Goal: Task Accomplishment & Management: Manage account settings

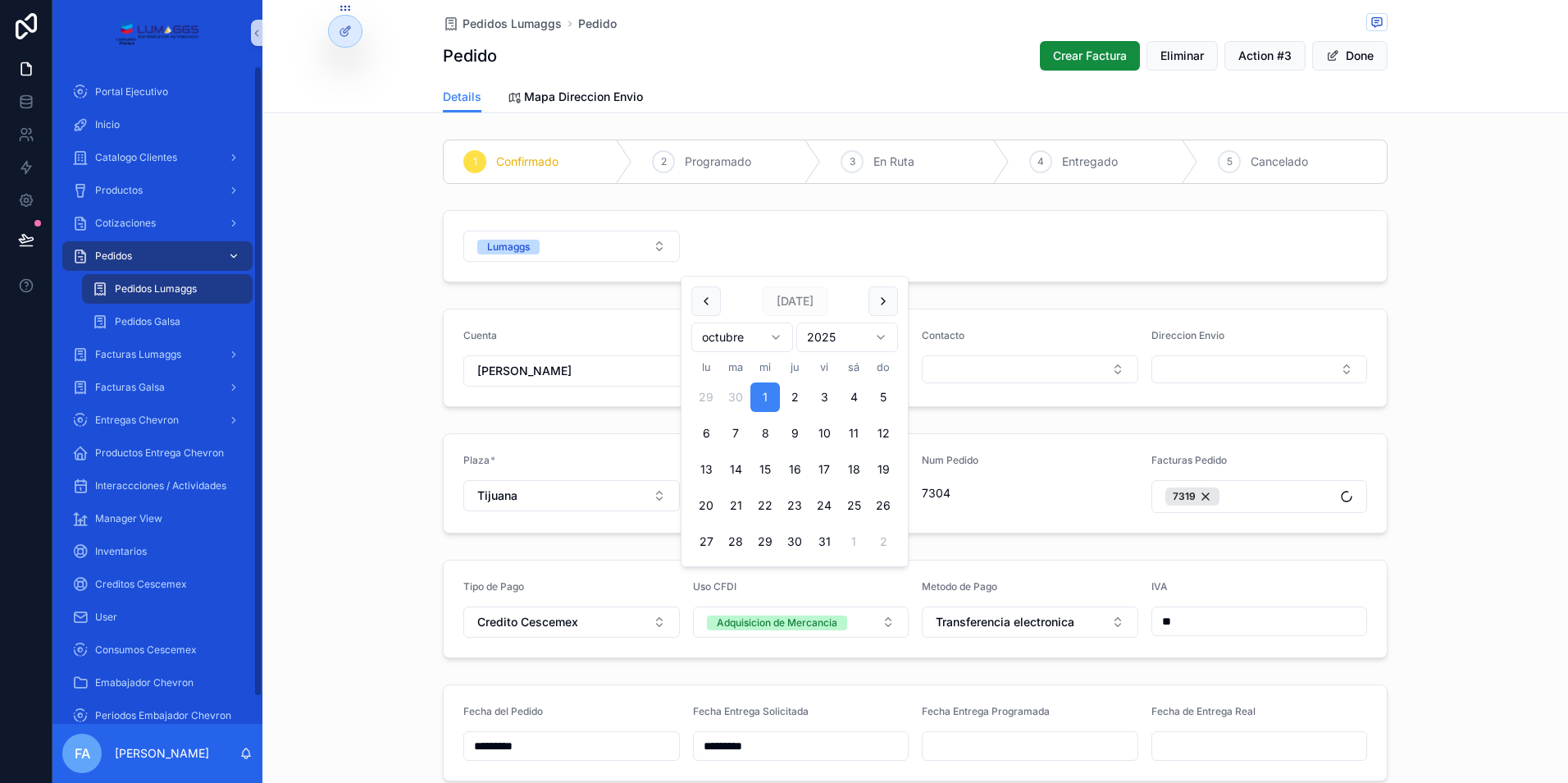
scroll to position [164, 0]
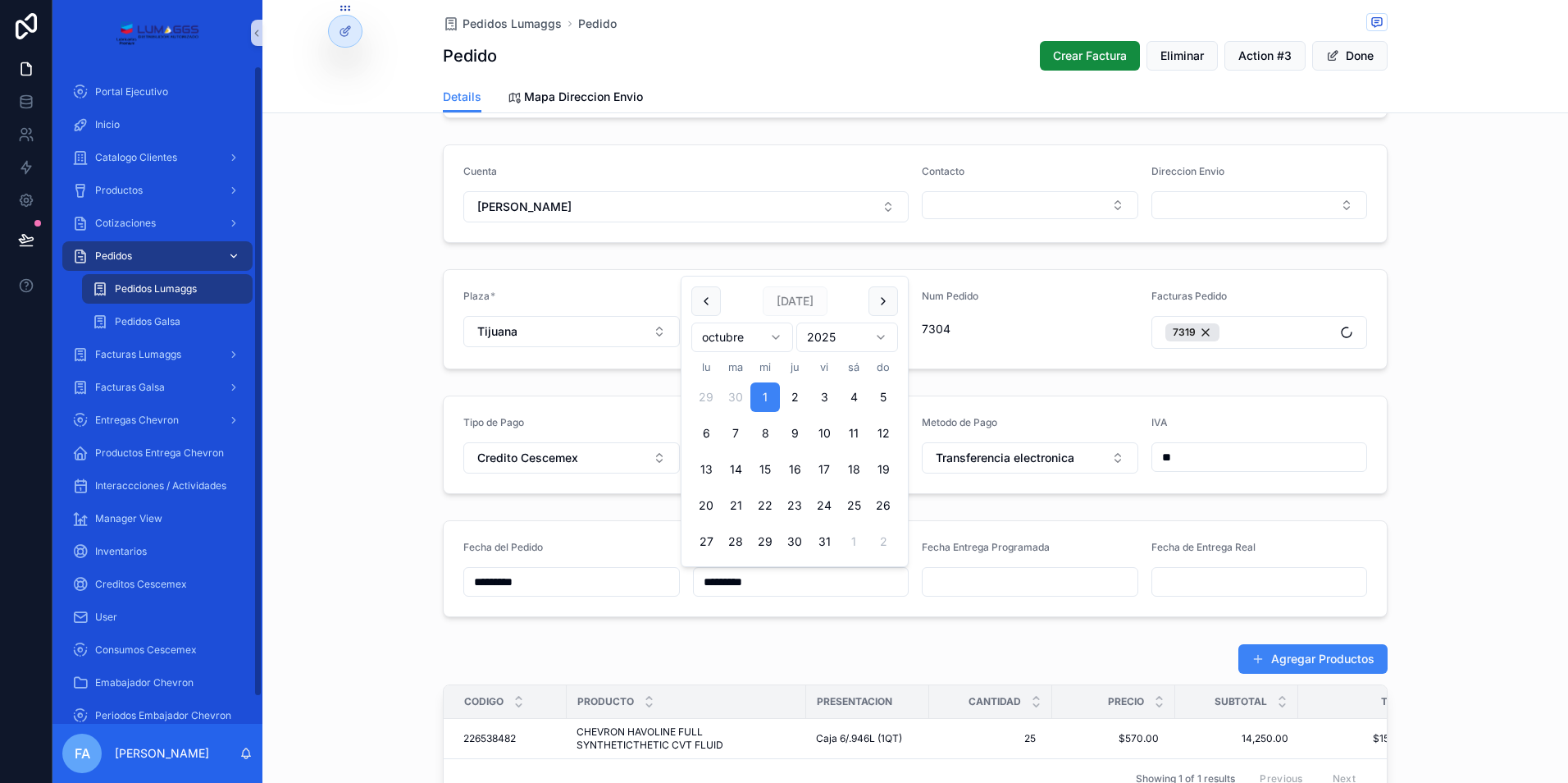
drag, startPoint x: 0, startPoint y: 0, endPoint x: 122, endPoint y: 258, distance: 285.4
click at [122, 258] on span "Pedidos" at bounding box center [113, 255] width 37 height 13
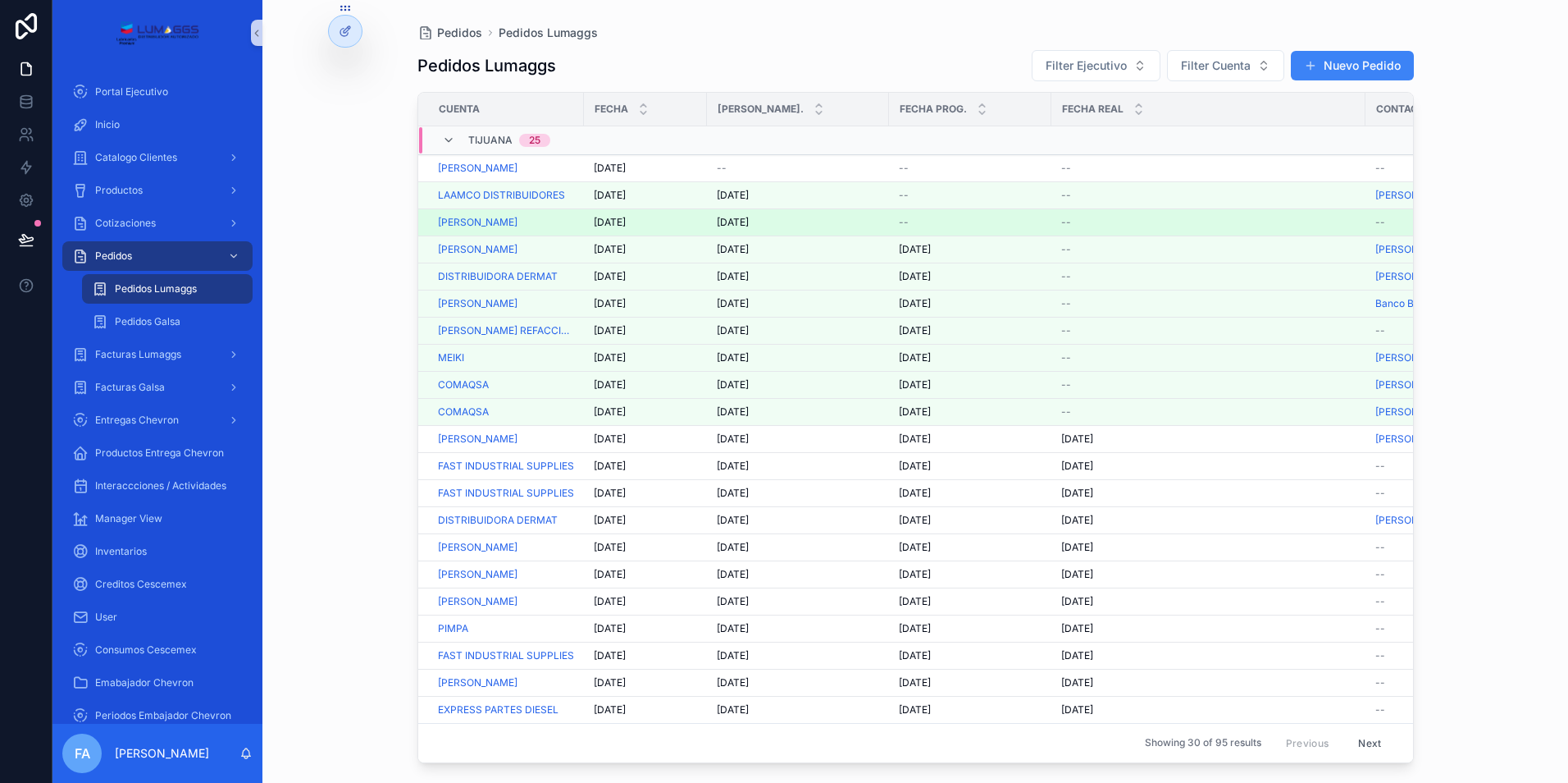
click at [904, 221] on span "--" at bounding box center [904, 222] width 10 height 13
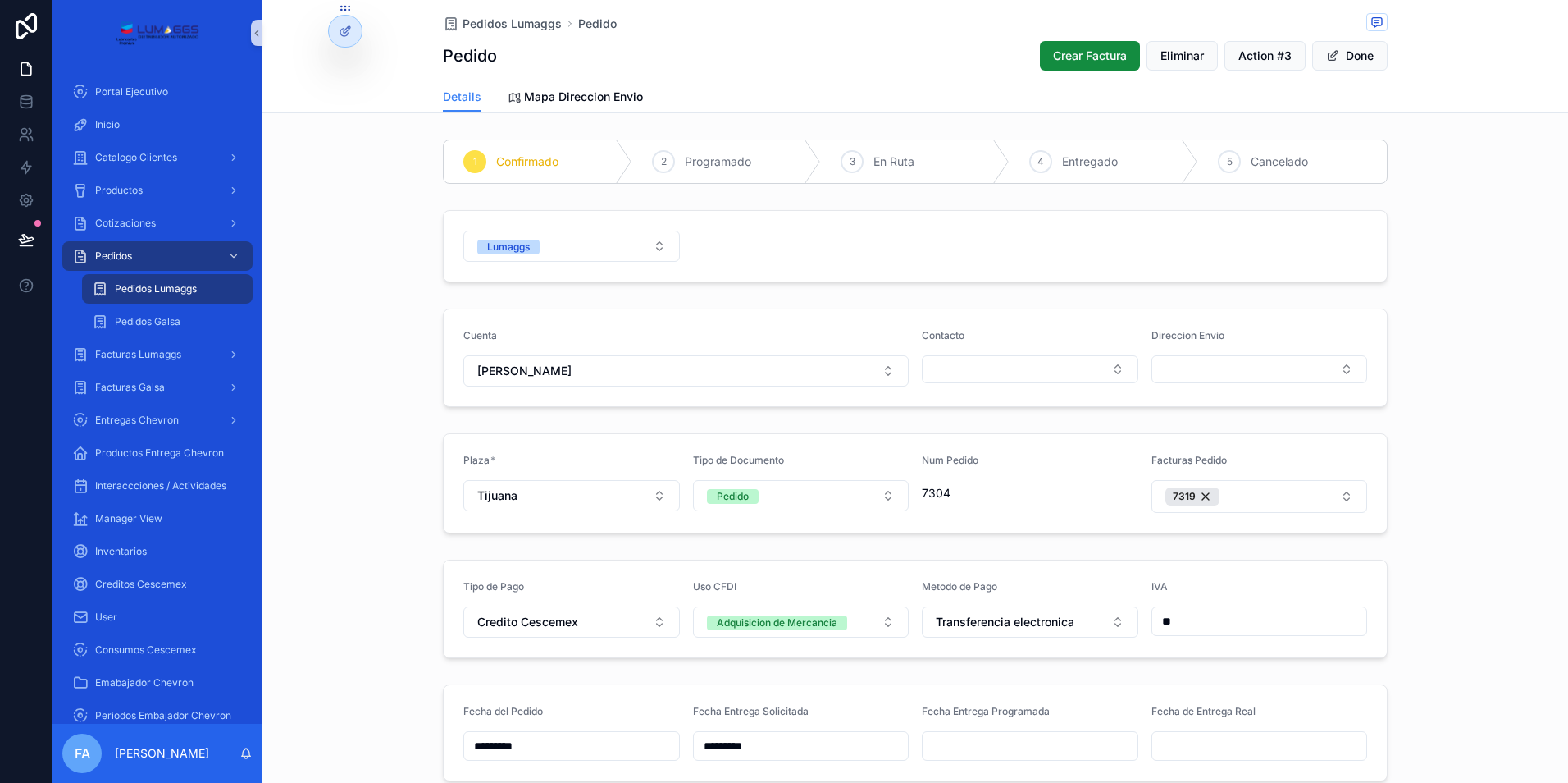
click at [967, 739] on input "scrollable content" at bounding box center [1029, 746] width 215 height 23
click at [992, 563] on button "1" at bounding box center [993, 561] width 29 height 29
type input "*********"
click at [470, 19] on span "Pedidos Lumaggs" at bounding box center [512, 23] width 100 height 17
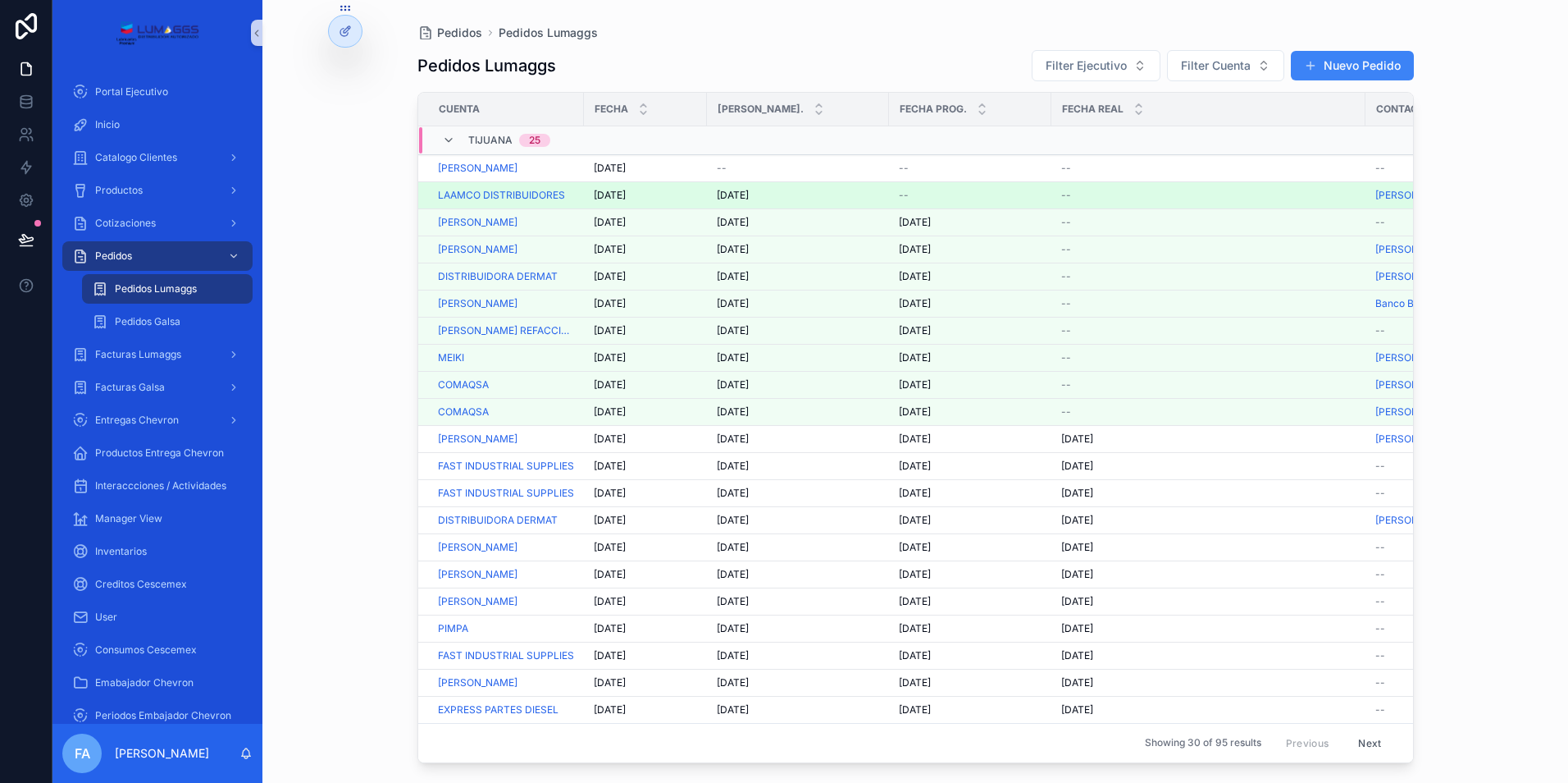
click at [904, 195] on span "--" at bounding box center [904, 194] width 10 height 13
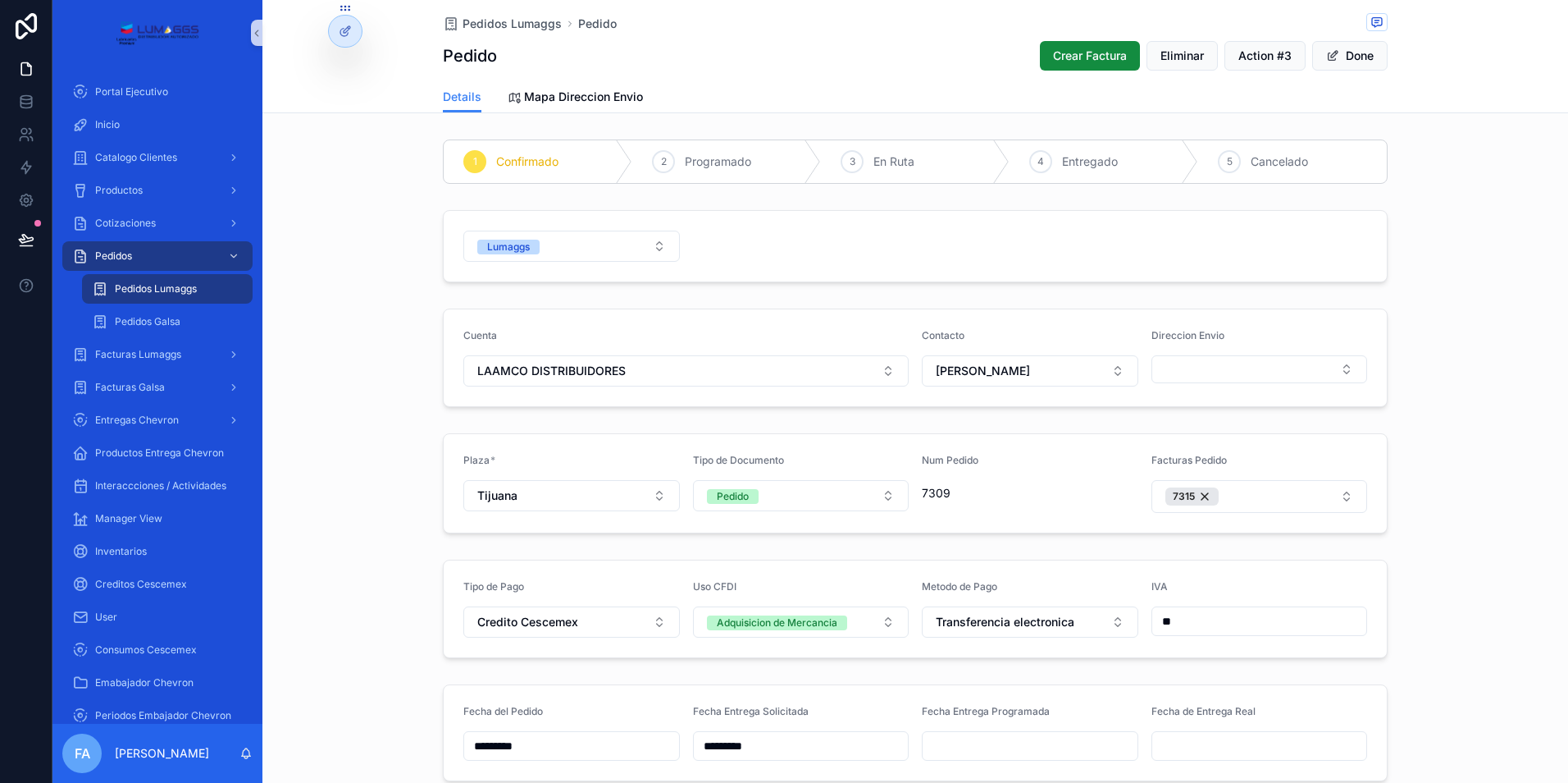
click at [966, 737] on input "scrollable content" at bounding box center [1029, 746] width 215 height 23
click at [993, 562] on button "1" at bounding box center [993, 561] width 29 height 29
type input "*********"
click at [509, 22] on span "Pedidos Lumaggs" at bounding box center [512, 23] width 100 height 17
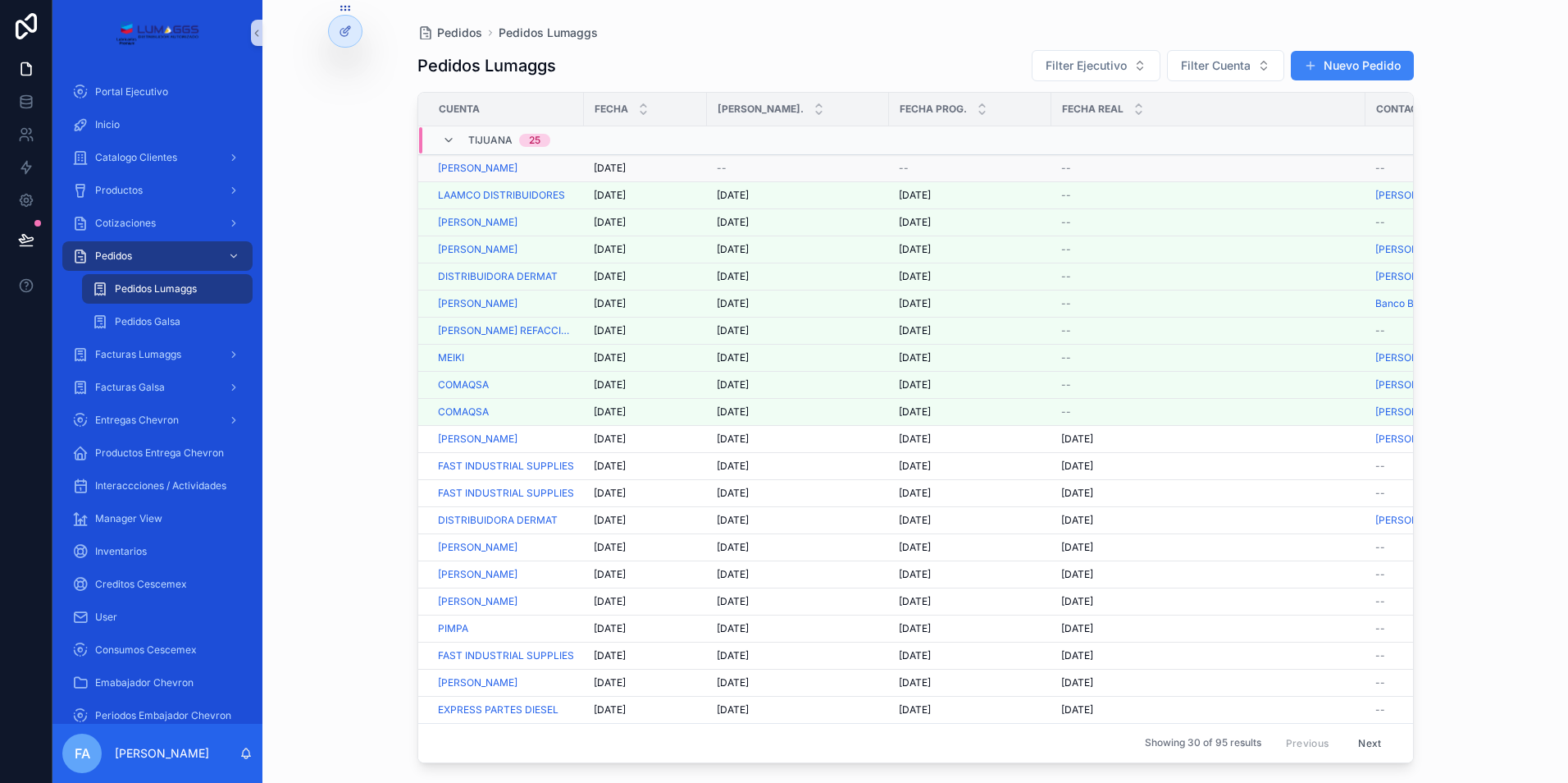
click at [607, 170] on span "[DATE]" at bounding box center [609, 168] width 32 height 13
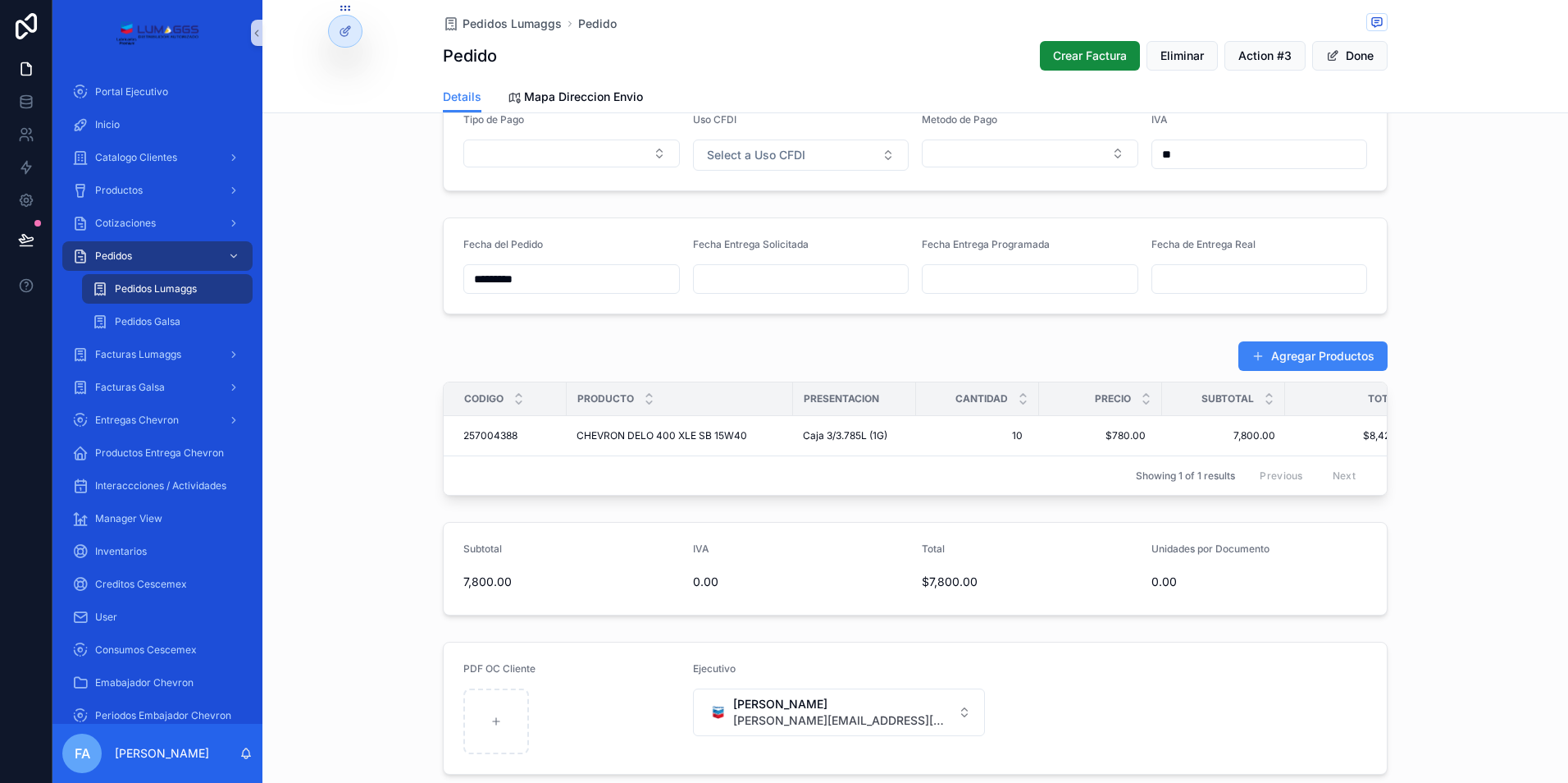
scroll to position [492, 0]
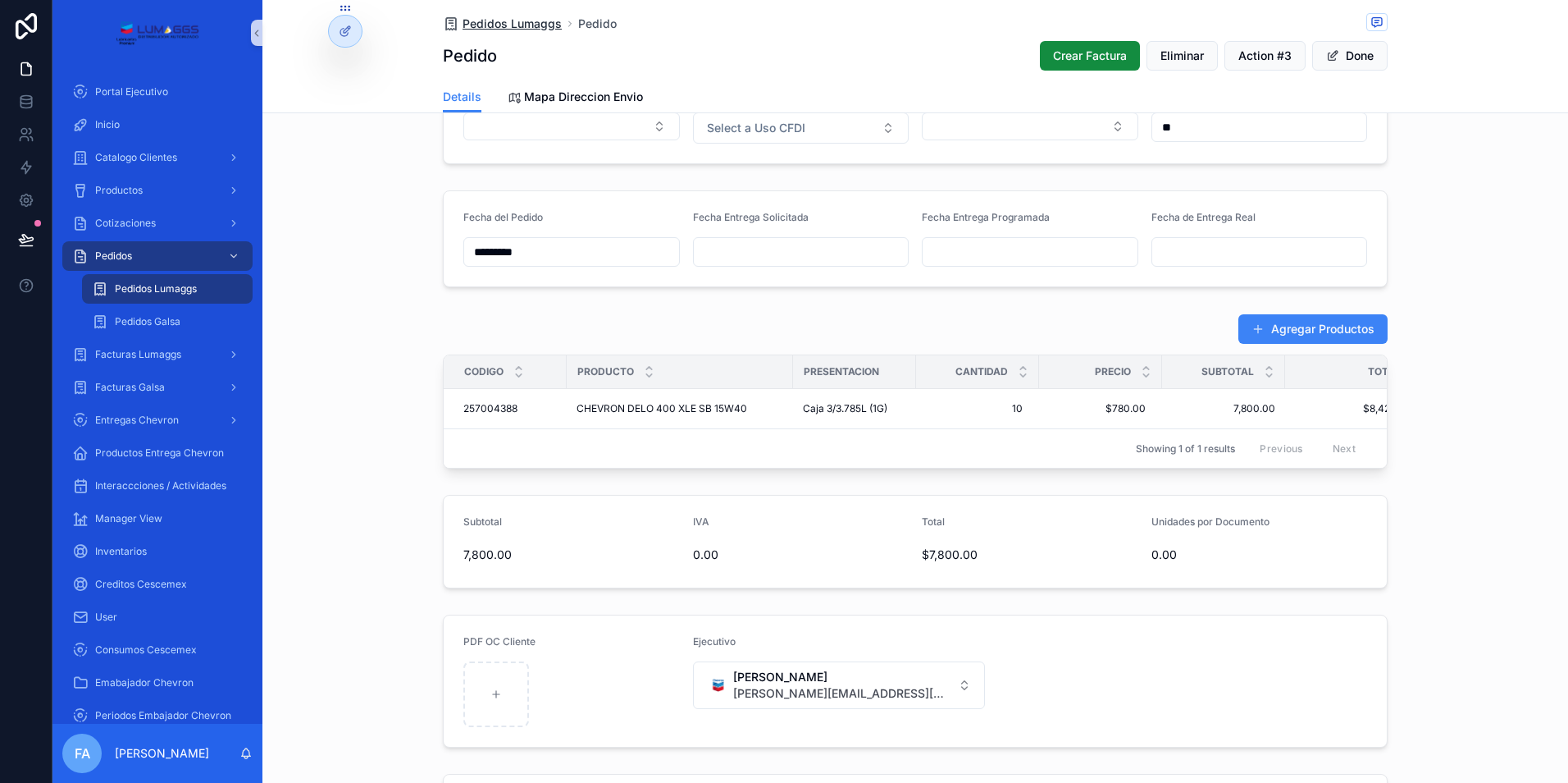
click at [518, 23] on span "Pedidos Lumaggs" at bounding box center [512, 23] width 100 height 17
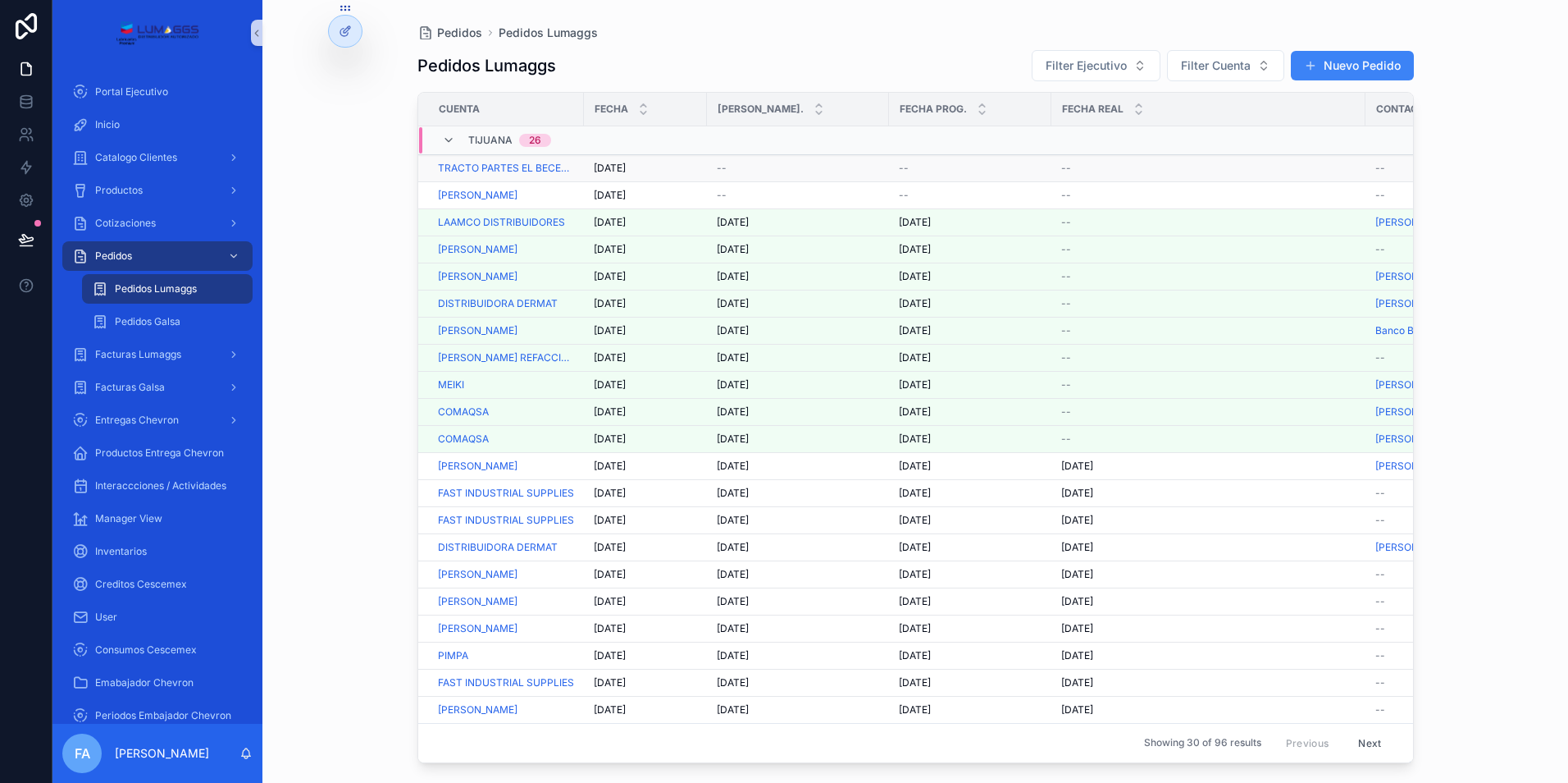
click at [617, 167] on span "[DATE]" at bounding box center [609, 168] width 32 height 13
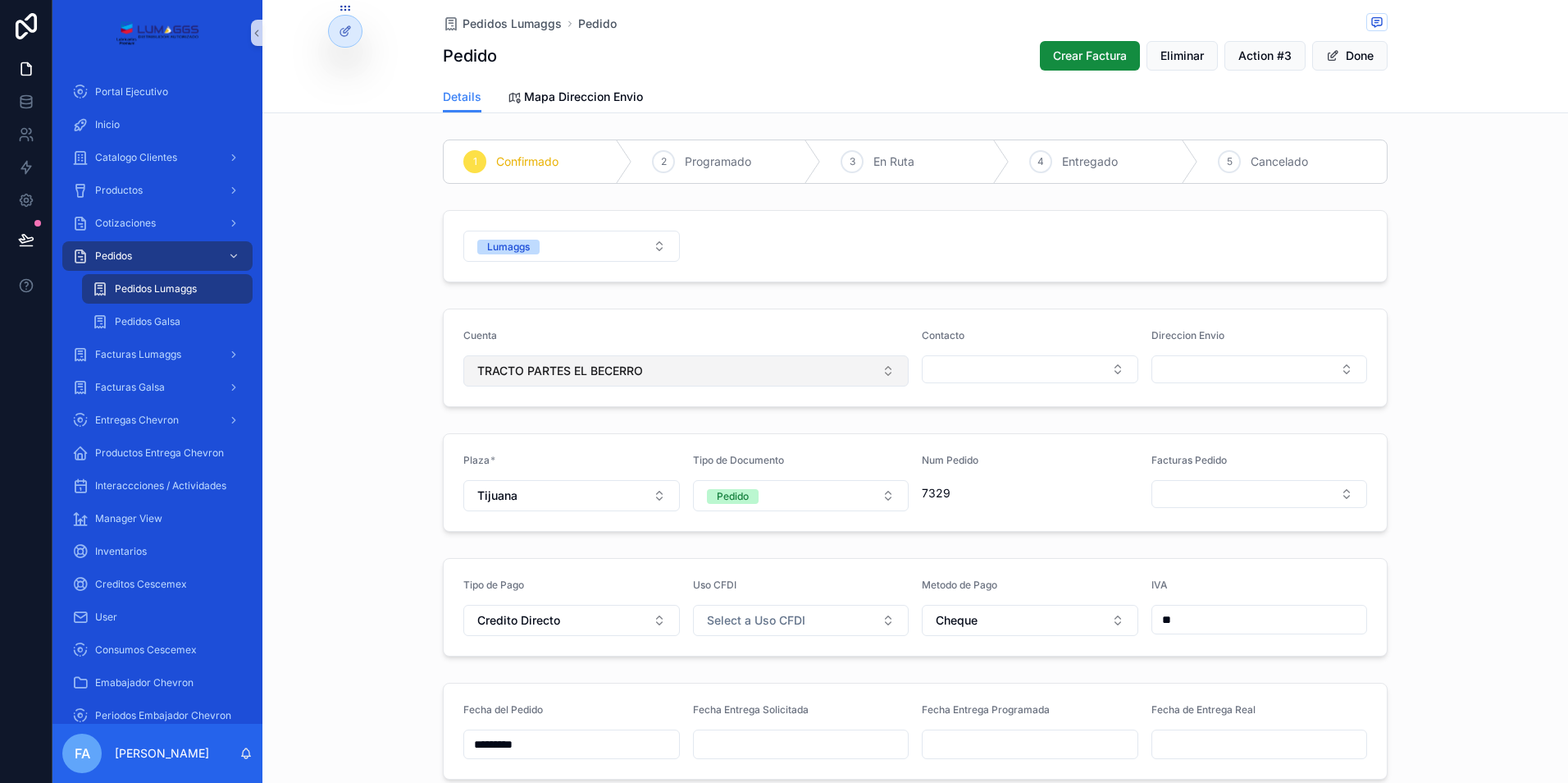
click at [596, 373] on span "TRACTO PARTES EL BECERRO" at bounding box center [560, 370] width 166 height 17
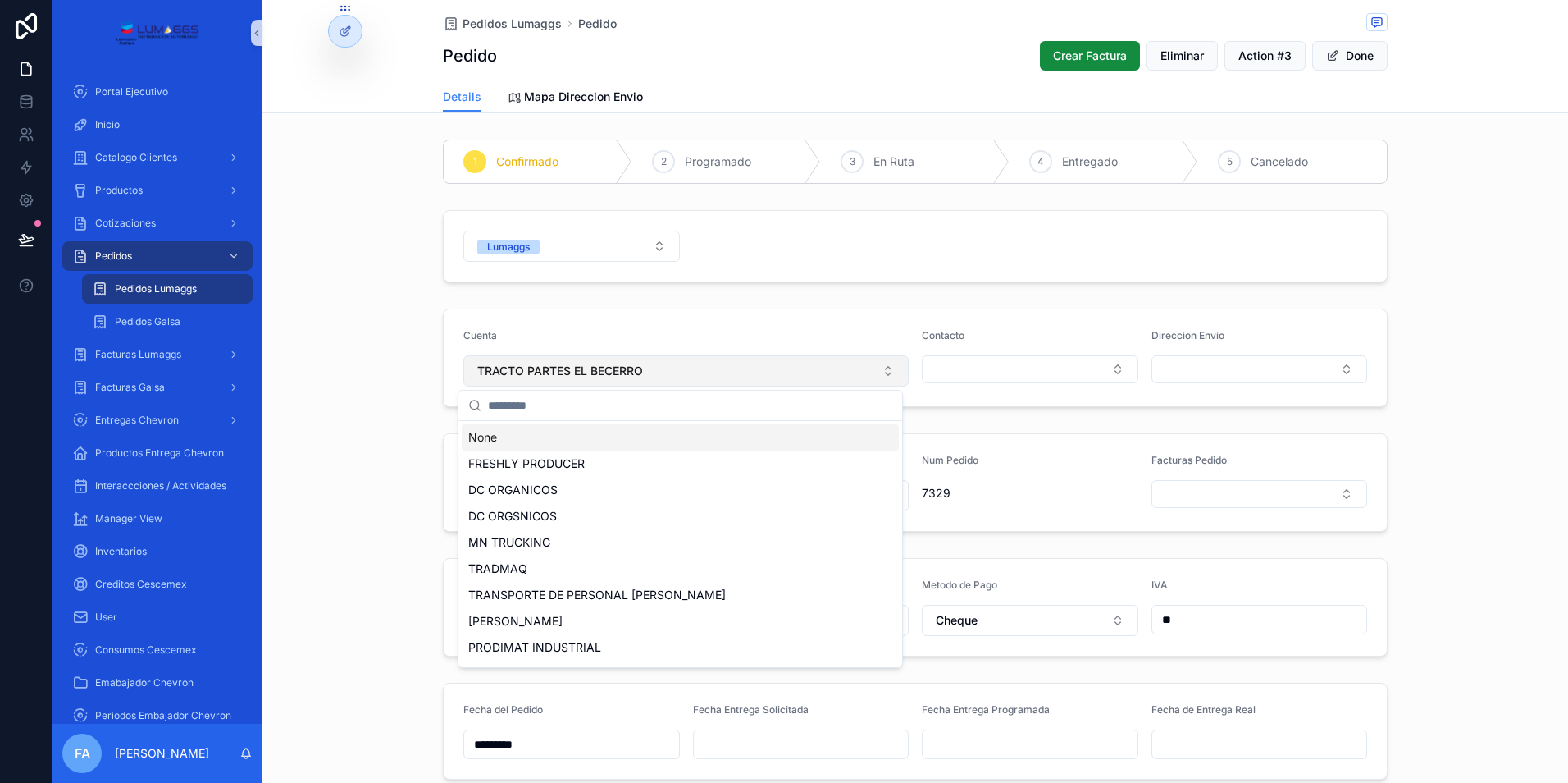
click at [603, 358] on button "TRACTO PARTES EL BECERRO" at bounding box center [686, 371] width 445 height 31
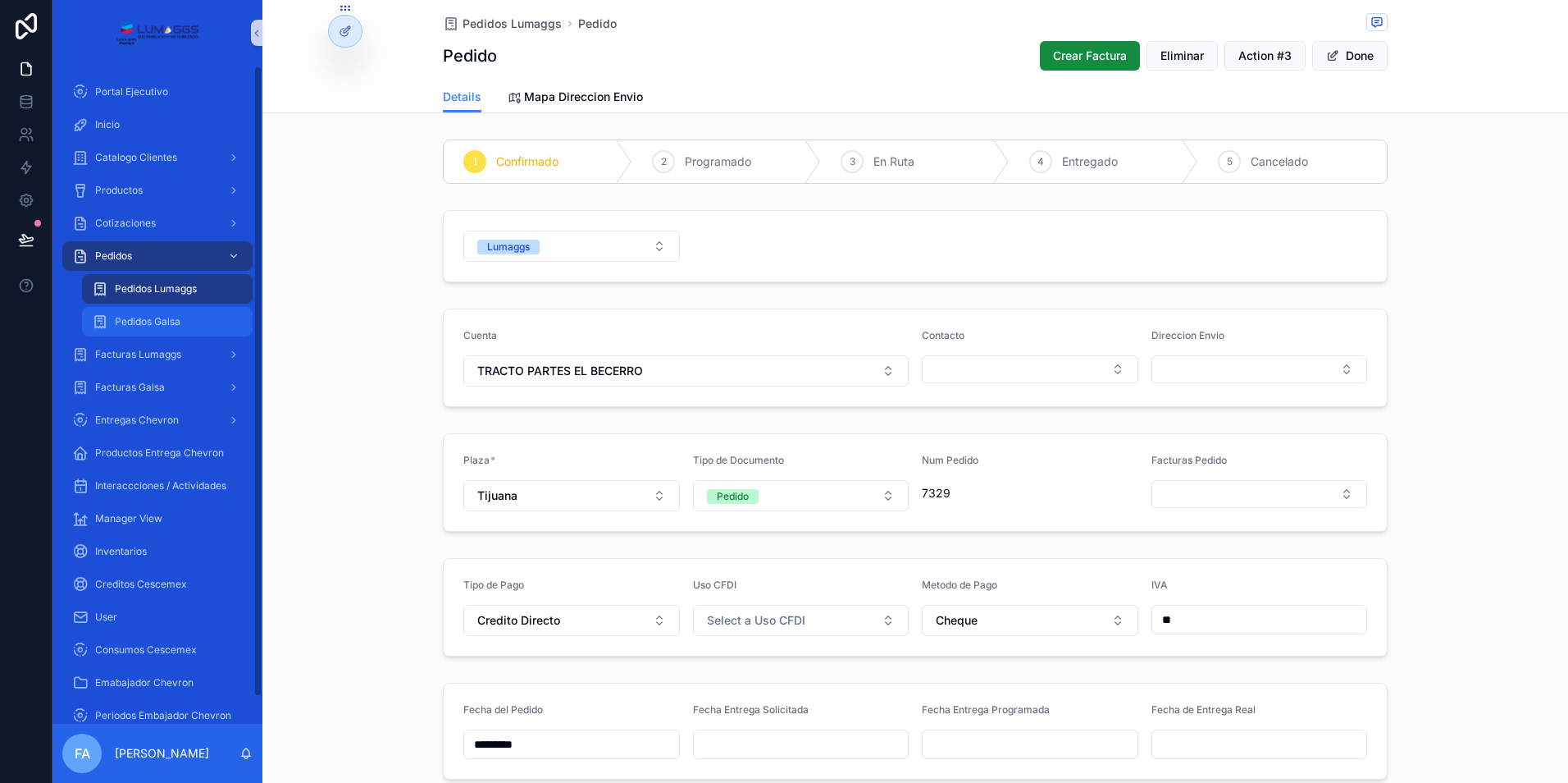
click at [141, 323] on span "Pedidos Galsa" at bounding box center [147, 321] width 65 height 13
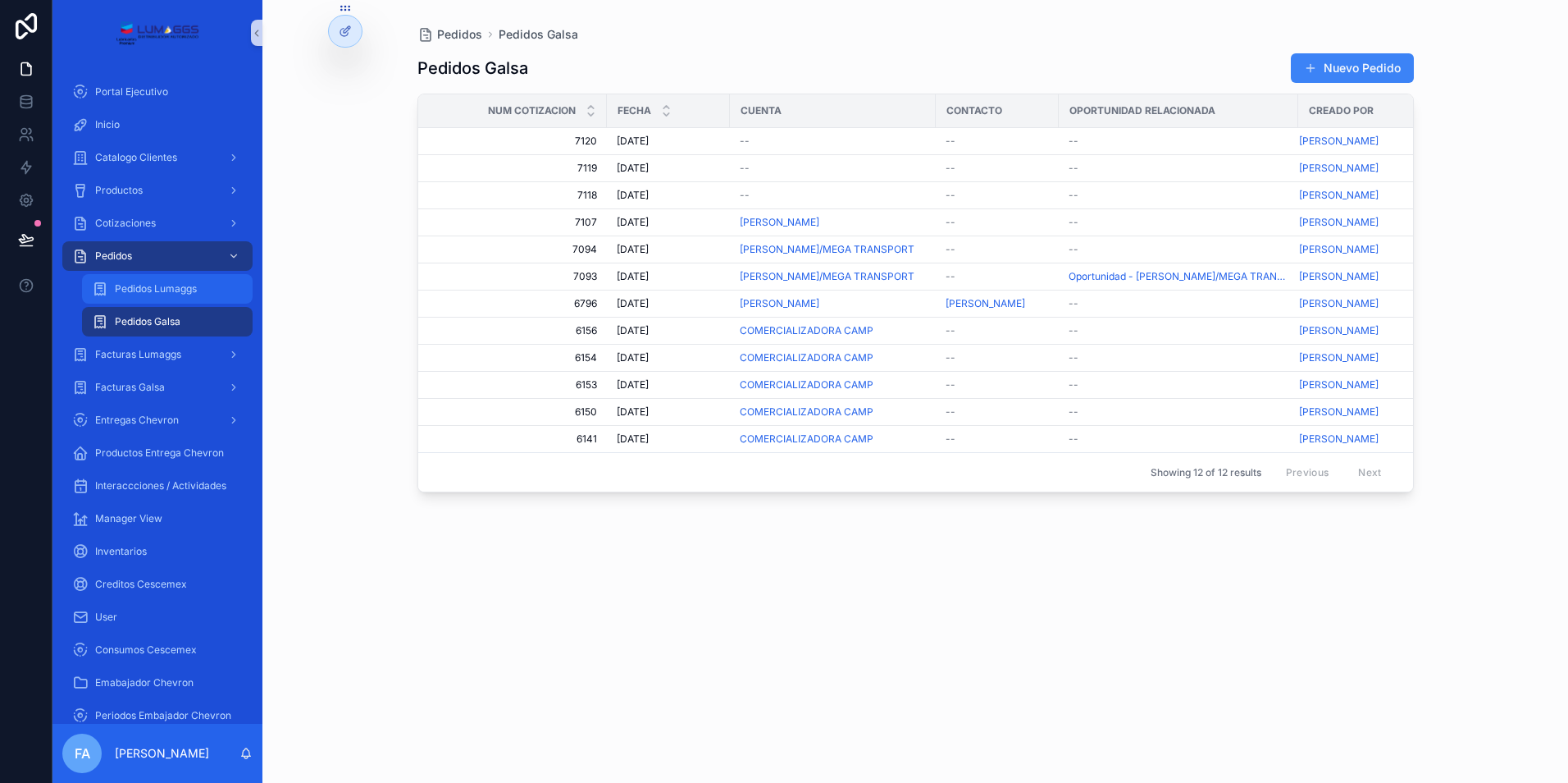
click at [144, 285] on span "Pedidos Lumaggs" at bounding box center [156, 288] width 82 height 13
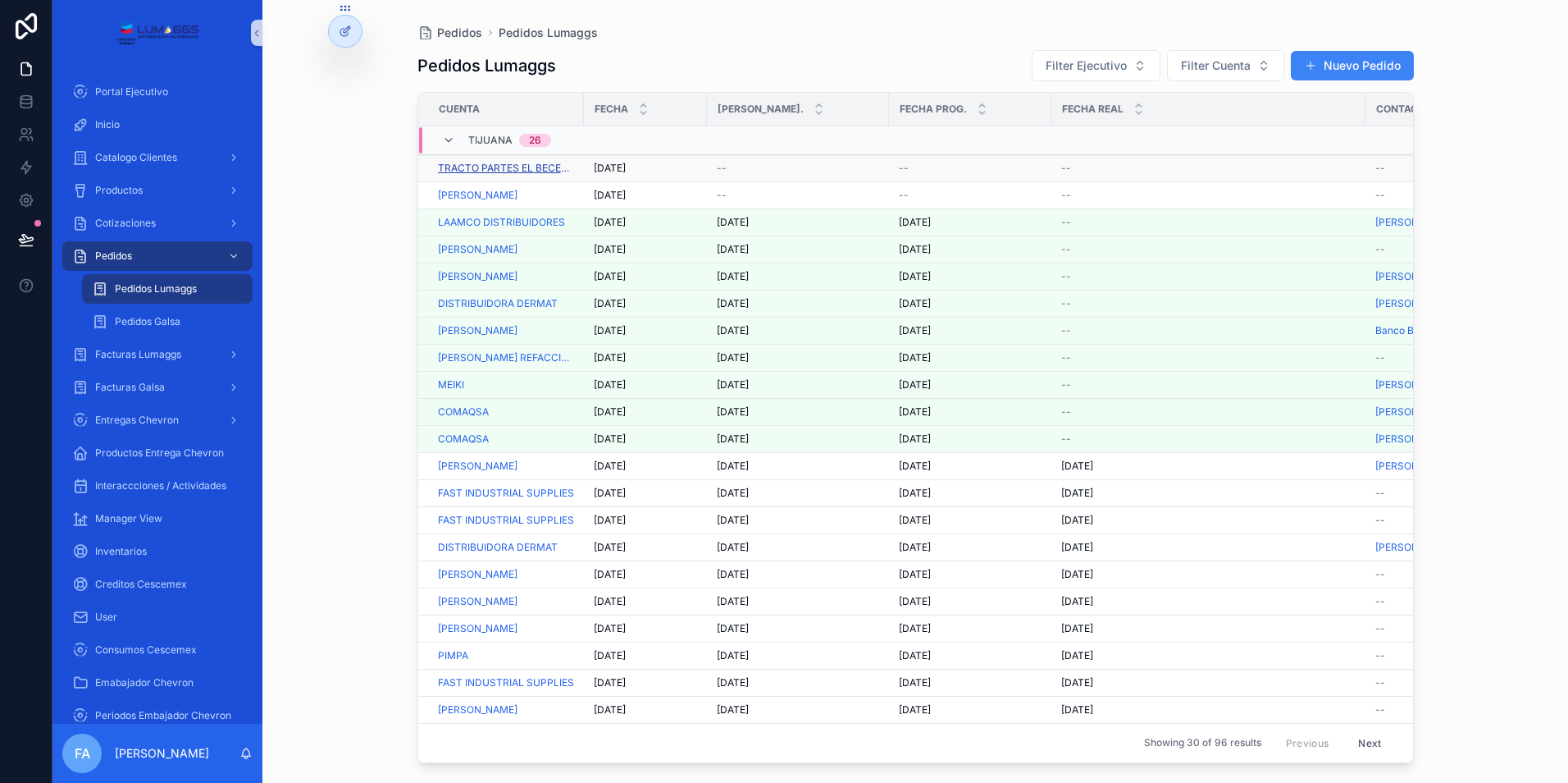
click at [508, 167] on span "TRACTO PARTES EL BECERRO" at bounding box center [505, 168] width 136 height 13
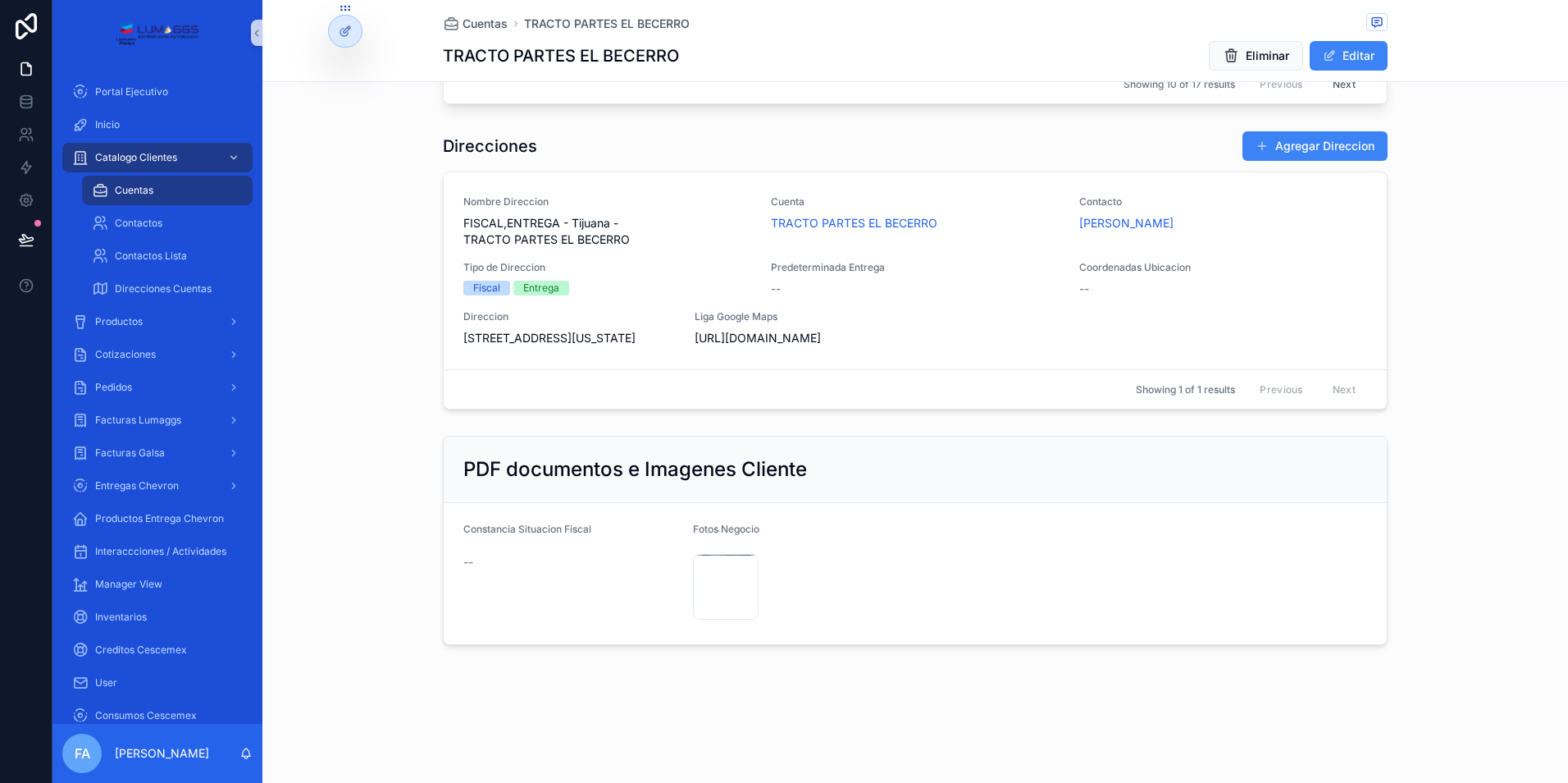
scroll to position [1504, 0]
click at [716, 583] on div "FOTO-DE-[PERSON_NAME]-LOCAL--2025-09-25-134537 .png" at bounding box center [725, 586] width 65 height 65
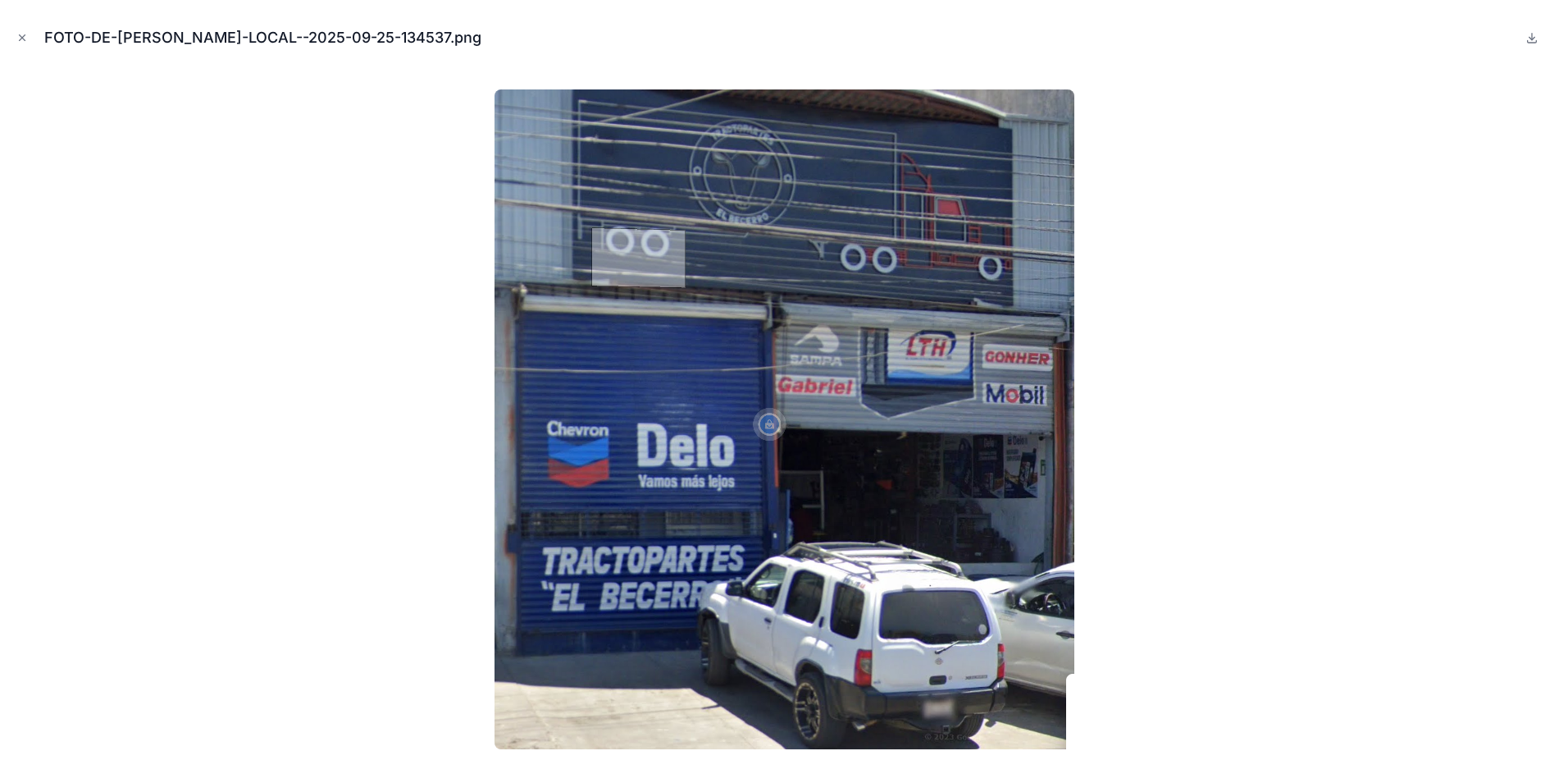
click at [460, 95] on div at bounding box center [784, 420] width 1542 height 701
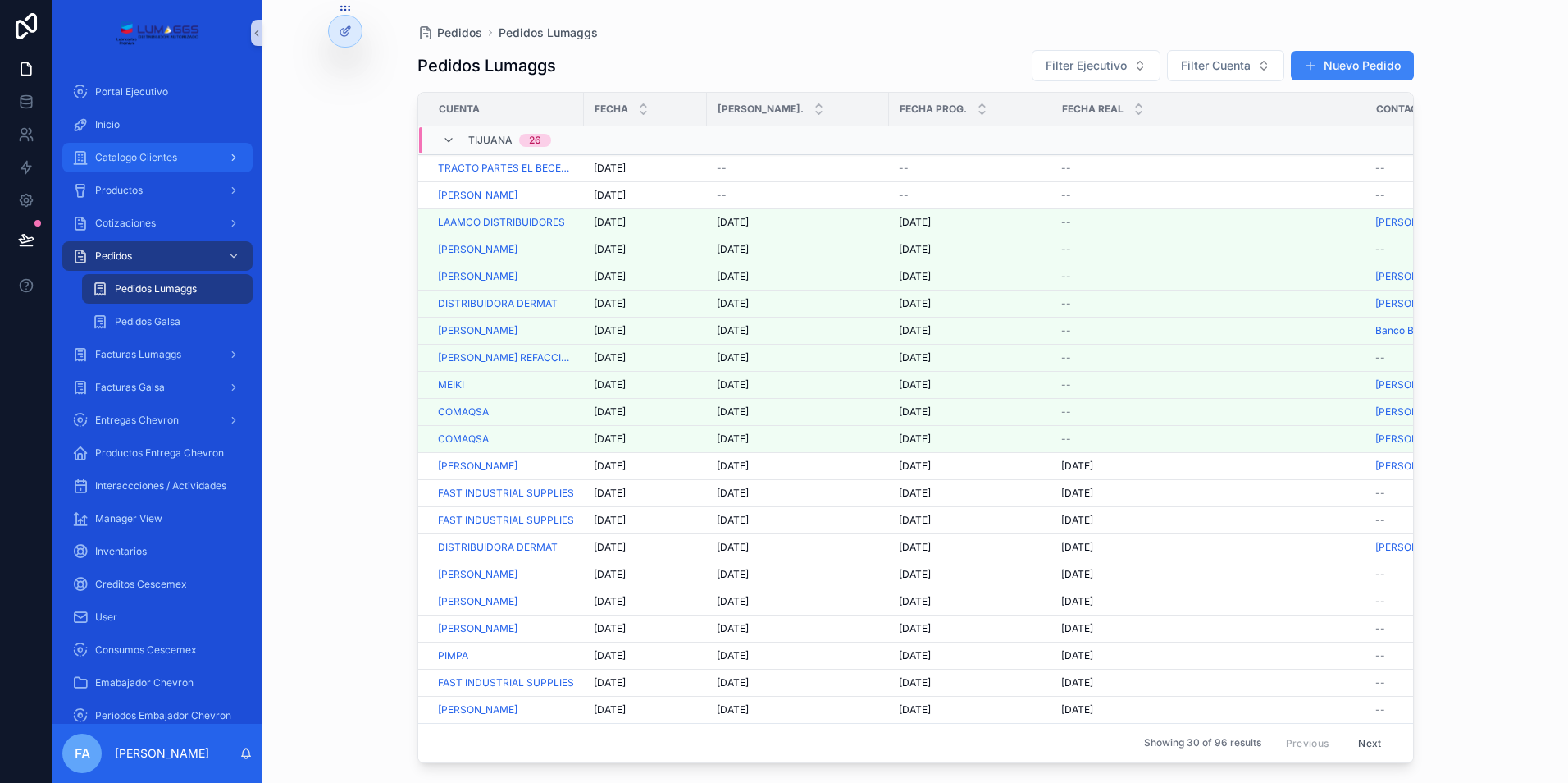
click at [144, 159] on span "Catalogo Clientes" at bounding box center [136, 157] width 82 height 13
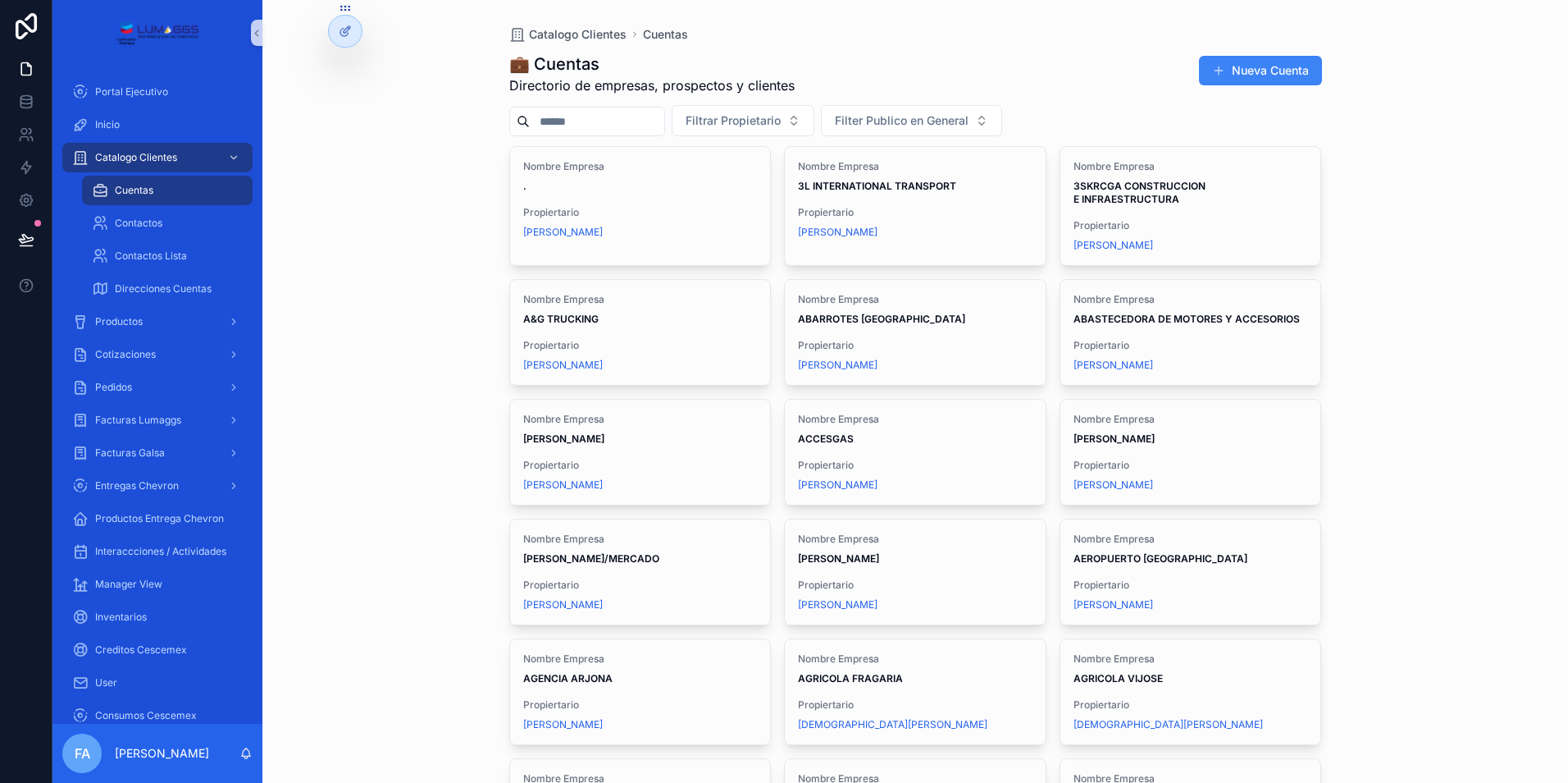
click at [594, 118] on input "scrollable content" at bounding box center [597, 122] width 135 height 23
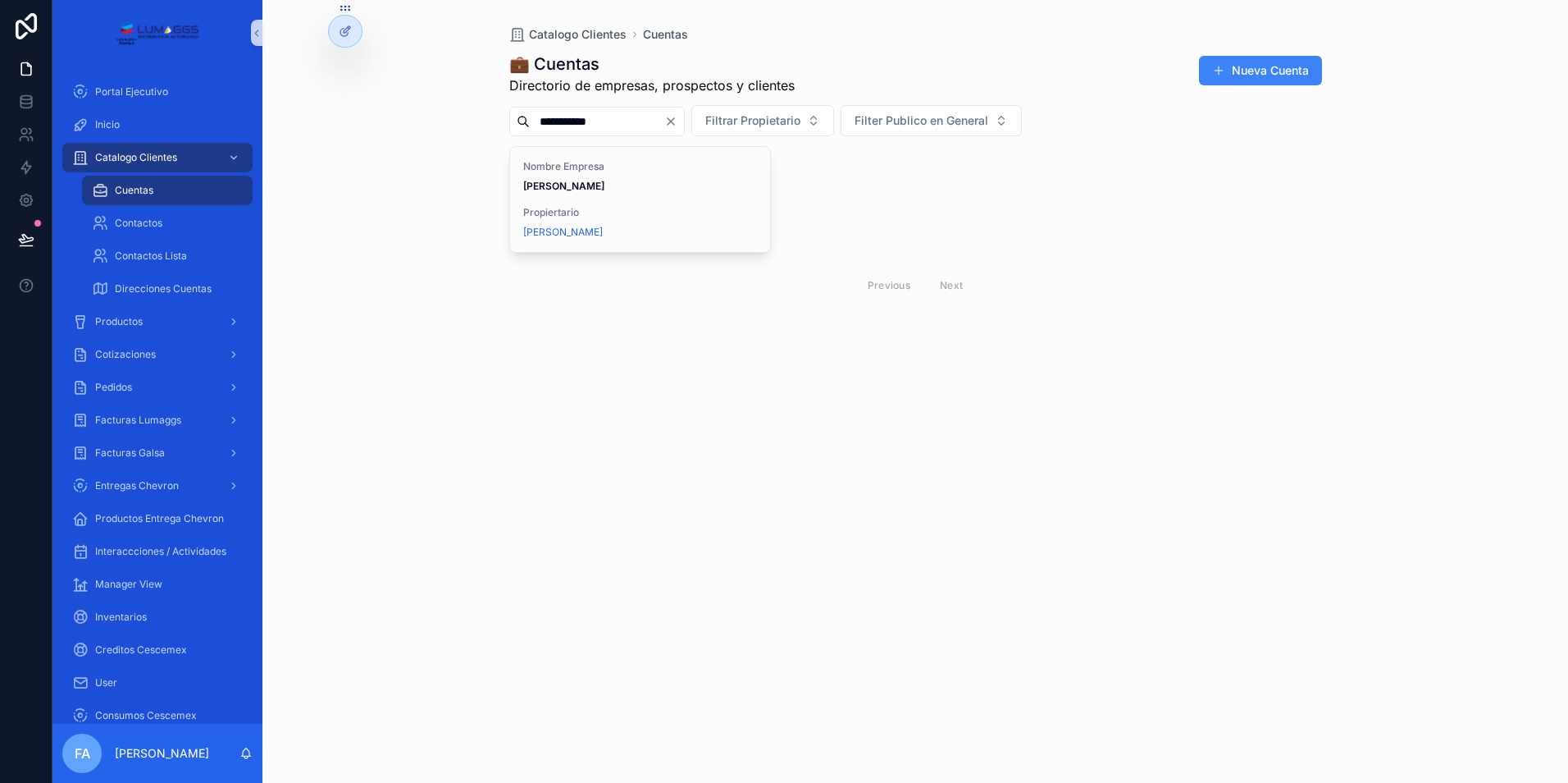
type input "**********"
click at [586, 180] on strong "[PERSON_NAME]" at bounding box center [563, 185] width 81 height 13
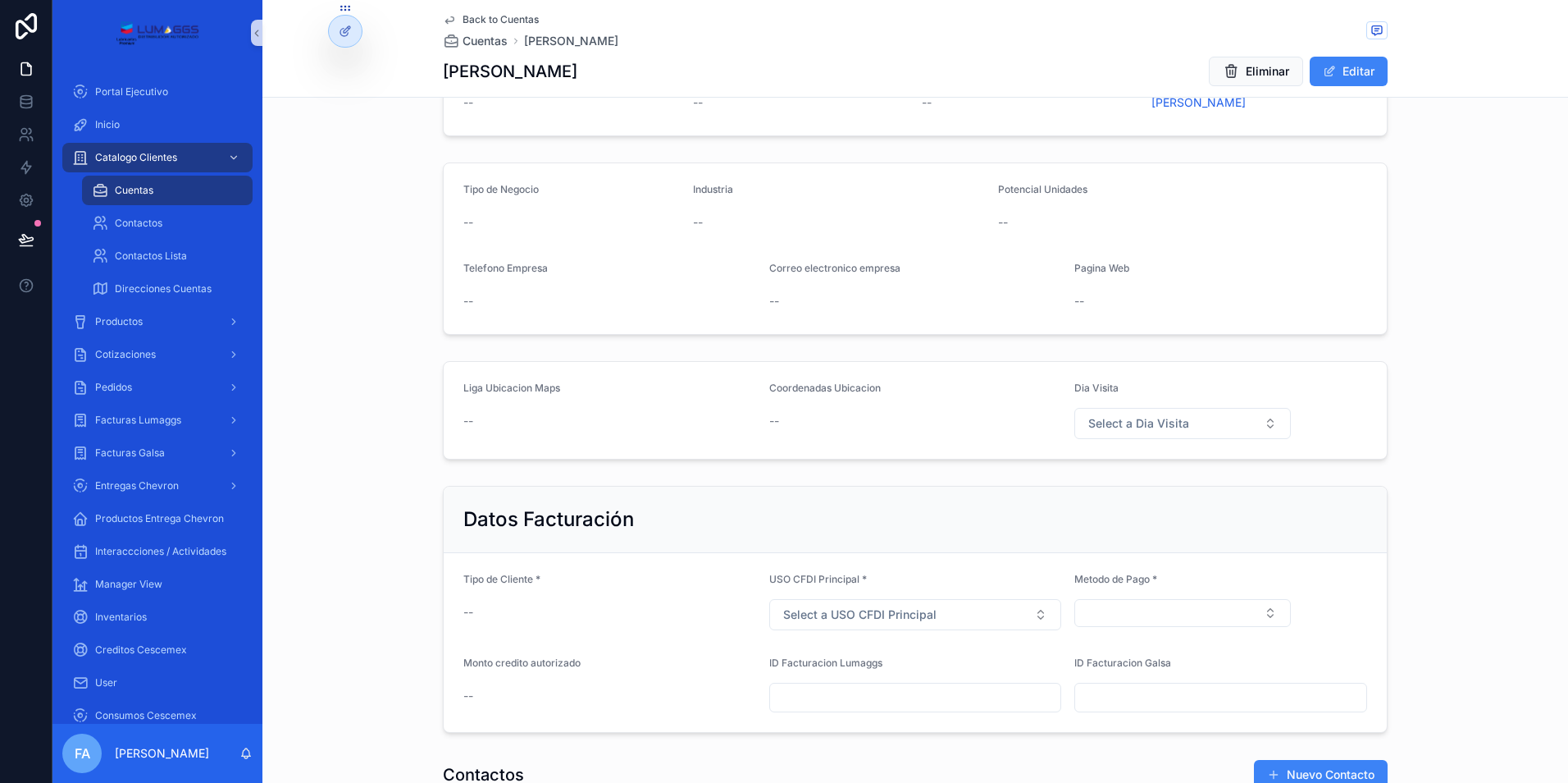
scroll to position [82, 0]
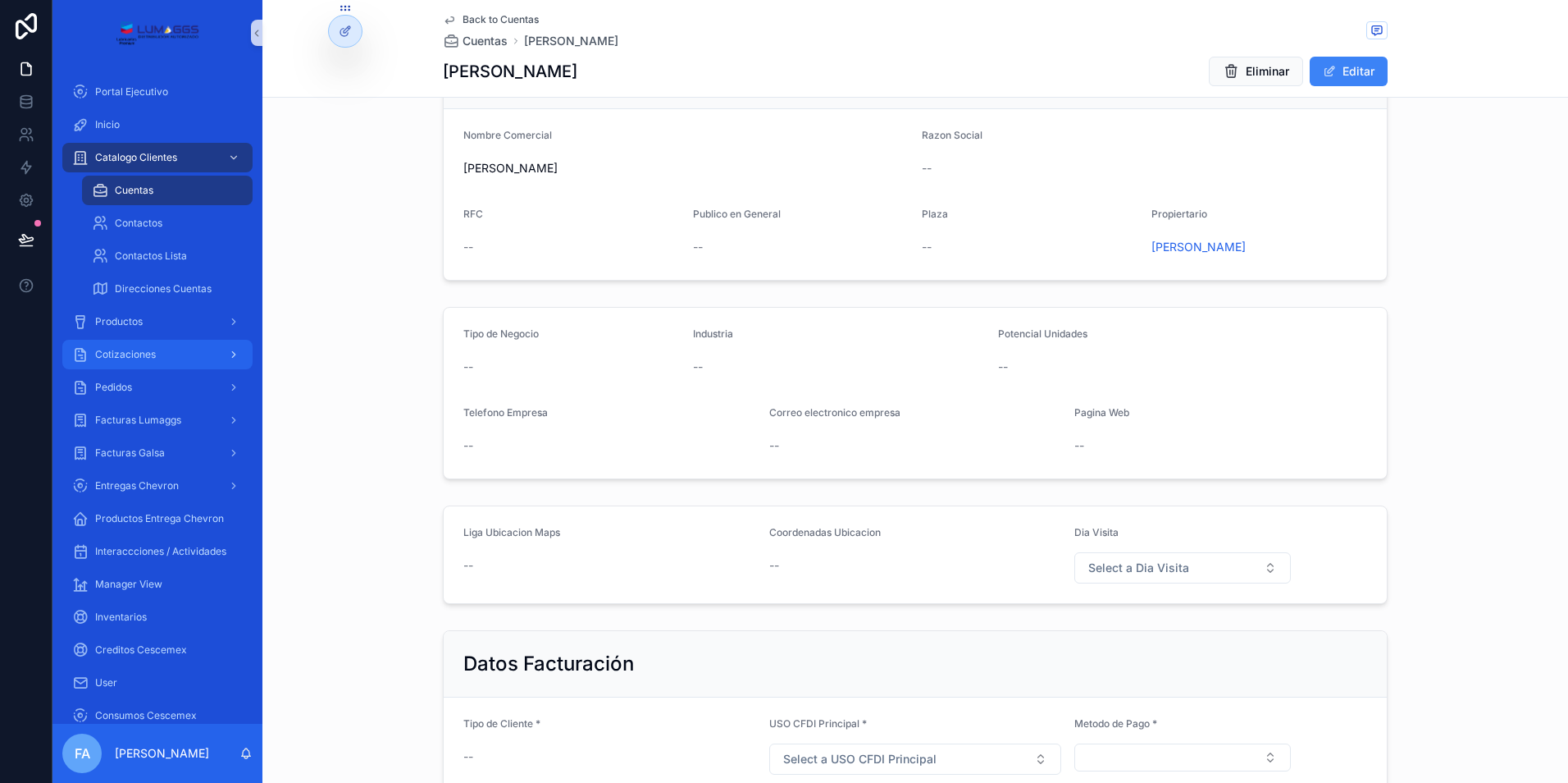
click at [126, 350] on span "Cotizaciones" at bounding box center [125, 353] width 60 height 13
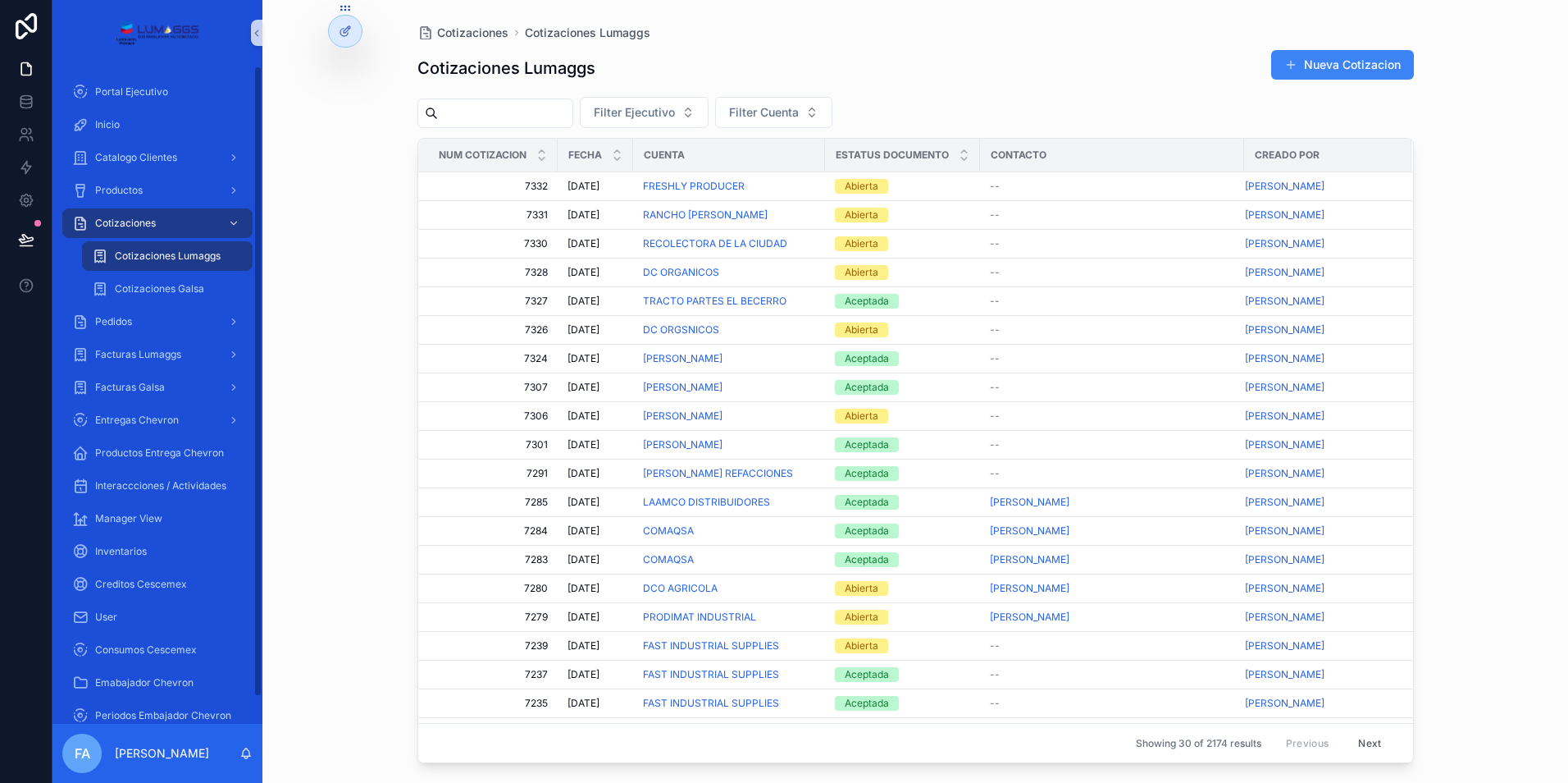
click at [171, 252] on span "Cotizaciones Lumaggs" at bounding box center [168, 255] width 105 height 13
click at [140, 321] on div "Pedidos" at bounding box center [157, 321] width 171 height 26
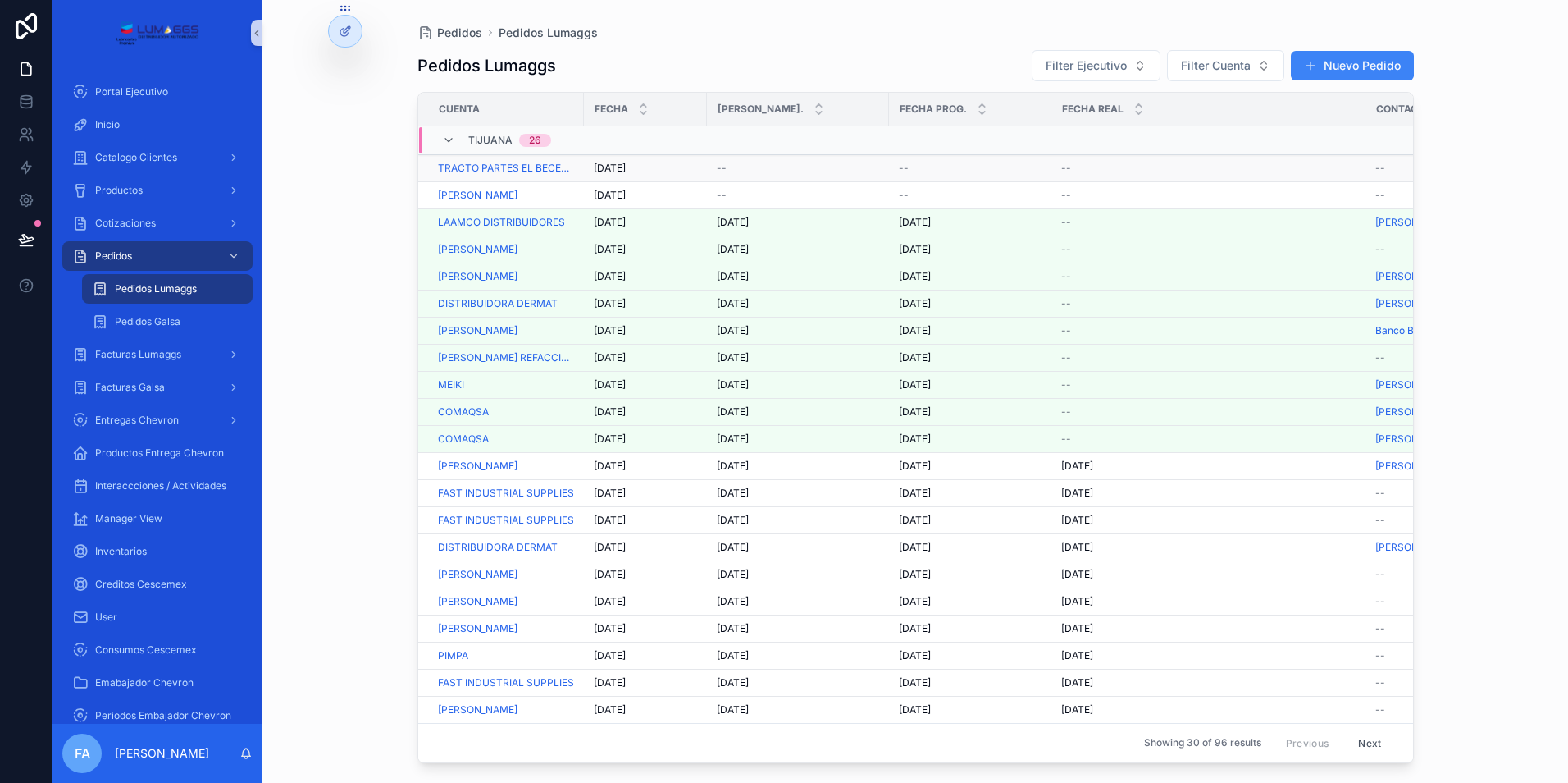
click at [609, 167] on span "[DATE]" at bounding box center [609, 168] width 32 height 13
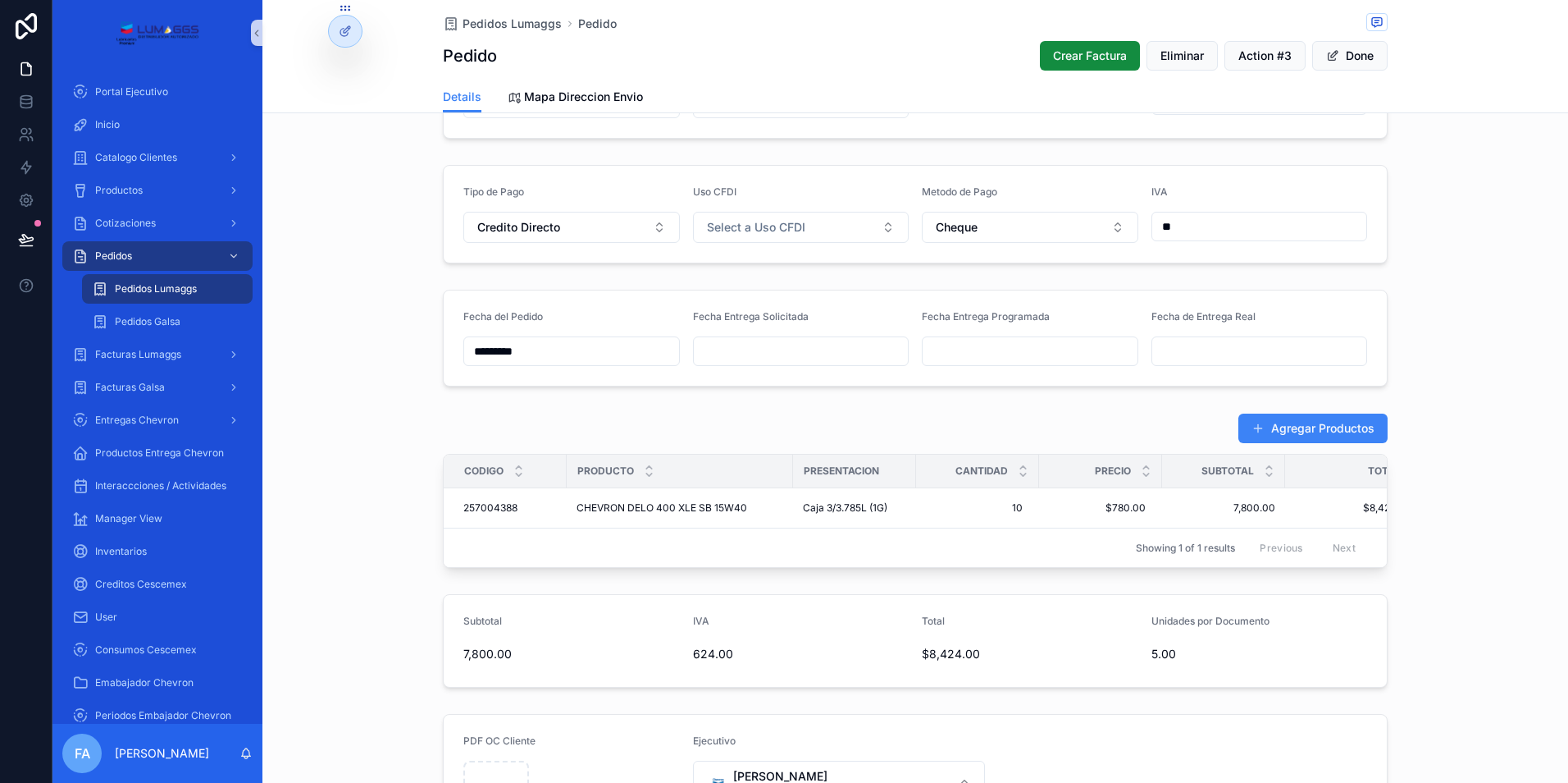
scroll to position [410, 0]
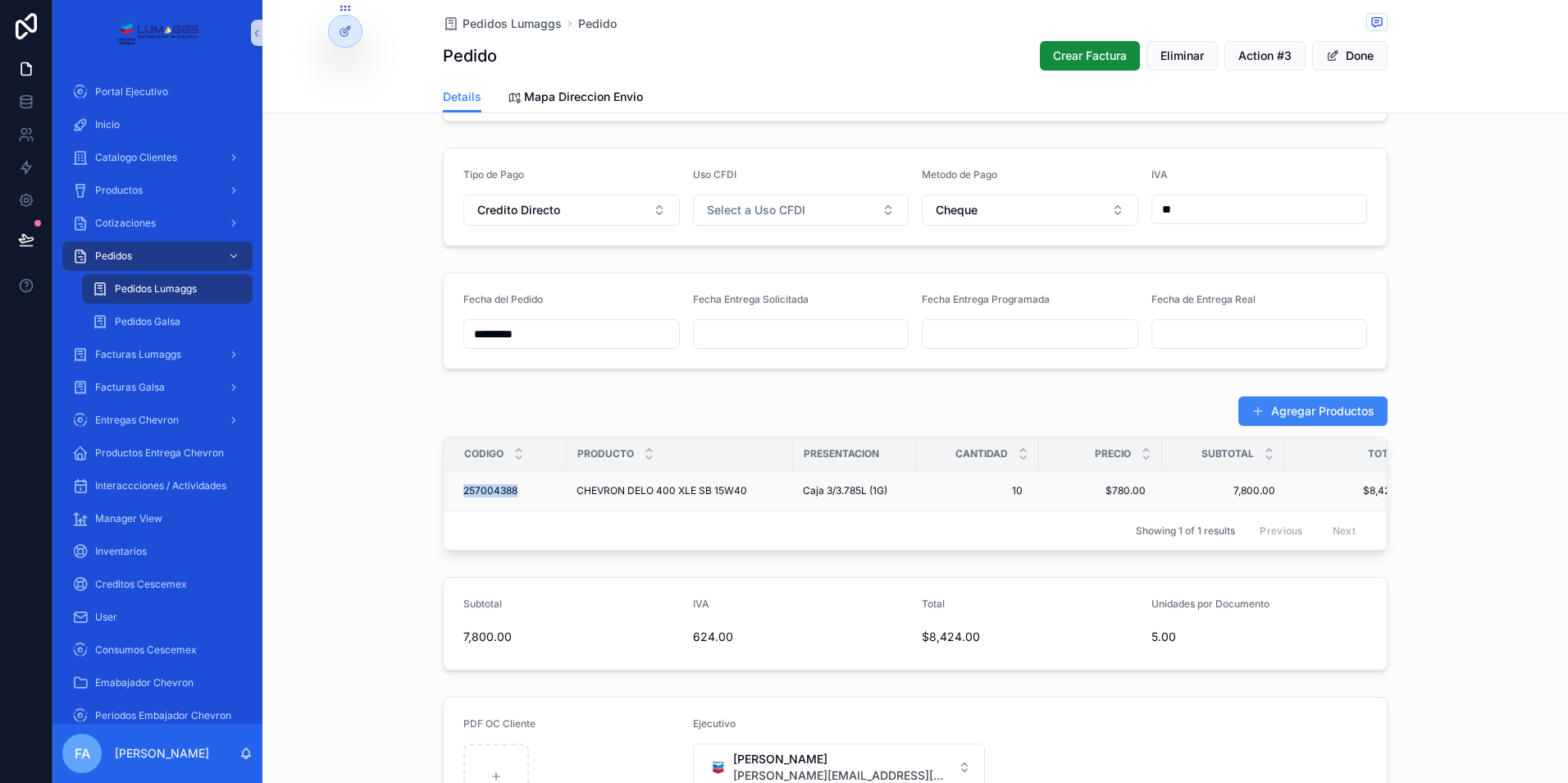
drag, startPoint x: 451, startPoint y: 490, endPoint x: 519, endPoint y: 488, distance: 68.0
click at [519, 488] on td "257004388 257004388" at bounding box center [505, 490] width 123 height 40
copy span "257004388"
click at [507, 20] on span "Pedidos Lumaggs" at bounding box center [512, 23] width 100 height 17
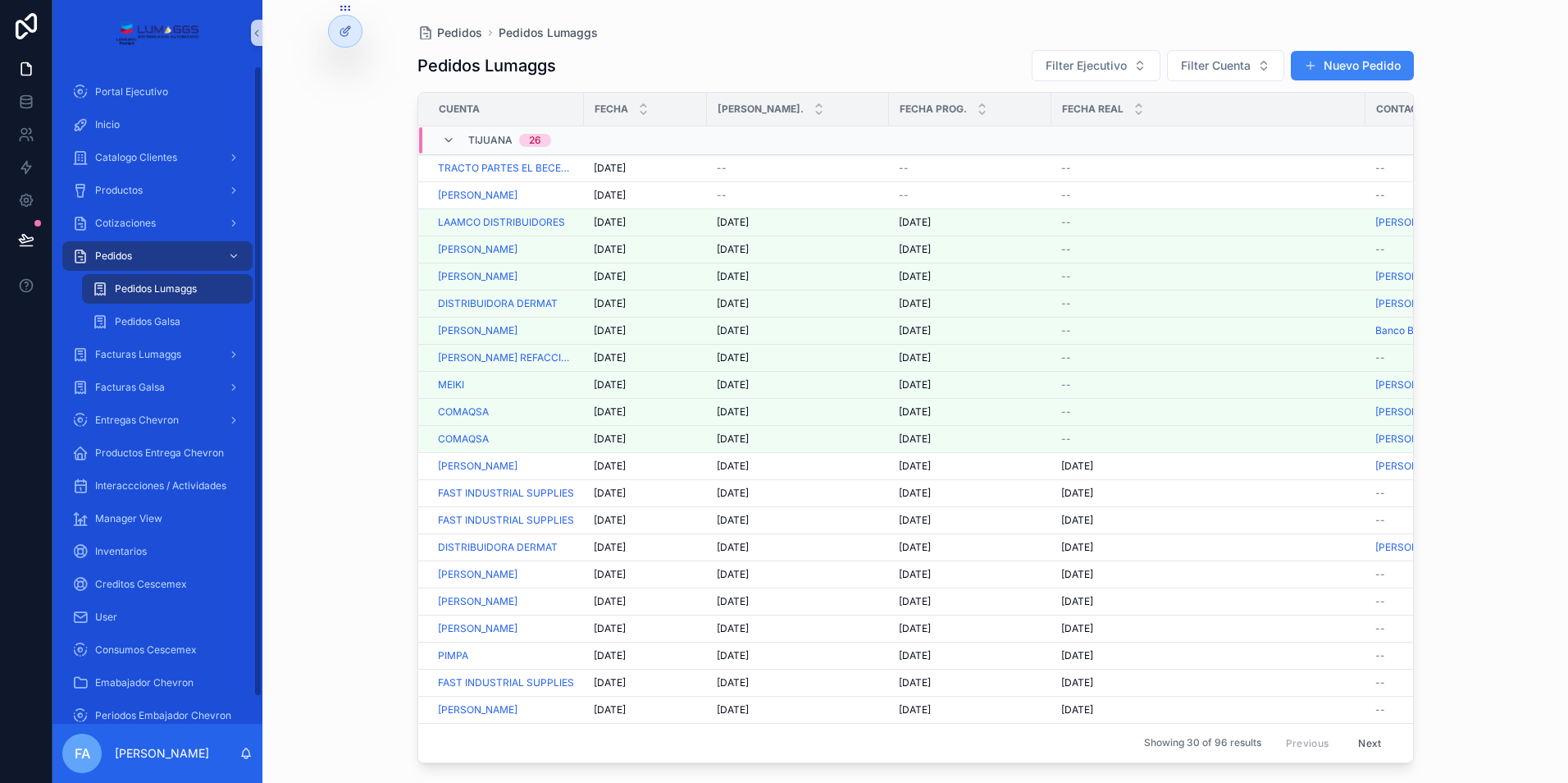
click at [330, 119] on div "Pedidos Pedidos Lumaggs Pedidos Lumaggs Filter Ejecutivo Filter Cuenta Nuevo Pe…" at bounding box center [915, 392] width 1306 height 783
click at [617, 195] on span "[DATE]" at bounding box center [609, 194] width 32 height 13
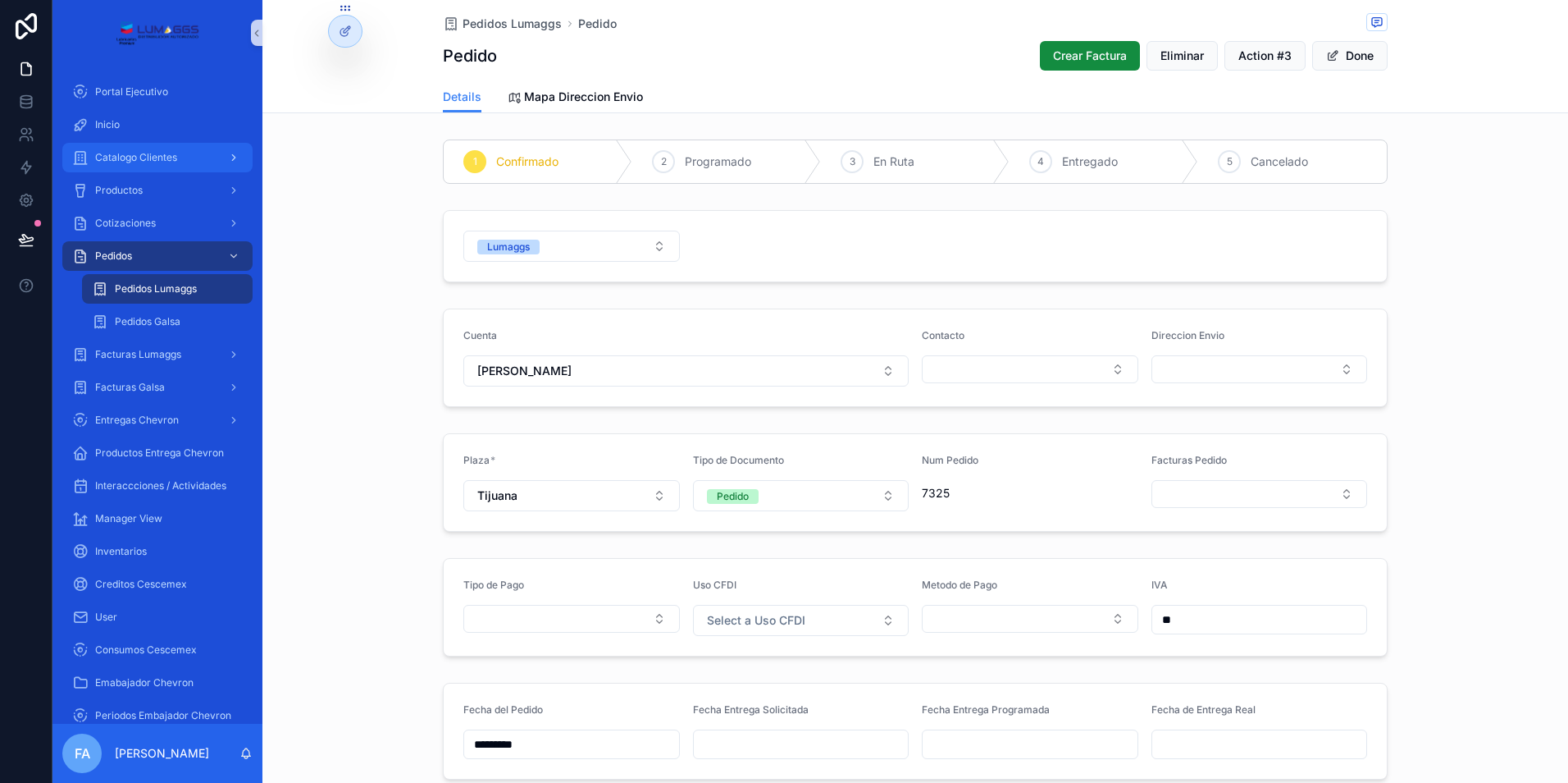
click at [135, 155] on span "Catalogo Clientes" at bounding box center [136, 157] width 82 height 13
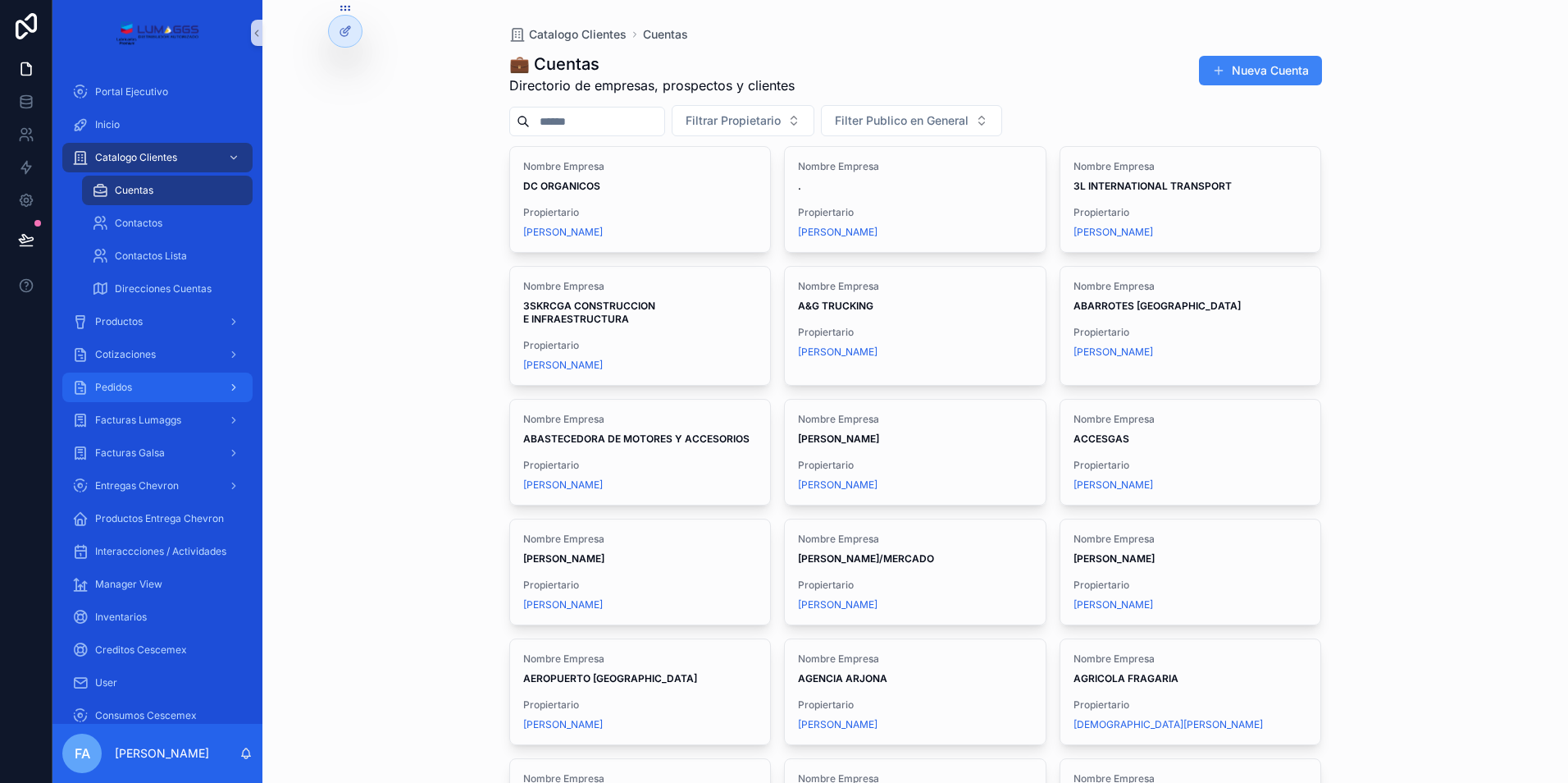
click at [127, 388] on span "Pedidos" at bounding box center [113, 387] width 37 height 13
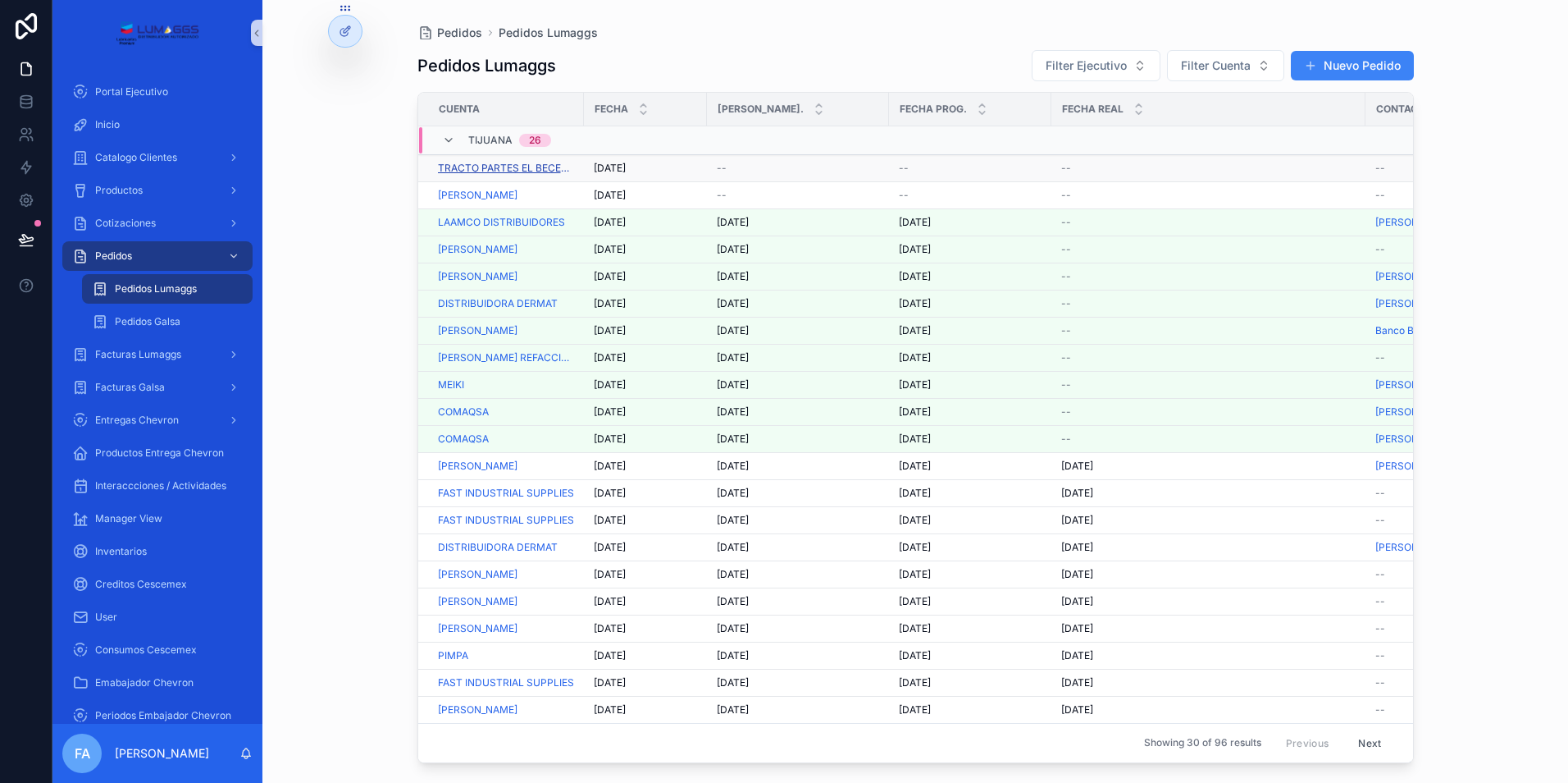
click at [524, 168] on span "TRACTO PARTES EL BECERRO" at bounding box center [505, 168] width 136 height 13
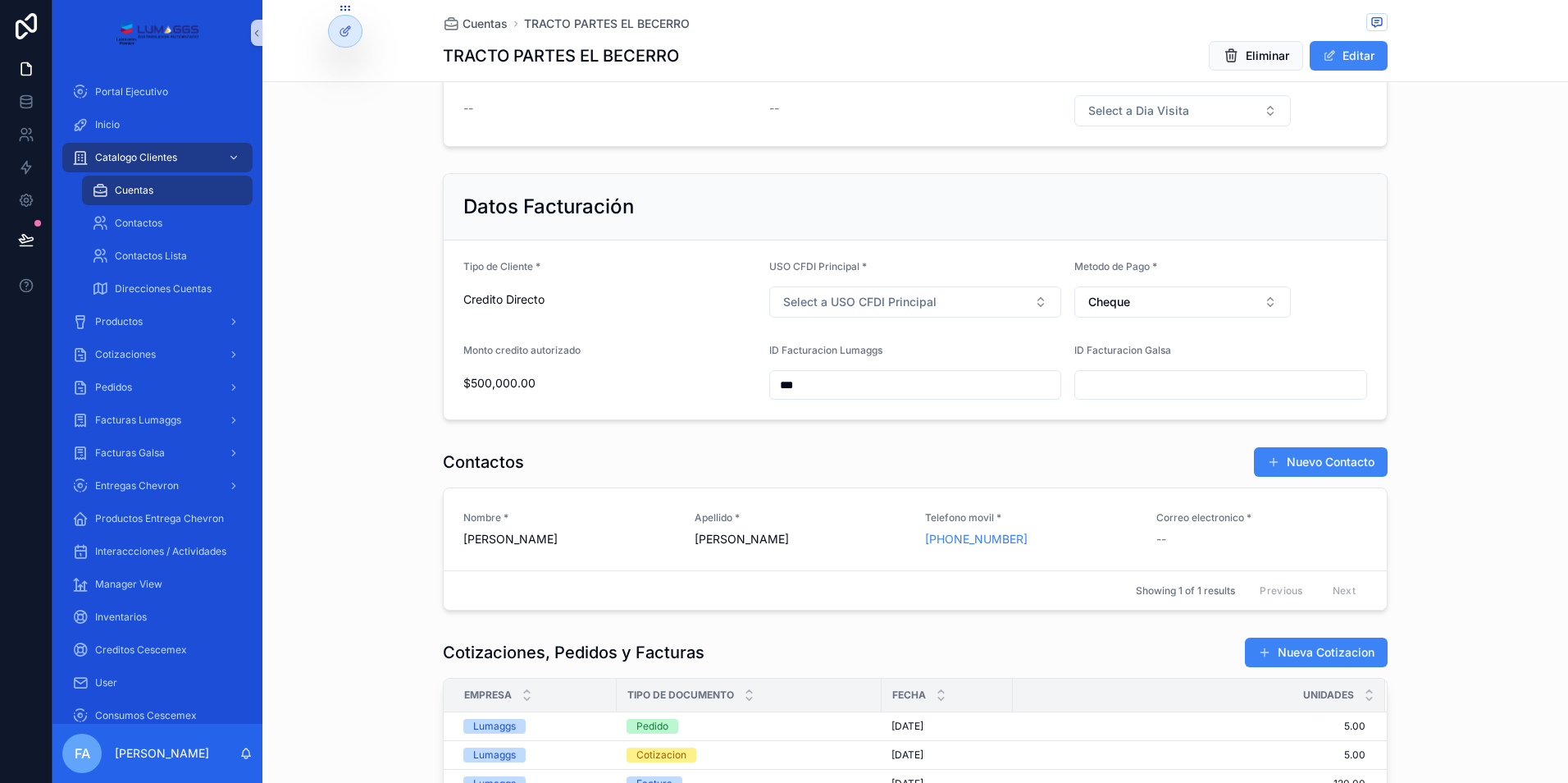
scroll to position [574, 0]
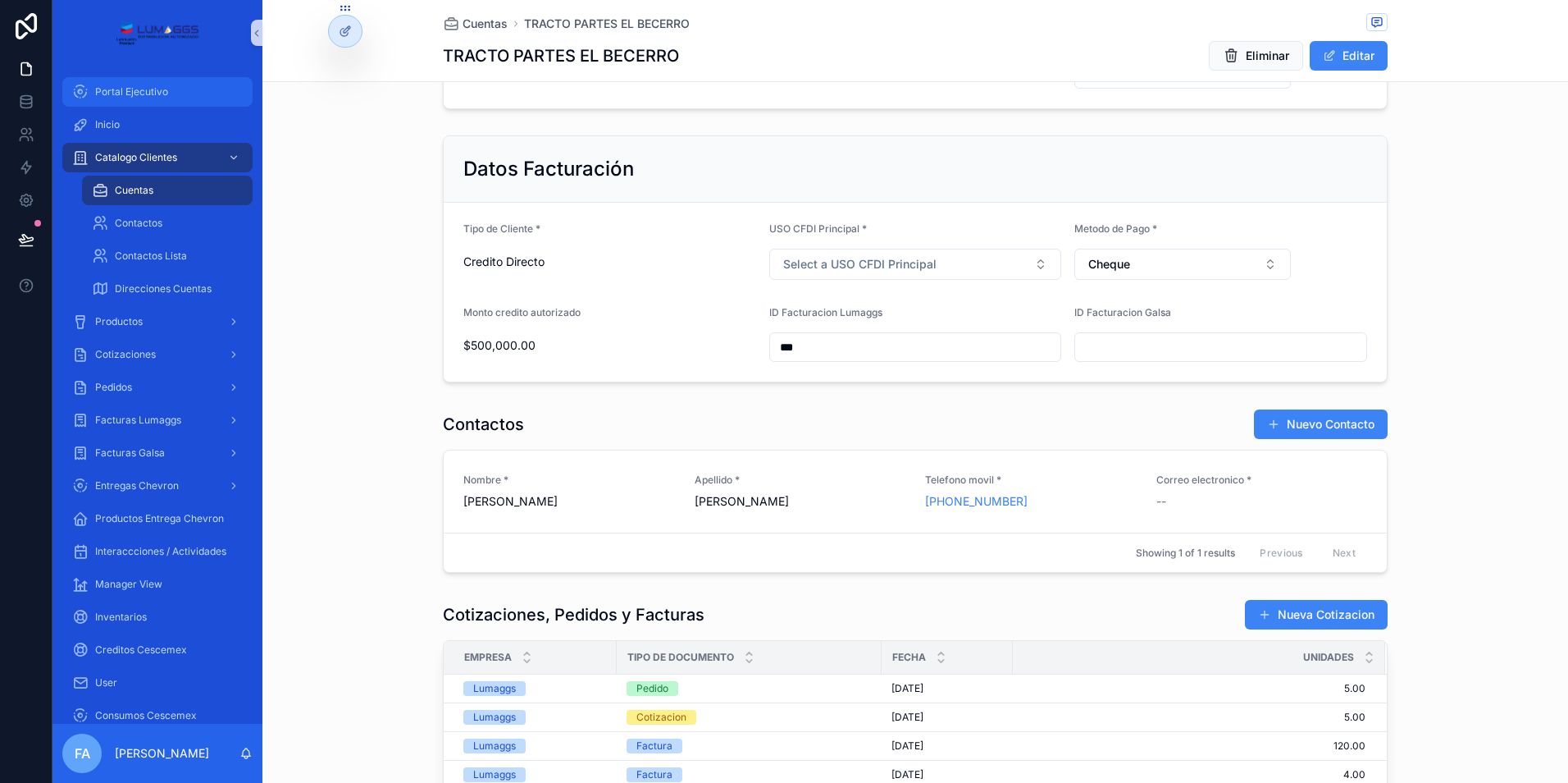
click at [151, 88] on span "Portal Ejecutivo" at bounding box center [131, 91] width 73 height 13
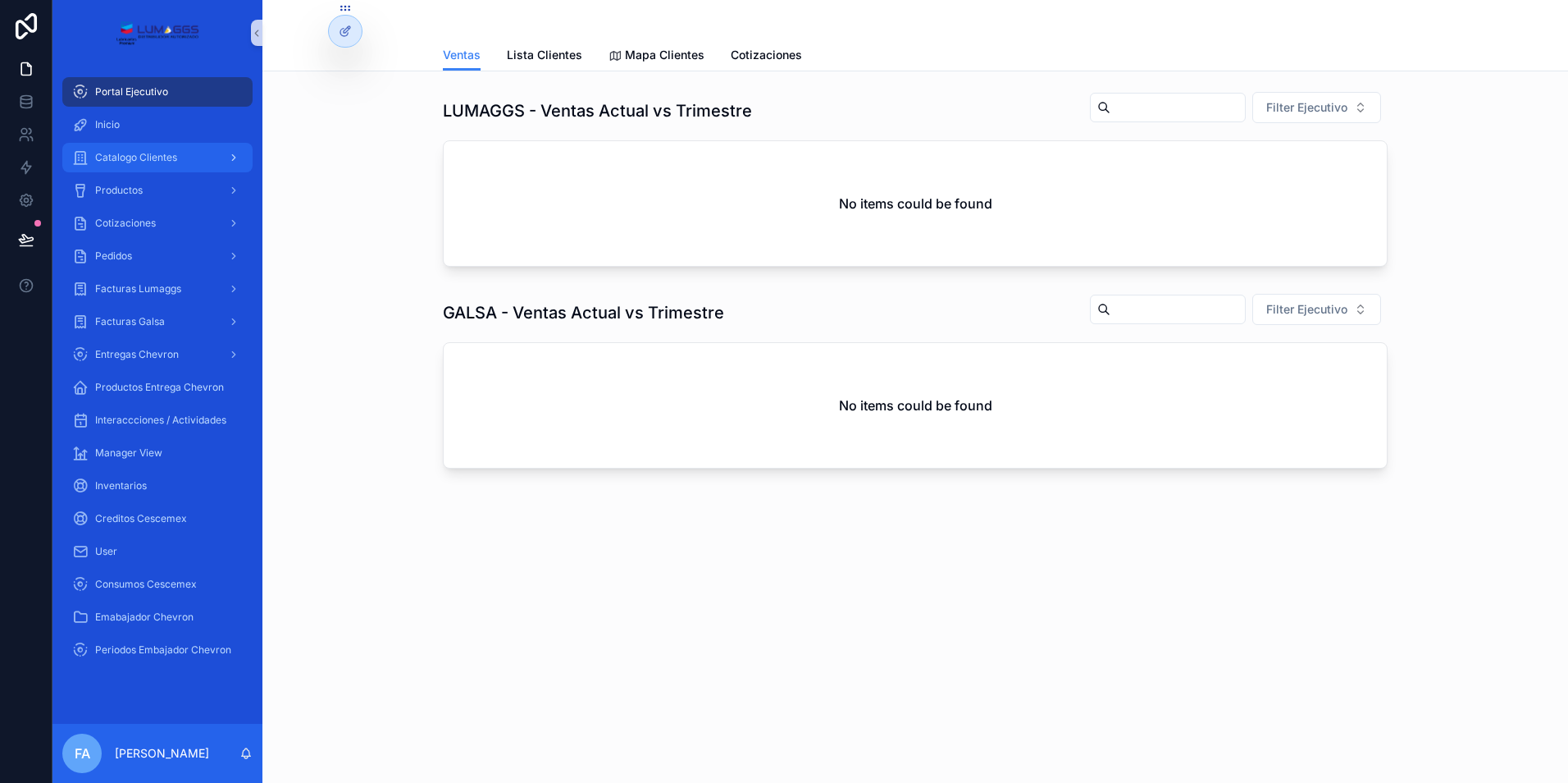
click at [156, 158] on span "Catalogo Clientes" at bounding box center [136, 157] width 82 height 13
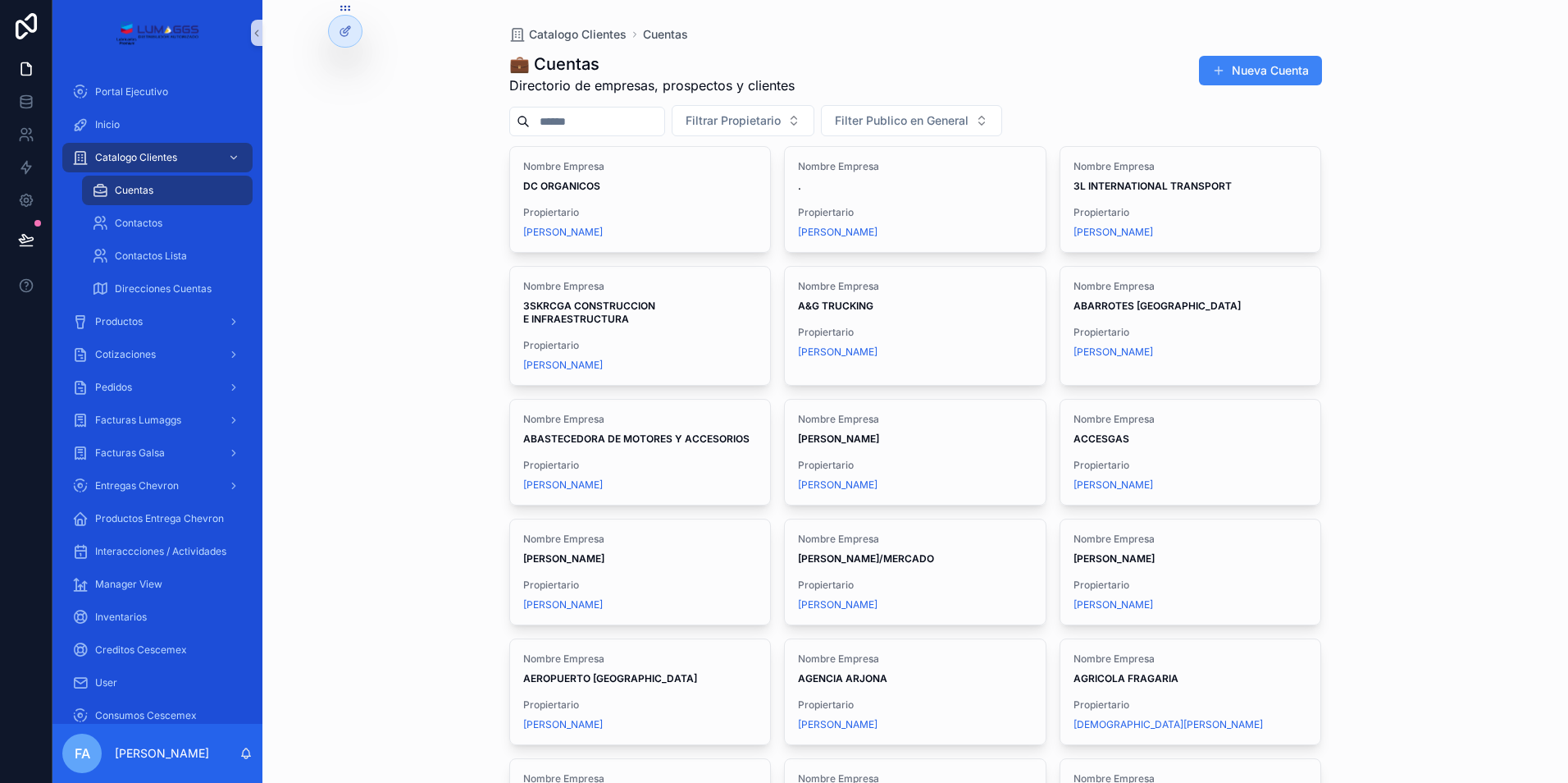
click at [582, 126] on input "scrollable content" at bounding box center [597, 122] width 135 height 23
paste input "**********"
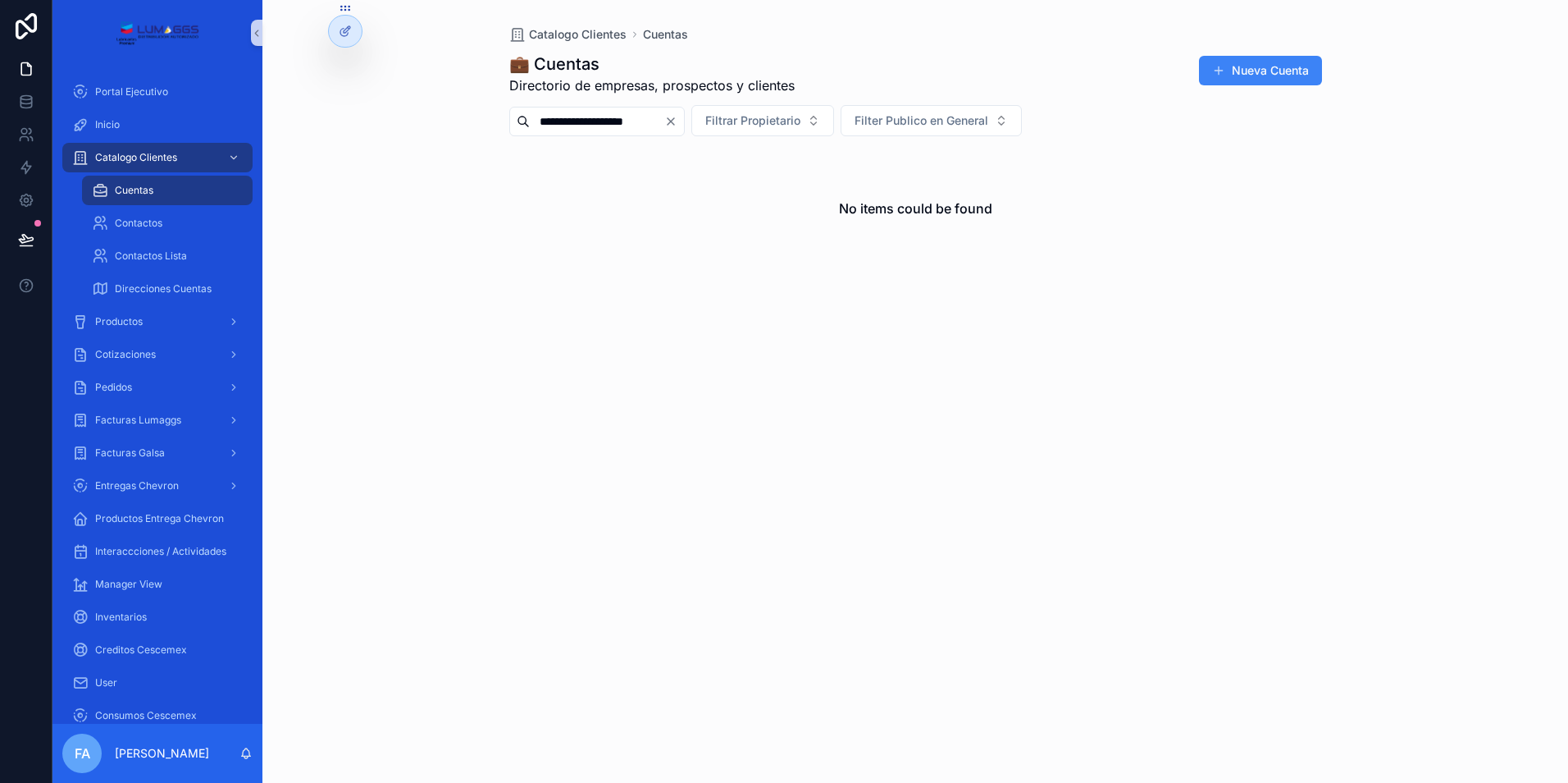
click at [562, 119] on input "**********" at bounding box center [597, 122] width 135 height 23
type input "**********"
click at [677, 118] on icon "Clear" at bounding box center [670, 121] width 13 height 13
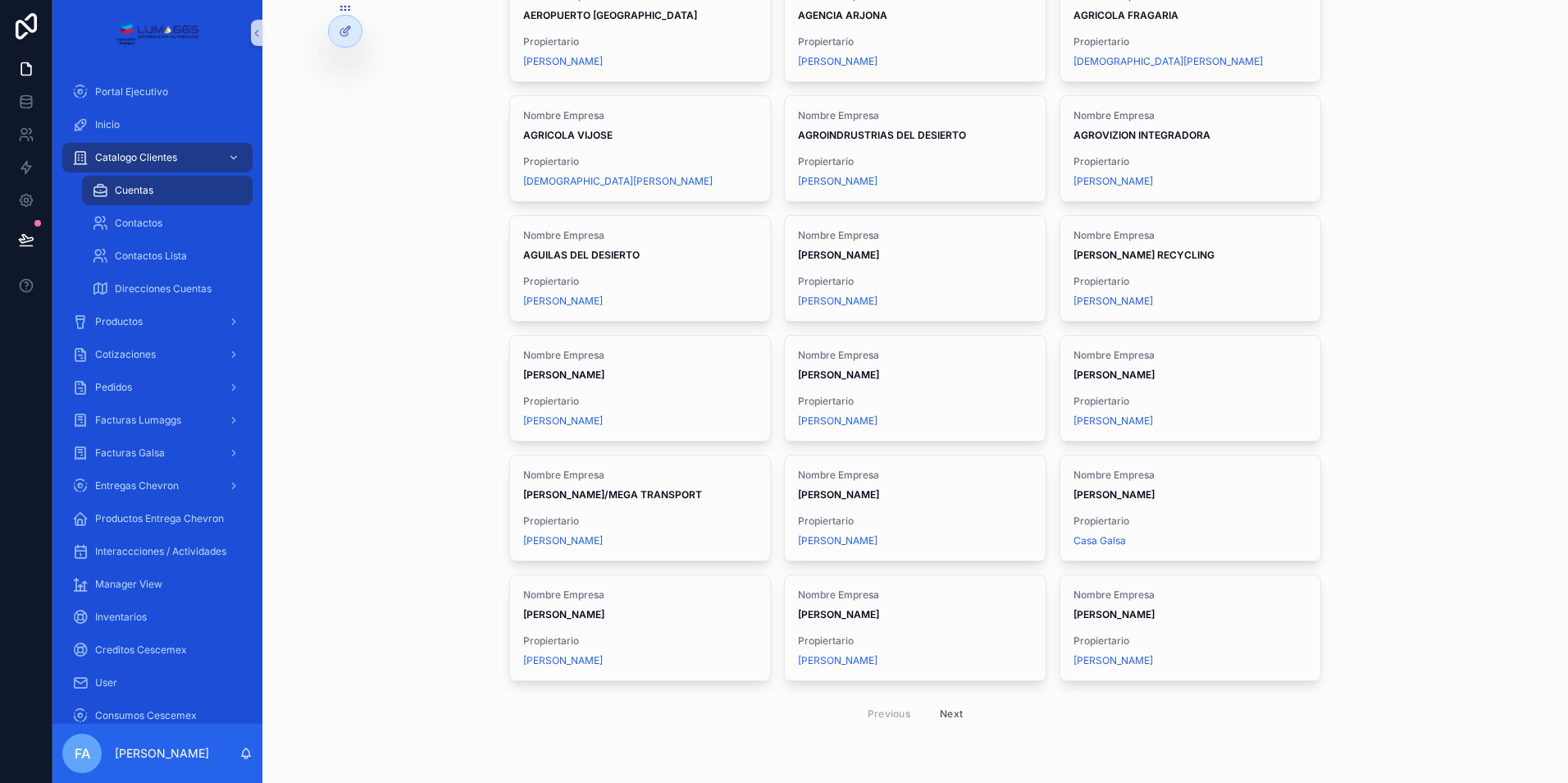
scroll to position [679, 0]
click at [946, 710] on button "Next" at bounding box center [950, 711] width 46 height 25
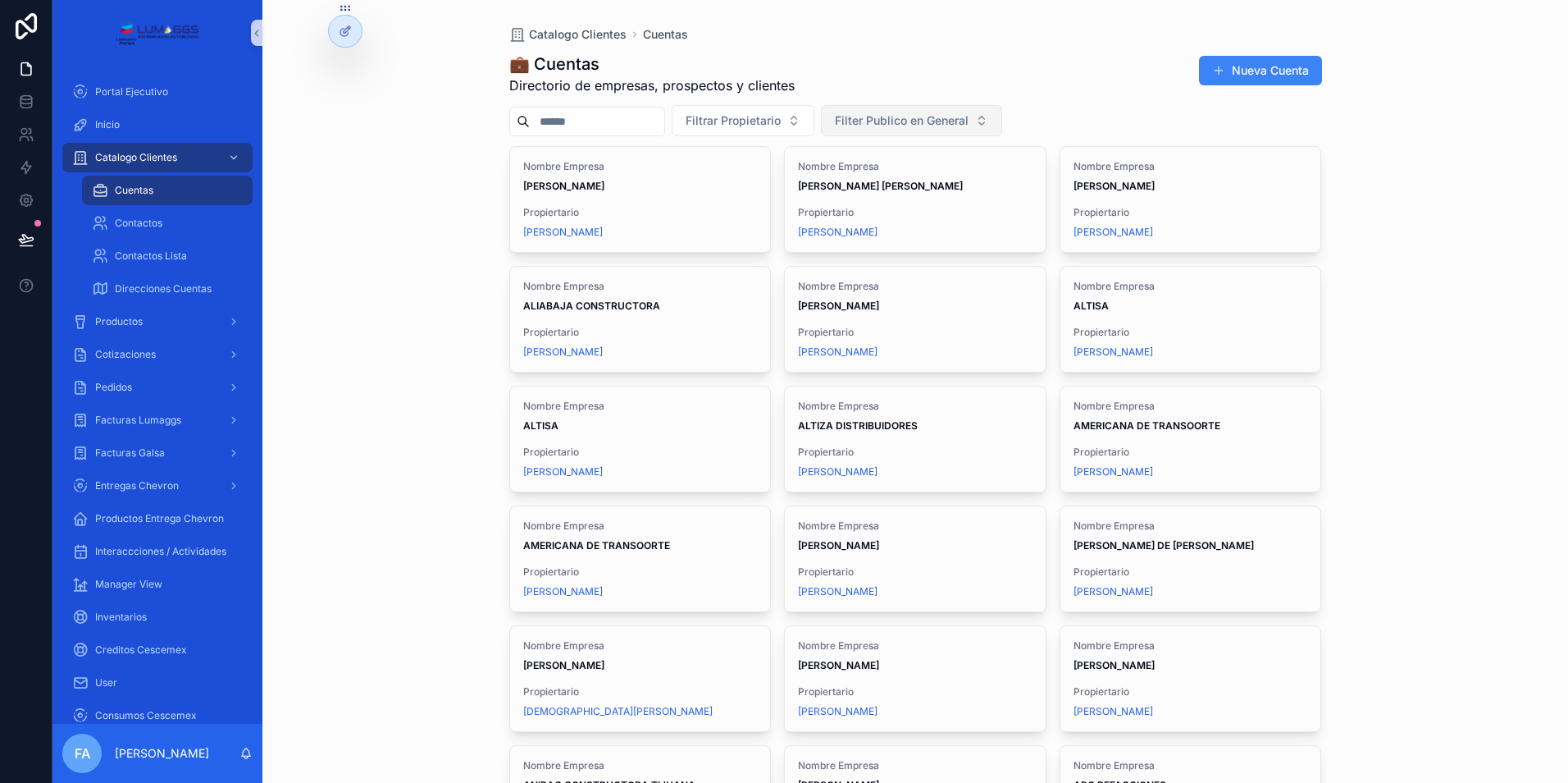
click at [908, 123] on span "Filter Publico en General" at bounding box center [901, 120] width 134 height 17
click at [814, 124] on button "Filtrar Propietario" at bounding box center [743, 121] width 142 height 31
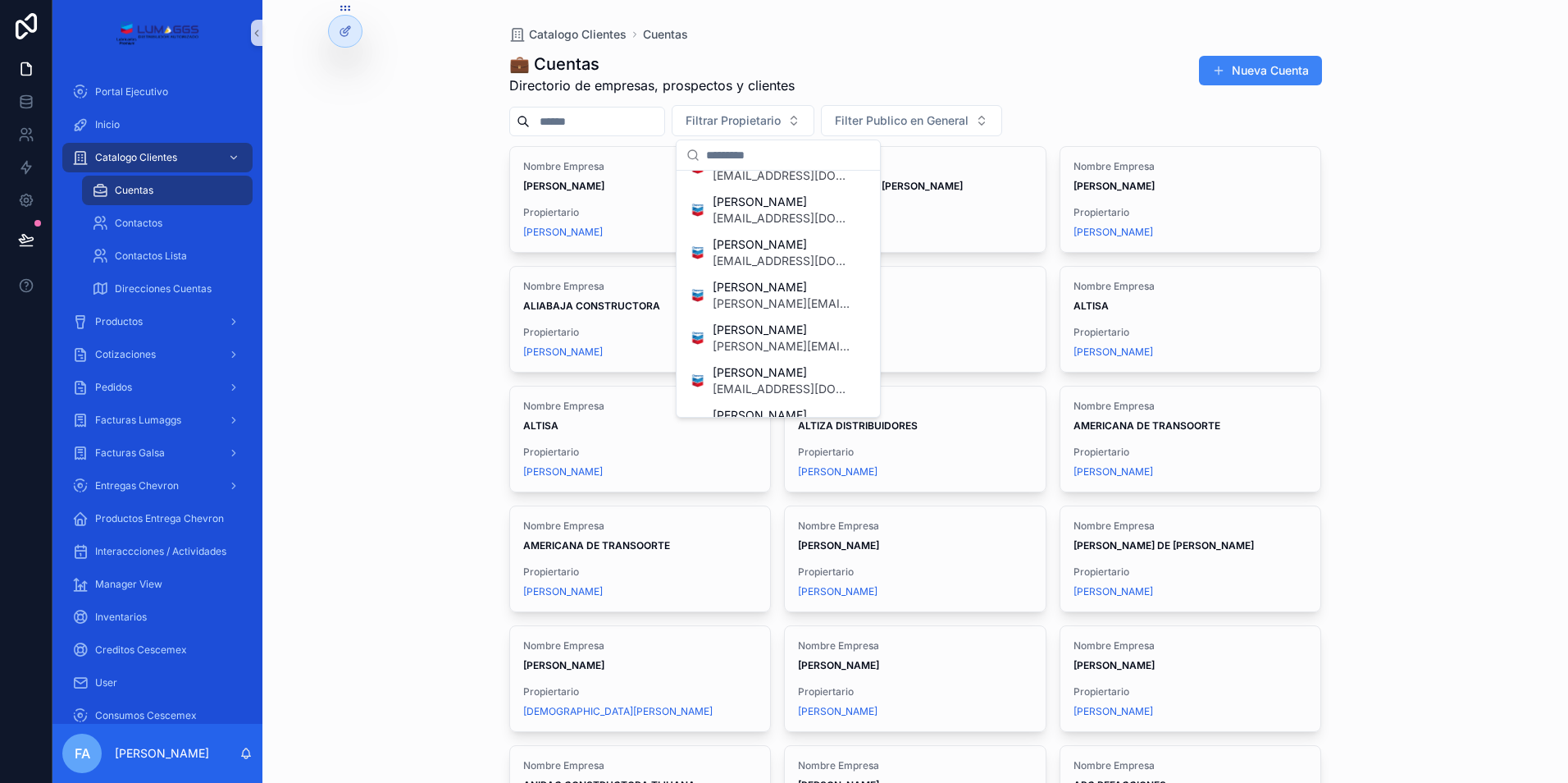
scroll to position [1148, 0]
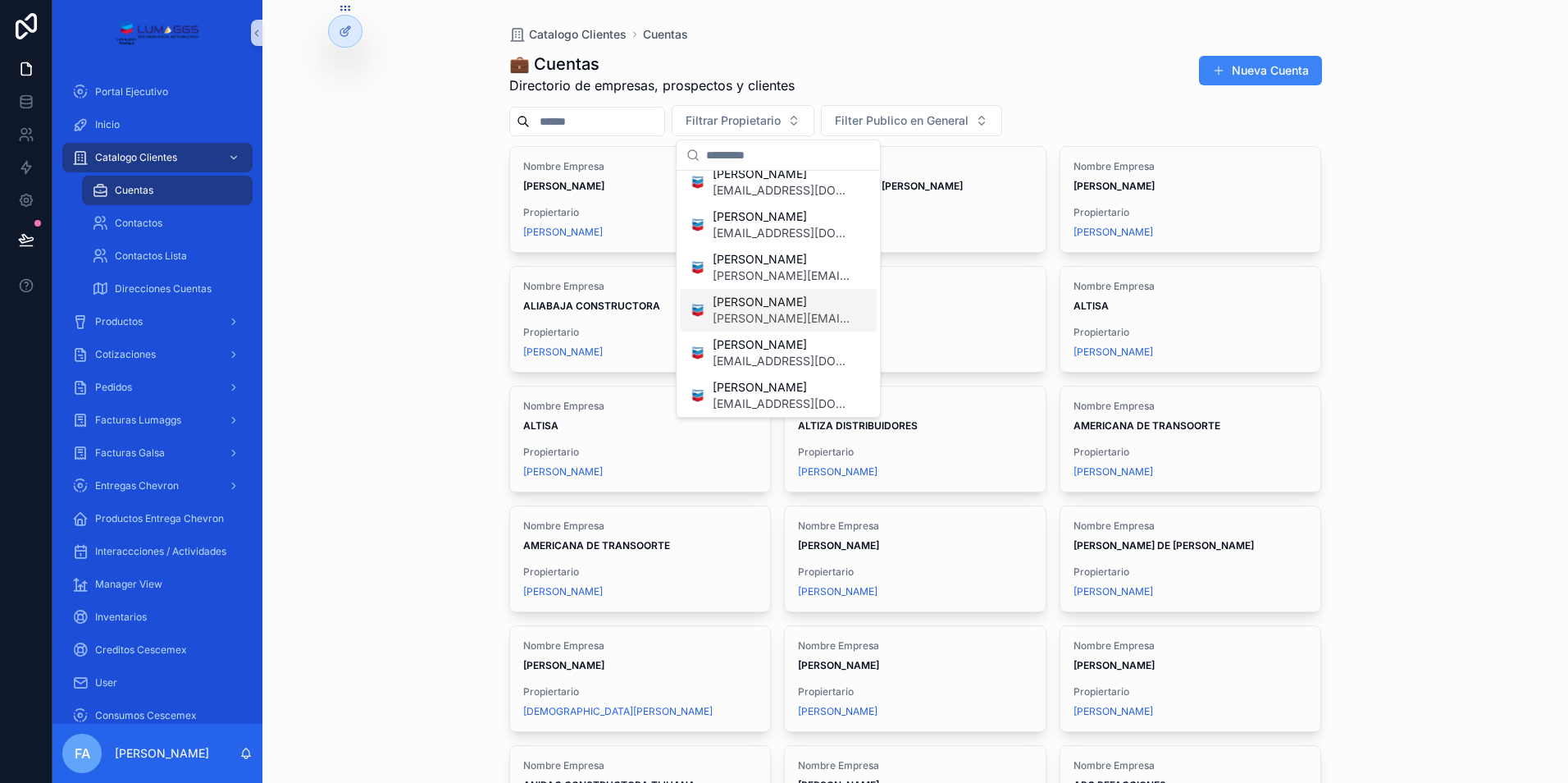
click at [758, 316] on span "[PERSON_NAME][EMAIL_ADDRESS][DOMAIN_NAME]" at bounding box center [781, 318] width 138 height 17
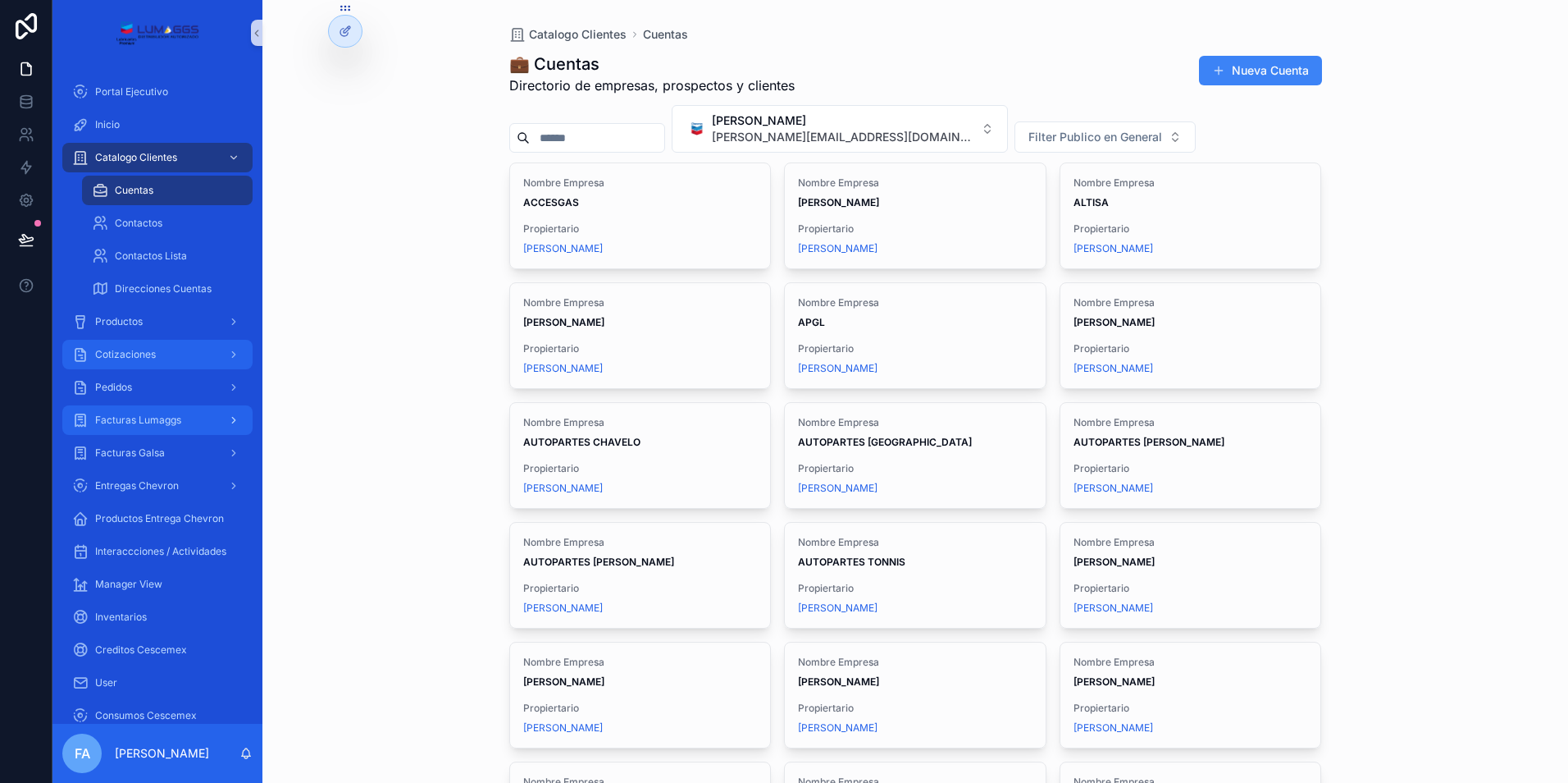
click at [131, 349] on span "Cotizaciones" at bounding box center [125, 353] width 60 height 13
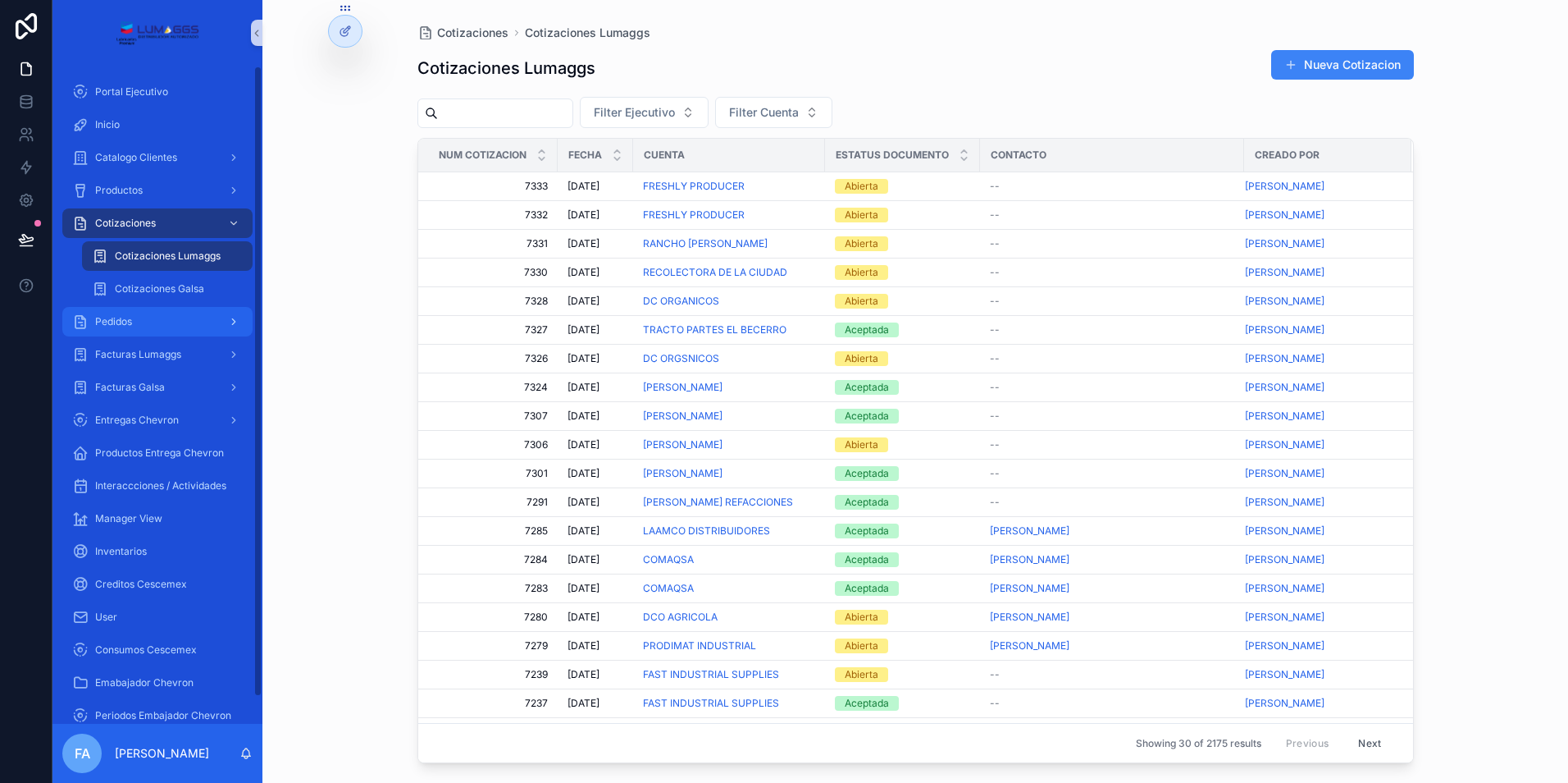
click at [139, 320] on div "Pedidos" at bounding box center [157, 321] width 171 height 26
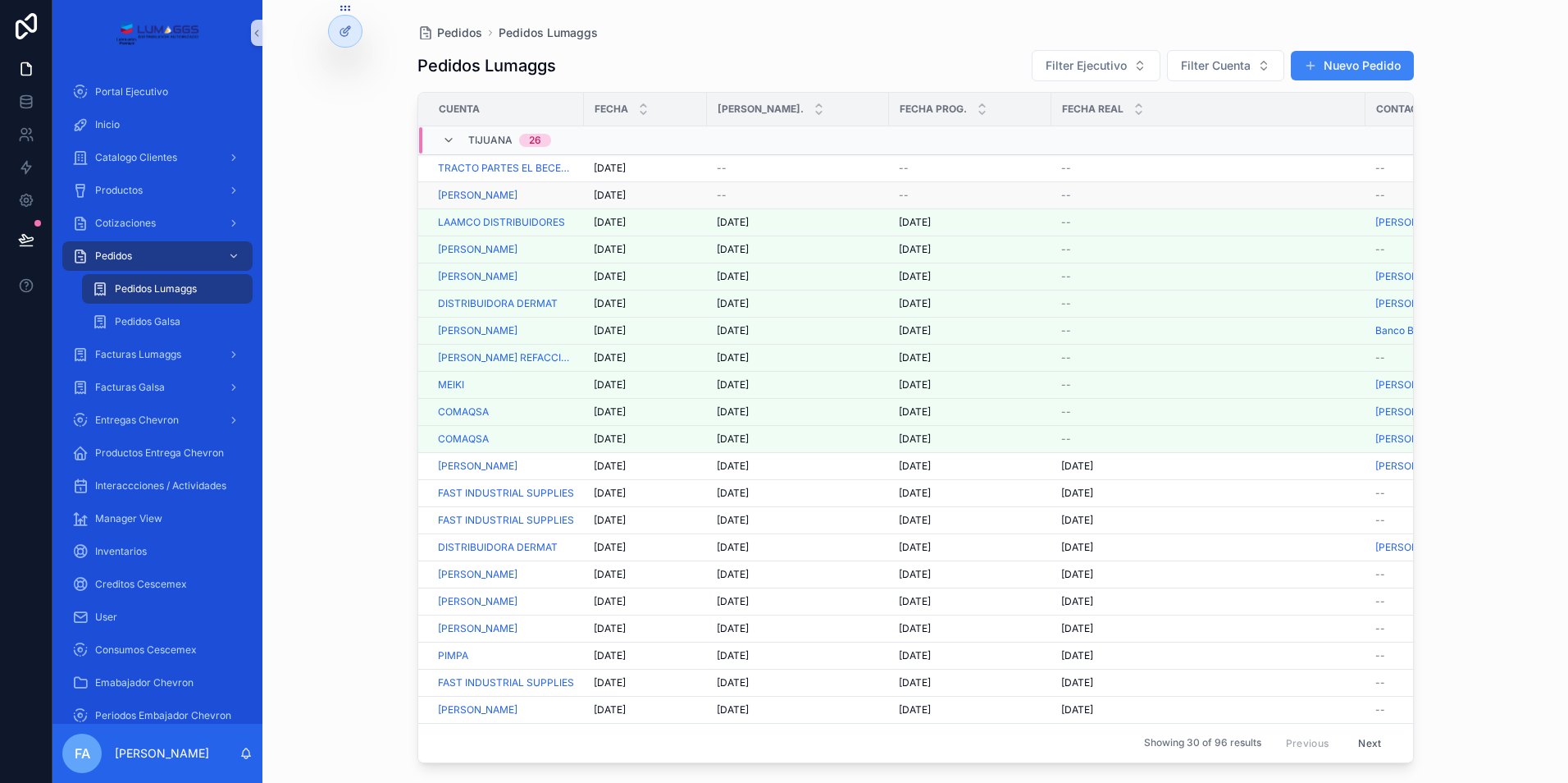
click at [619, 192] on span "[DATE]" at bounding box center [609, 194] width 32 height 13
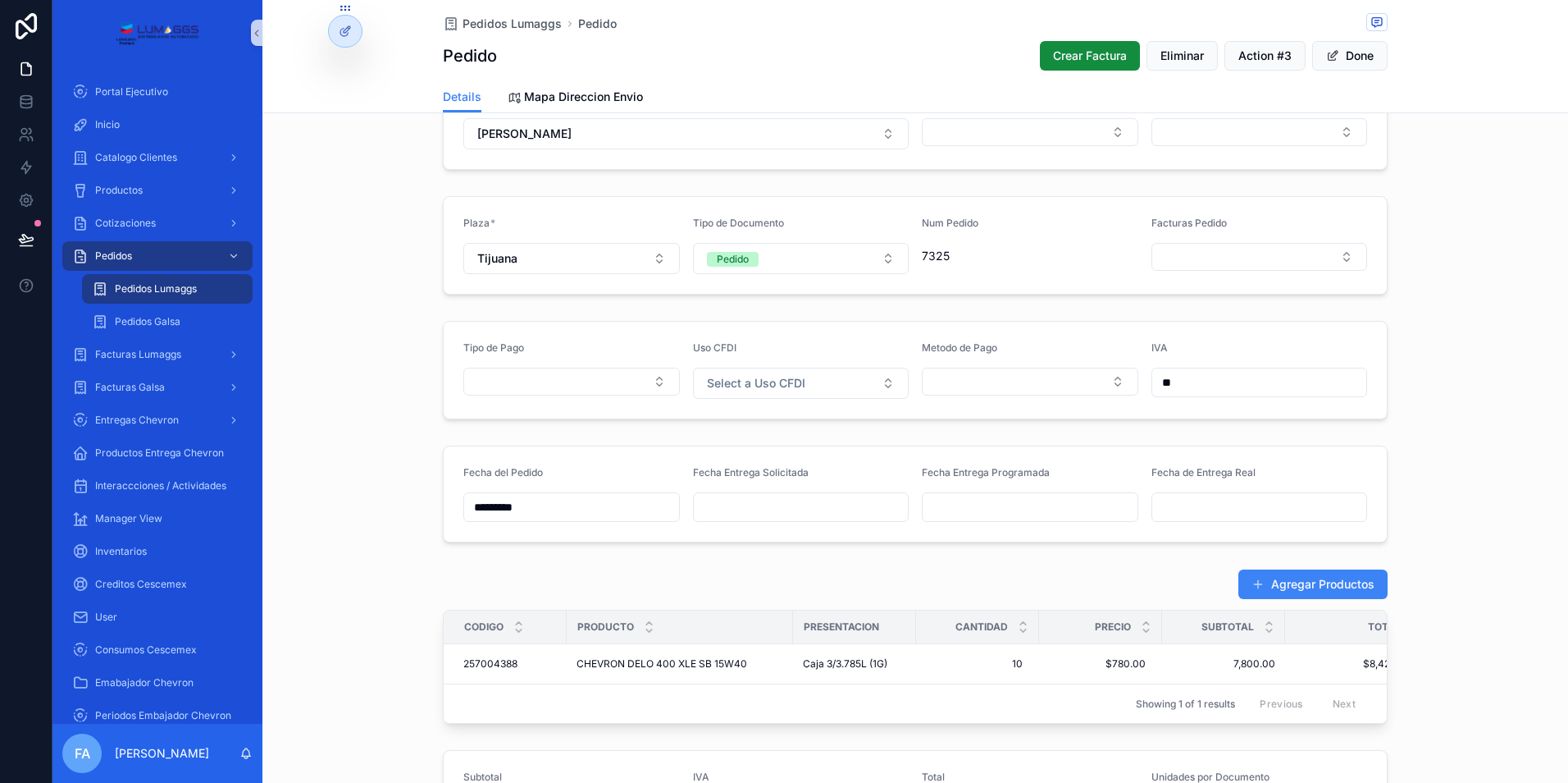
scroll to position [246, 0]
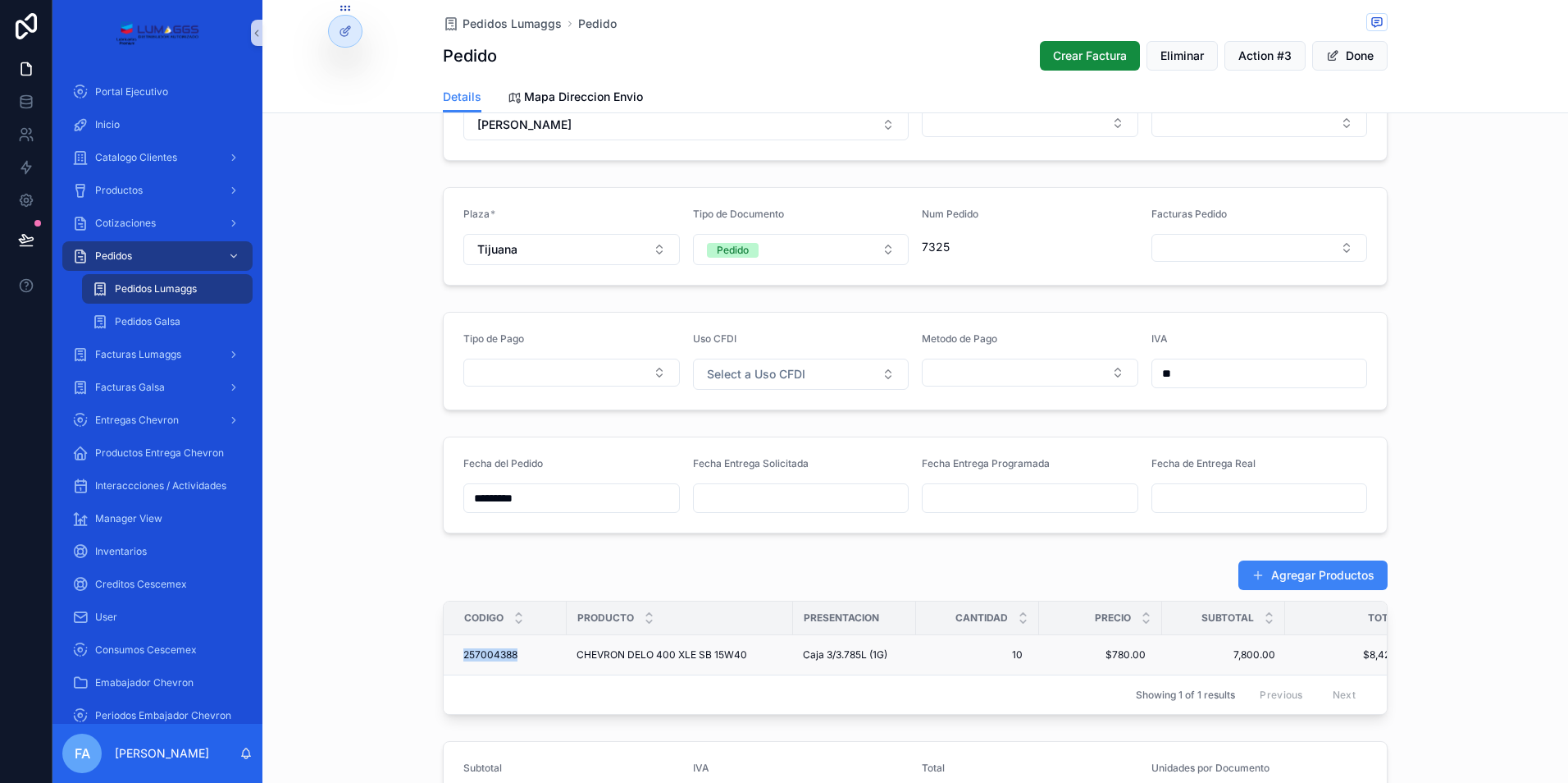
drag, startPoint x: 447, startPoint y: 652, endPoint x: 514, endPoint y: 657, distance: 67.2
click at [514, 657] on td "257004388 257004388" at bounding box center [505, 654] width 123 height 40
copy span "257004388"
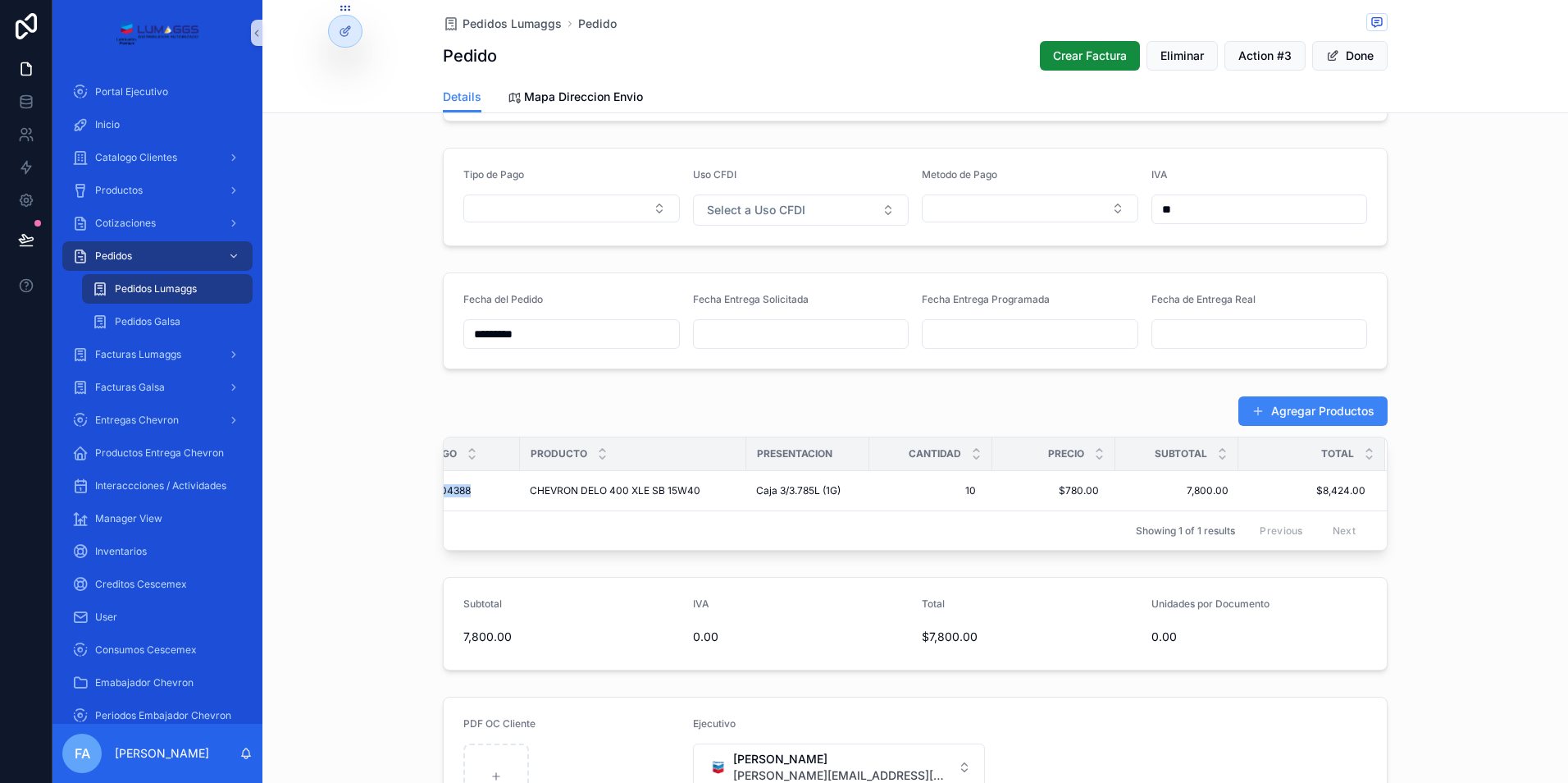
scroll to position [0, 0]
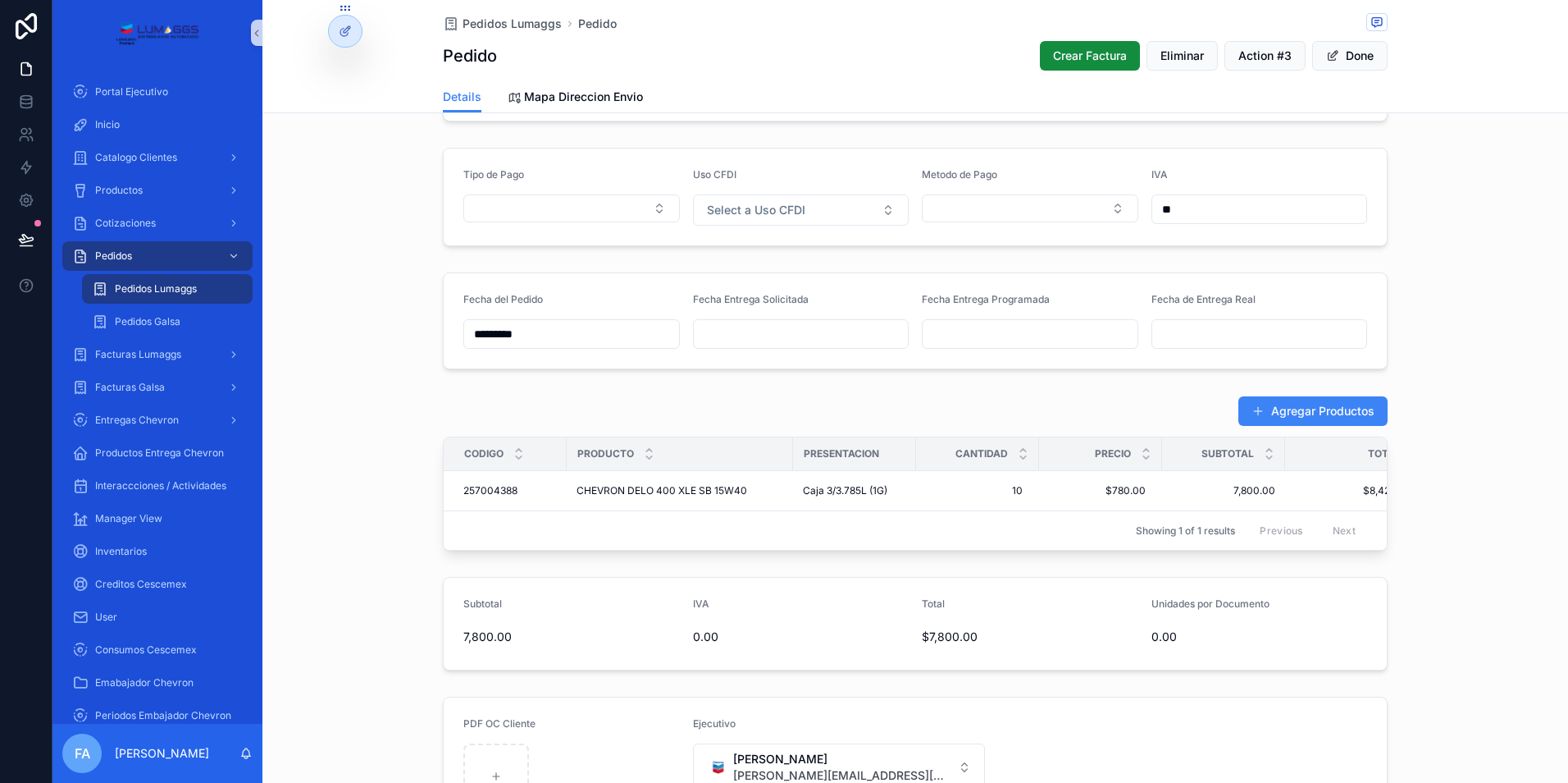
click at [425, 487] on div "Agregar Productos Codigo Producto Presentacion Cantidad Precio Subtotal Total 2…" at bounding box center [915, 473] width 1306 height 168
drag, startPoint x: 450, startPoint y: 488, endPoint x: 1191, endPoint y: 505, distance: 741.2
click at [1191, 505] on tr "257004388 257004388 CHEVRON DELO 400 XLE SB 15W40 CHEVRON DELO 400 XLE SB 15W40…" at bounding box center [939, 490] width 989 height 40
copy tr "257004388 257004388 CHEVRON DELO 400 XLE SB 15W40 CHEVRON DELO 400 XLE SB 15W40…"
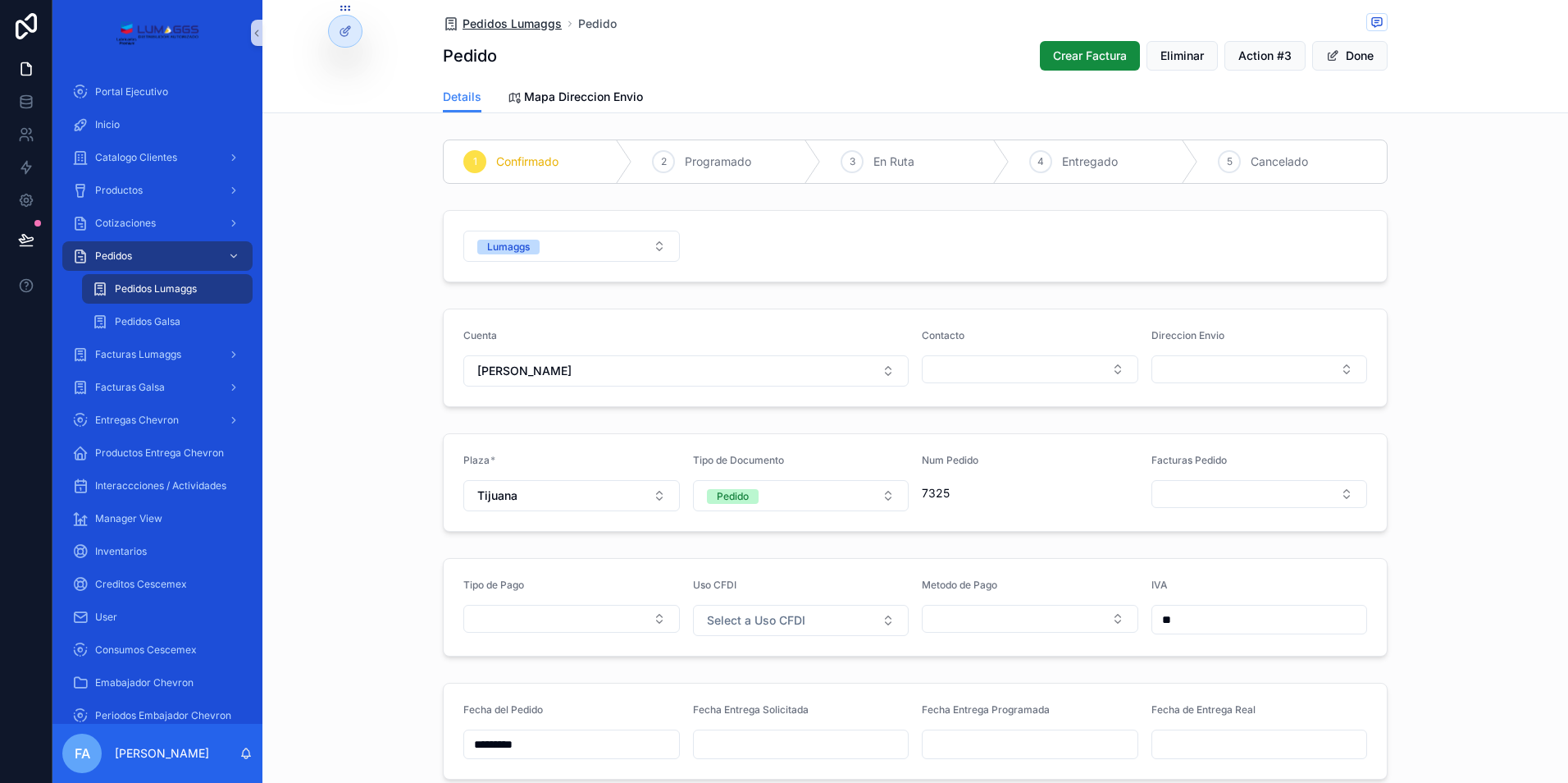
click at [496, 24] on span "Pedidos Lumaggs" at bounding box center [512, 23] width 100 height 17
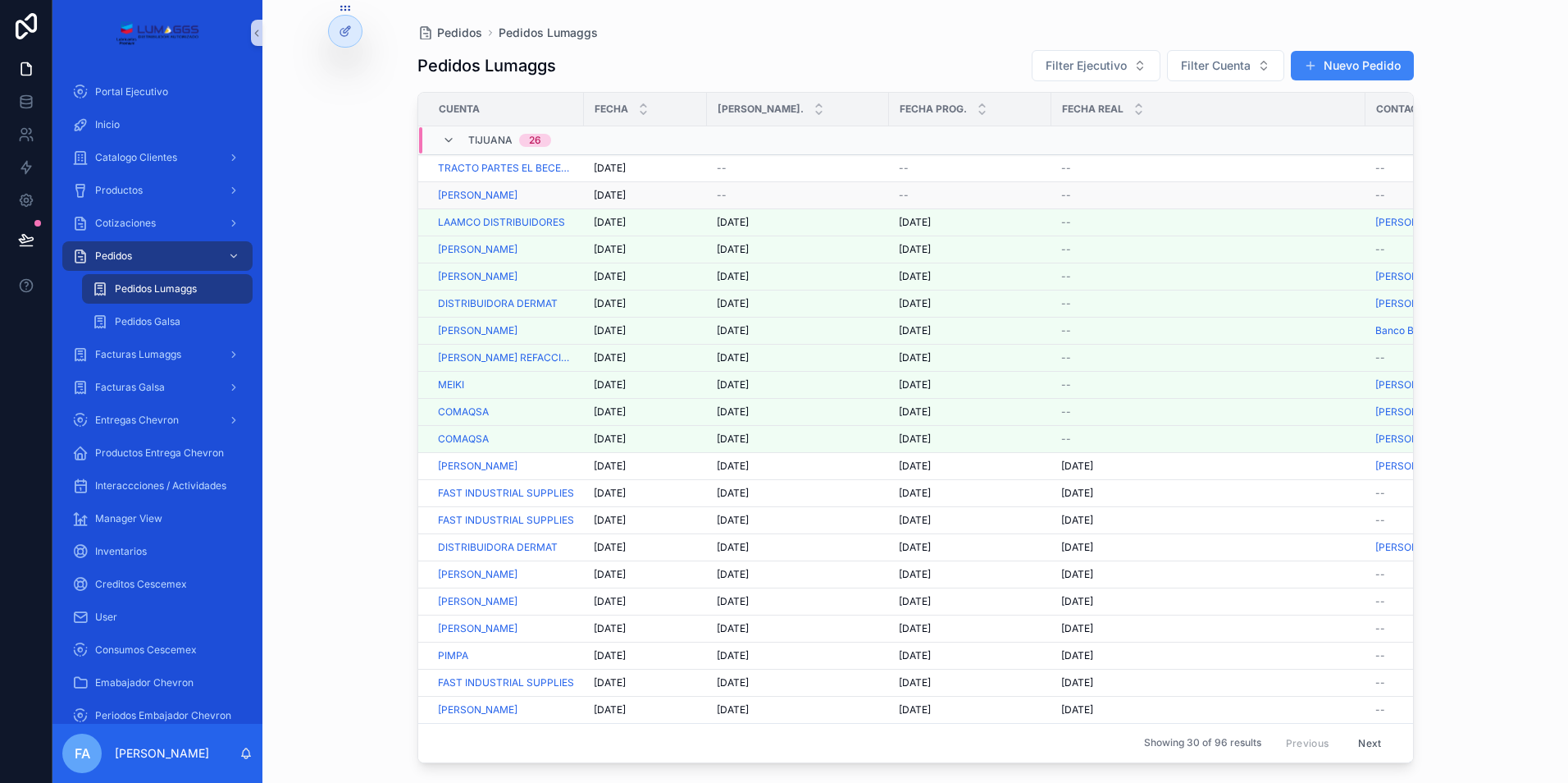
click at [616, 191] on span "[DATE]" at bounding box center [609, 194] width 32 height 13
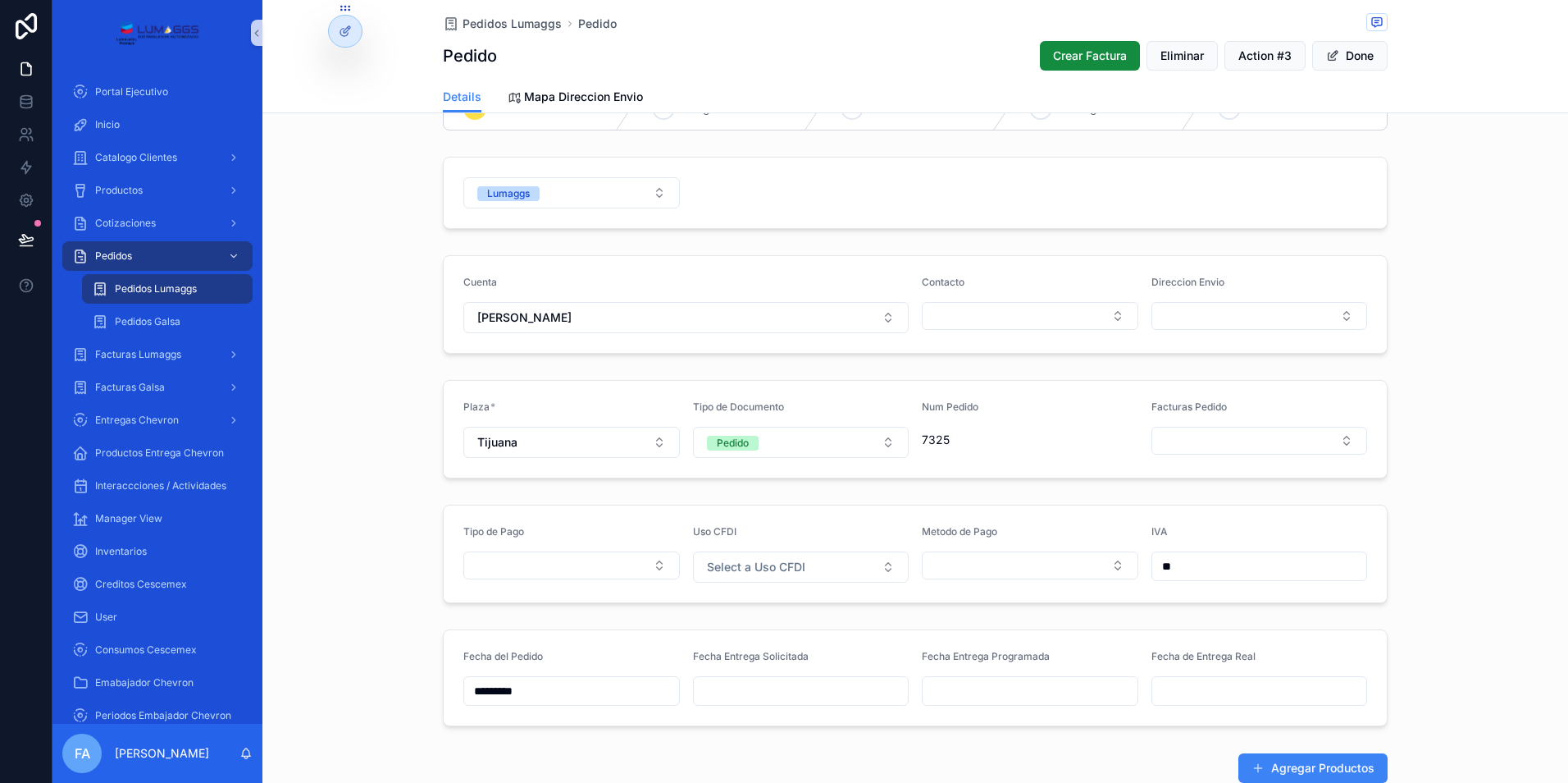
scroll to position [82, 0]
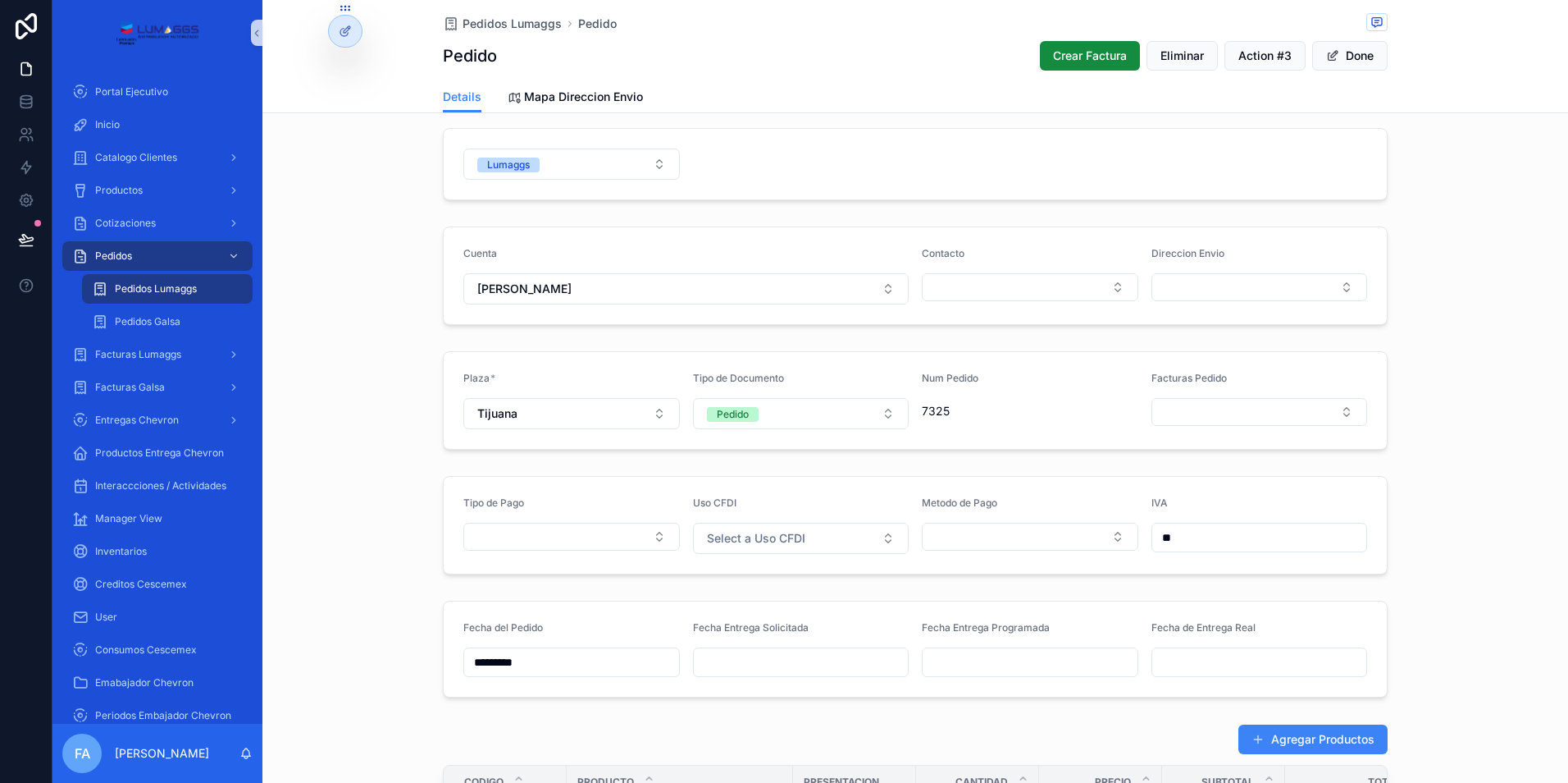
click at [763, 660] on input "scrollable content" at bounding box center [801, 662] width 215 height 23
click at [764, 479] on button "1" at bounding box center [765, 477] width 29 height 29
type input "*********"
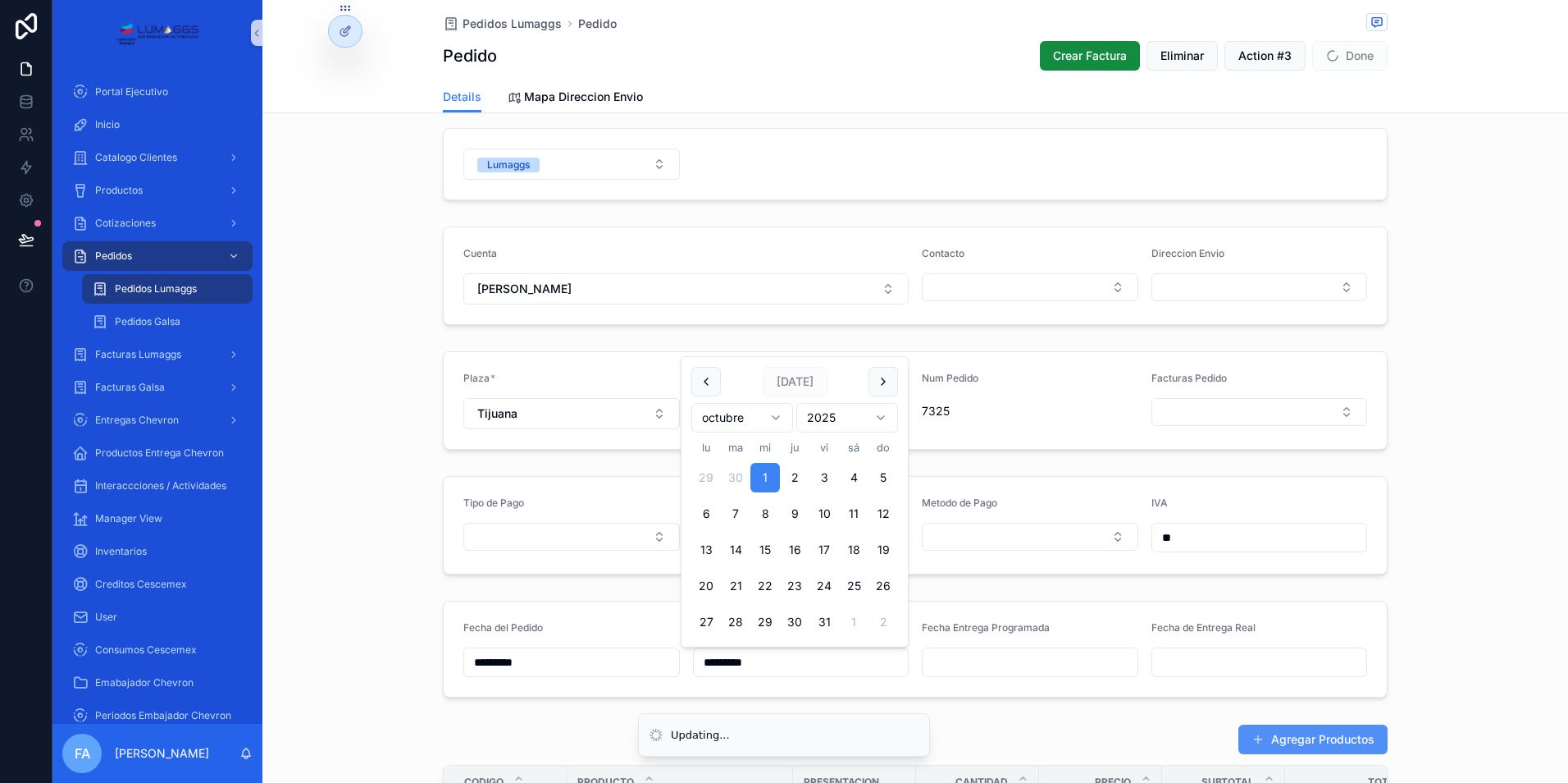
click at [1286, 733] on button "Agregar Productos" at bounding box center [1312, 739] width 149 height 29
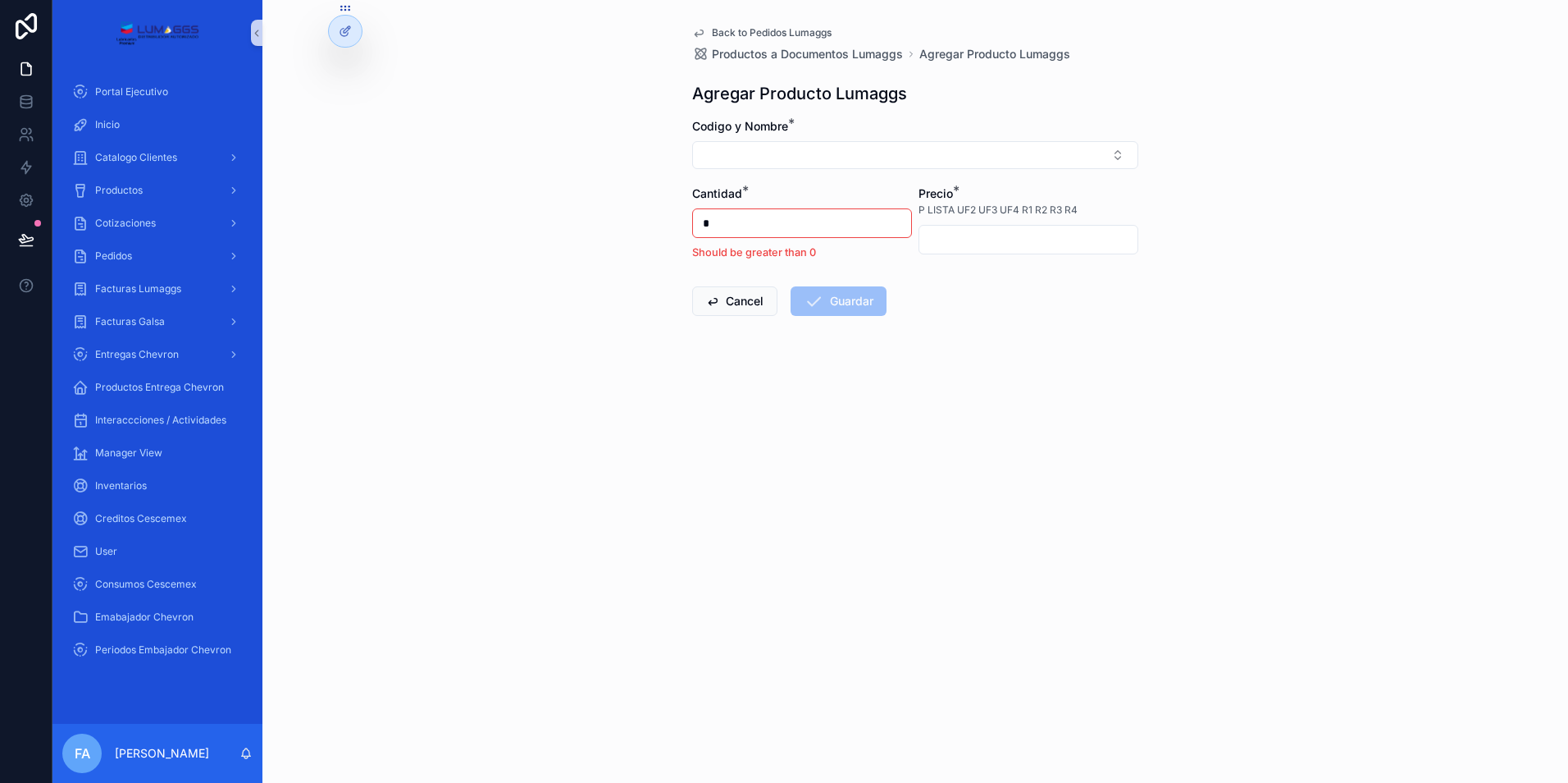
click at [696, 34] on icon "scrollable content" at bounding box center [699, 33] width 8 height 7
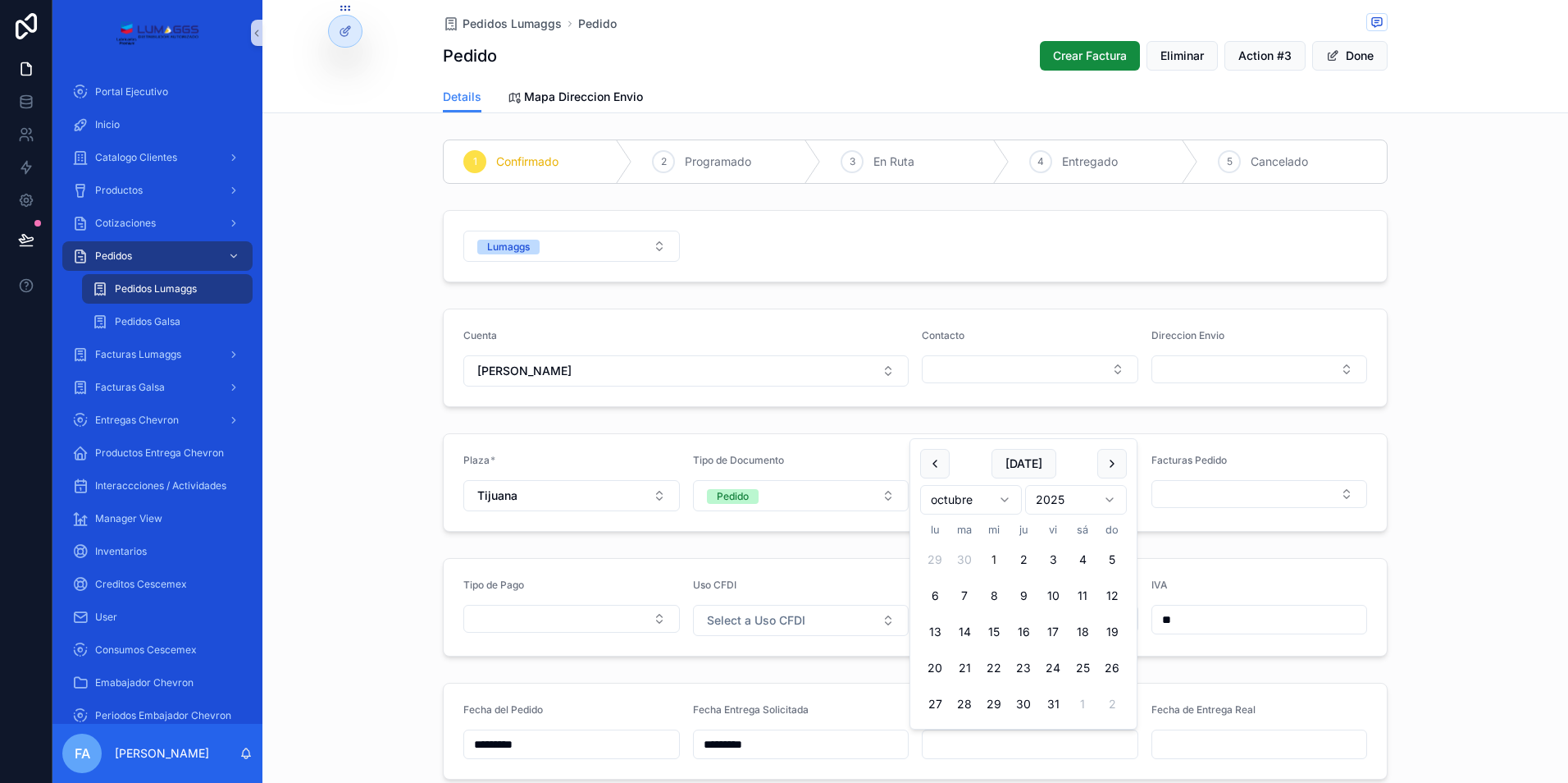
click at [947, 747] on input "scrollable content" at bounding box center [1029, 744] width 215 height 23
click at [843, 696] on form "Fecha del Pedido ********* Fecha Entrega Solicitada ********* Fecha Entrega Pro…" at bounding box center [915, 730] width 943 height 95
click at [484, 25] on span "Pedidos Lumaggs" at bounding box center [512, 23] width 100 height 17
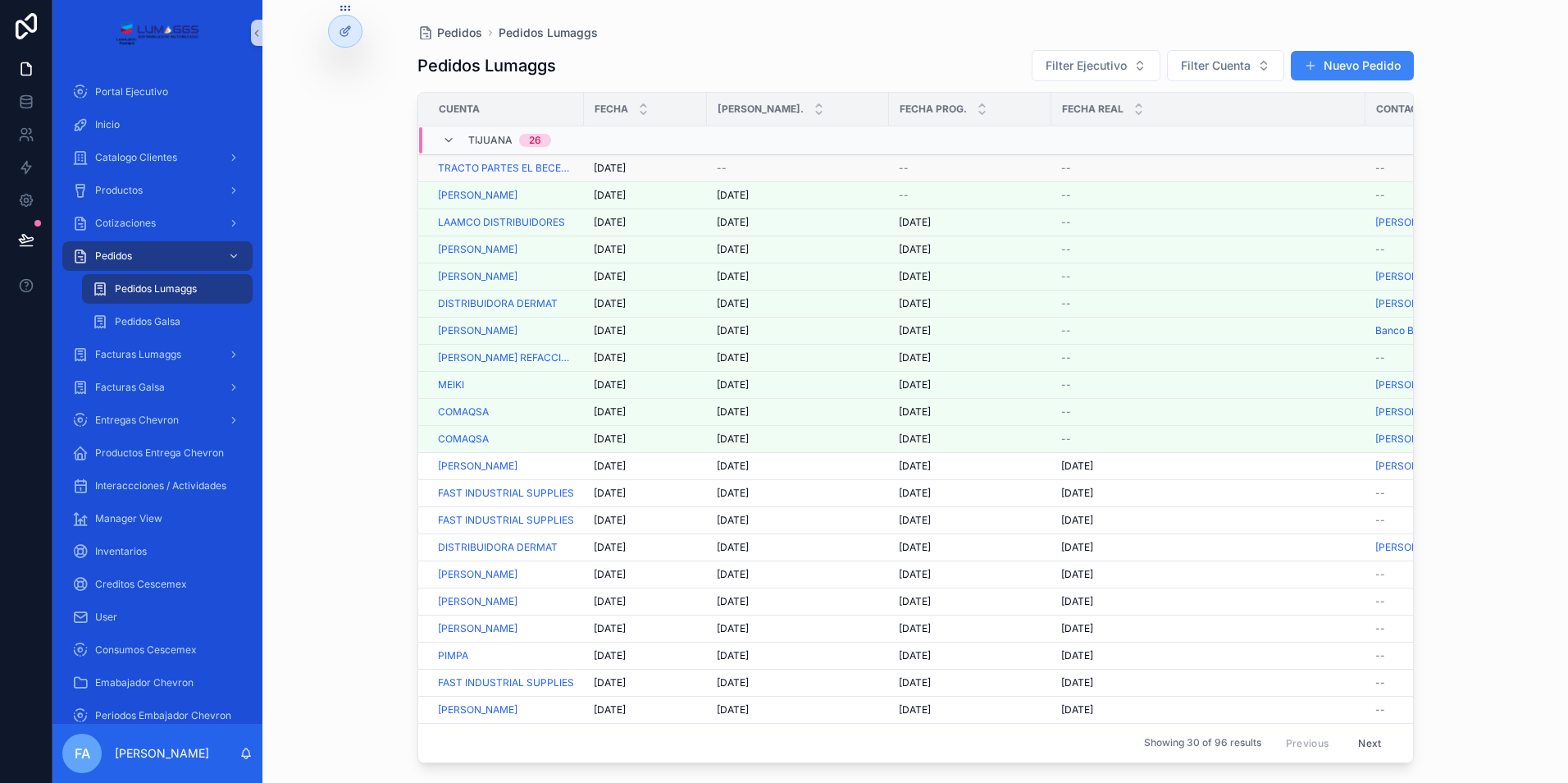
click at [603, 167] on span "[DATE]" at bounding box center [609, 168] width 32 height 13
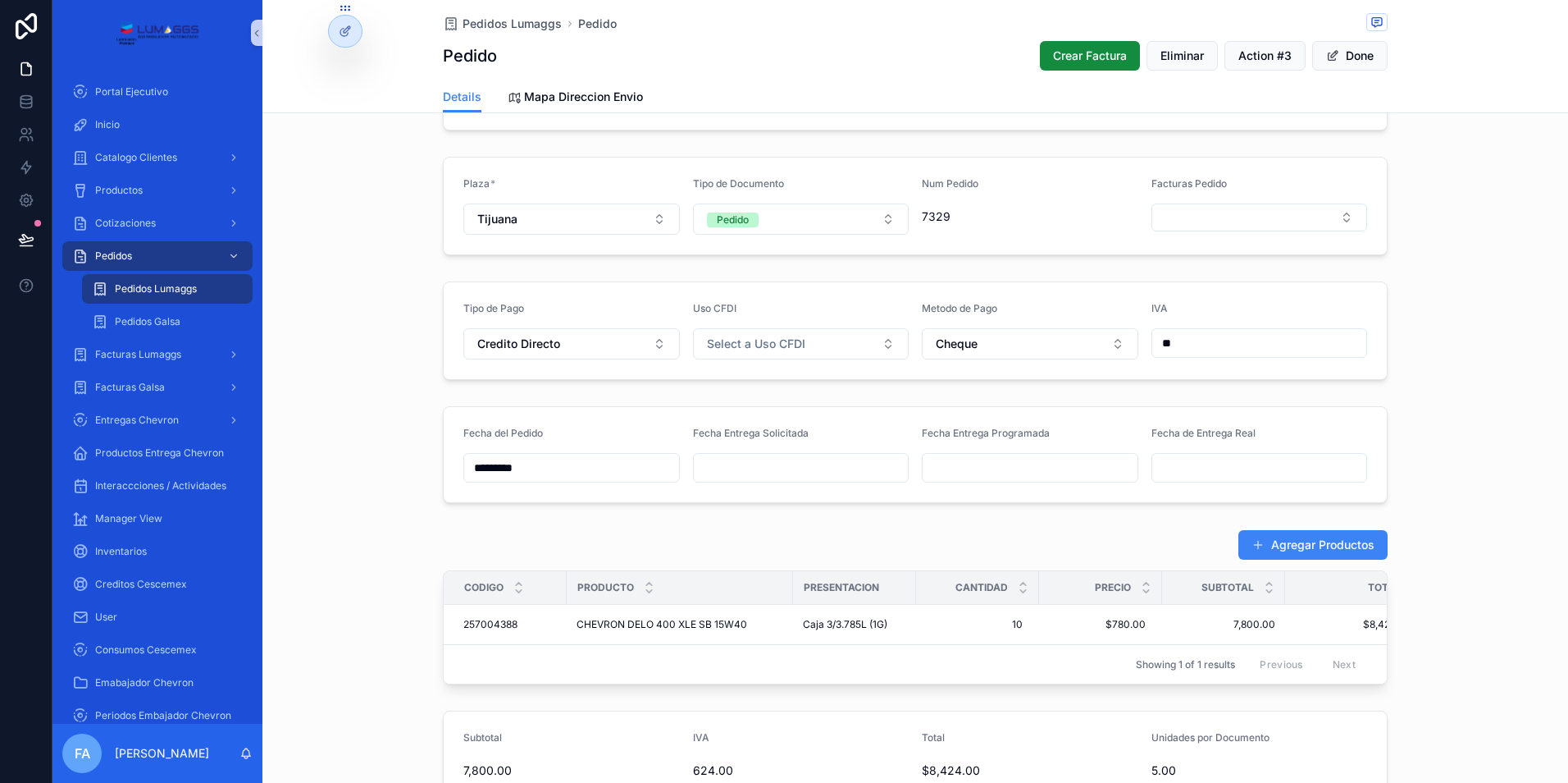
scroll to position [328, 0]
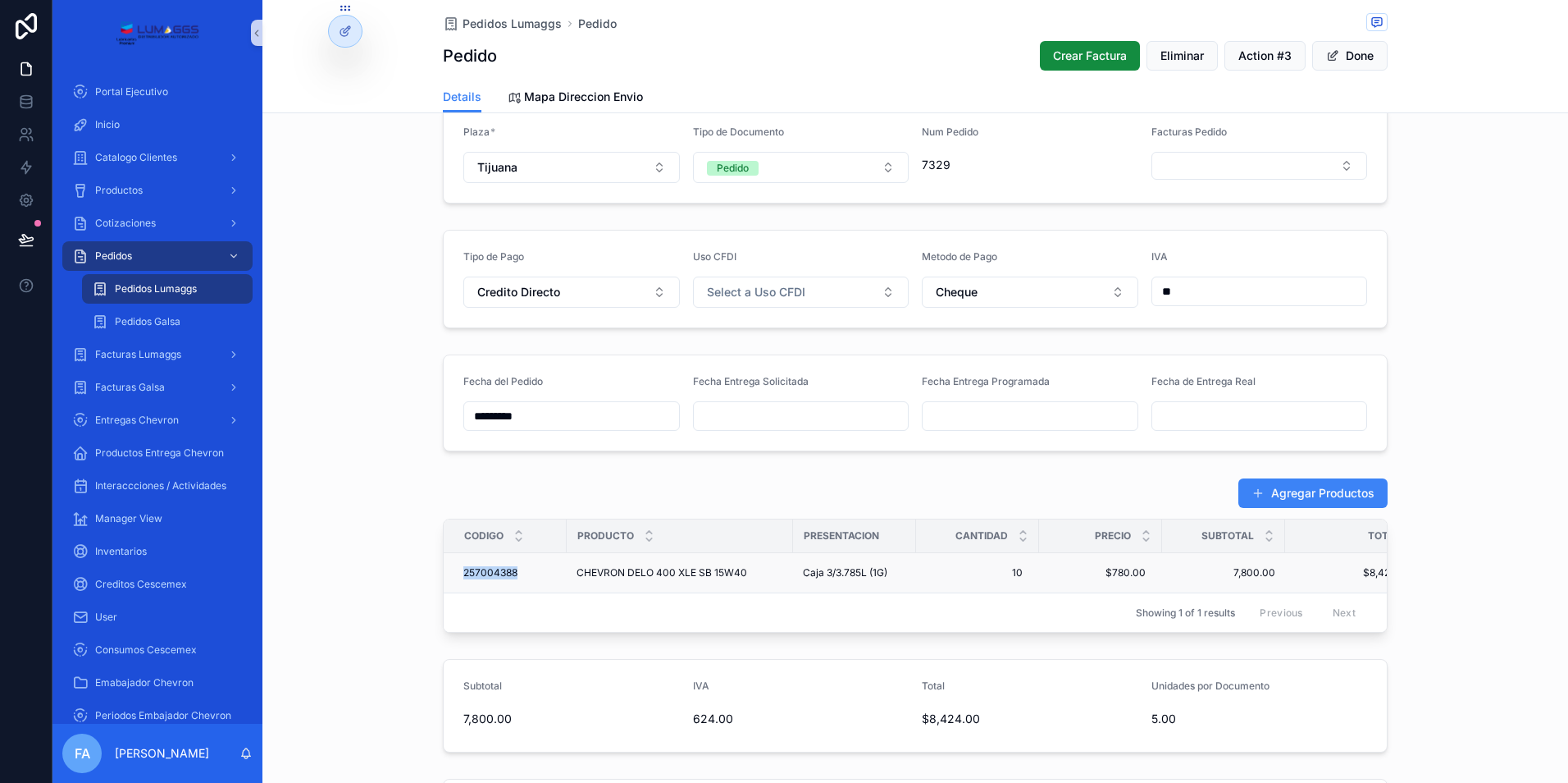
drag, startPoint x: 447, startPoint y: 576, endPoint x: 520, endPoint y: 573, distance: 73.1
click at [520, 573] on td "257004388 257004388" at bounding box center [505, 572] width 123 height 40
copy span "257004388"
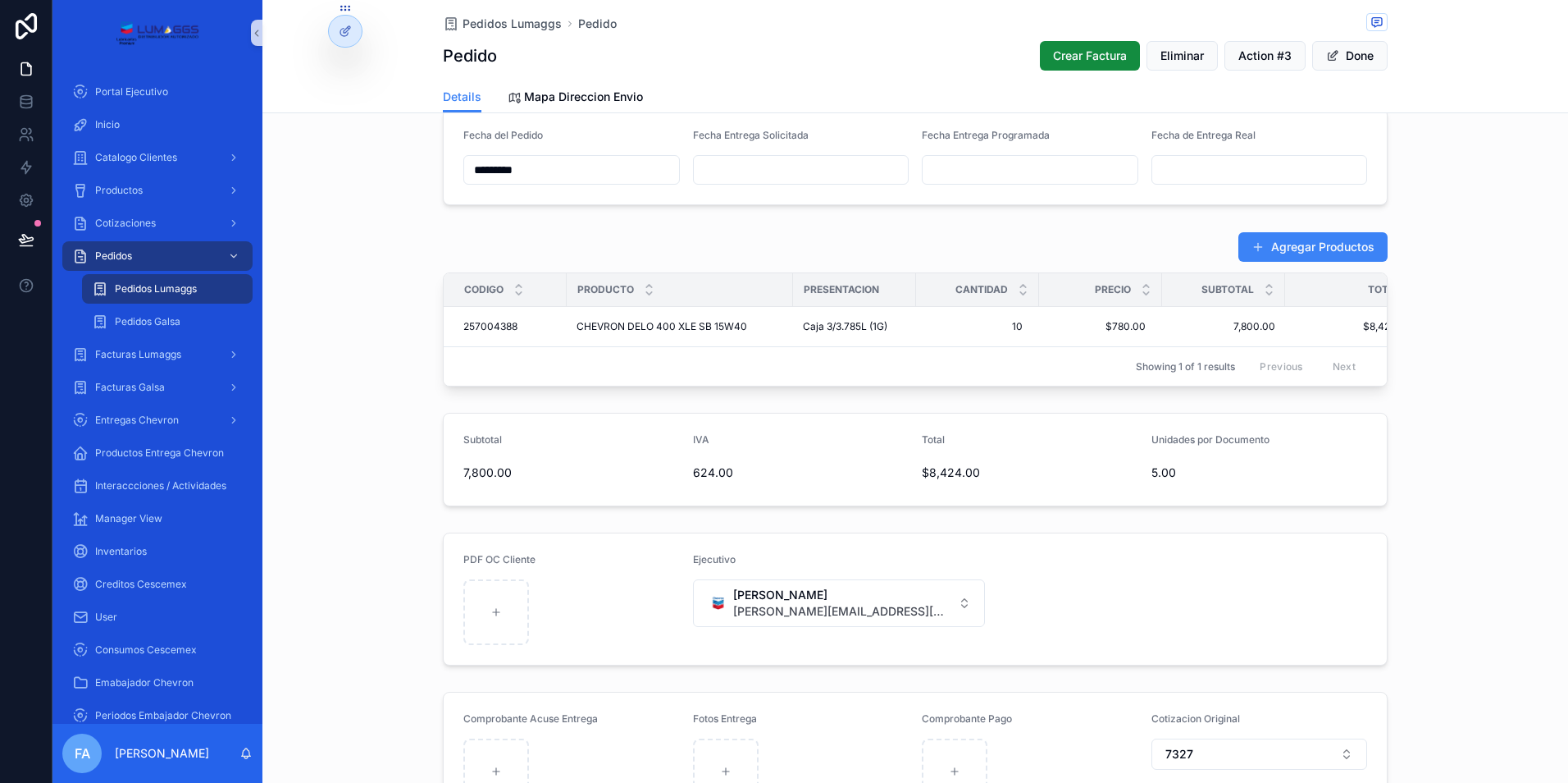
click at [344, 287] on div "Agregar Productos Codigo Producto Presentacion Cantidad Precio Subtotal Total 2…" at bounding box center [915, 309] width 1306 height 168
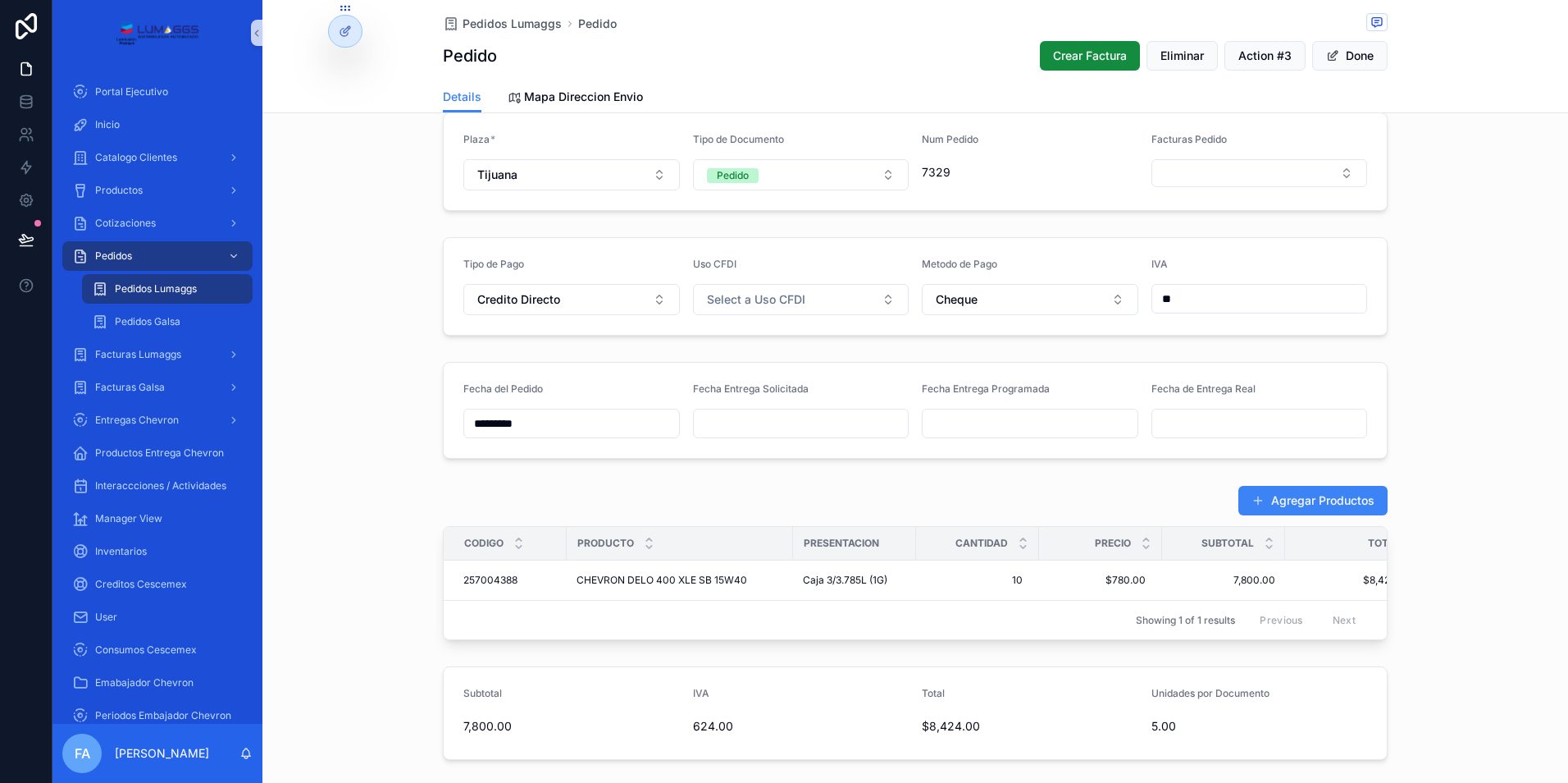
scroll to position [328, 0]
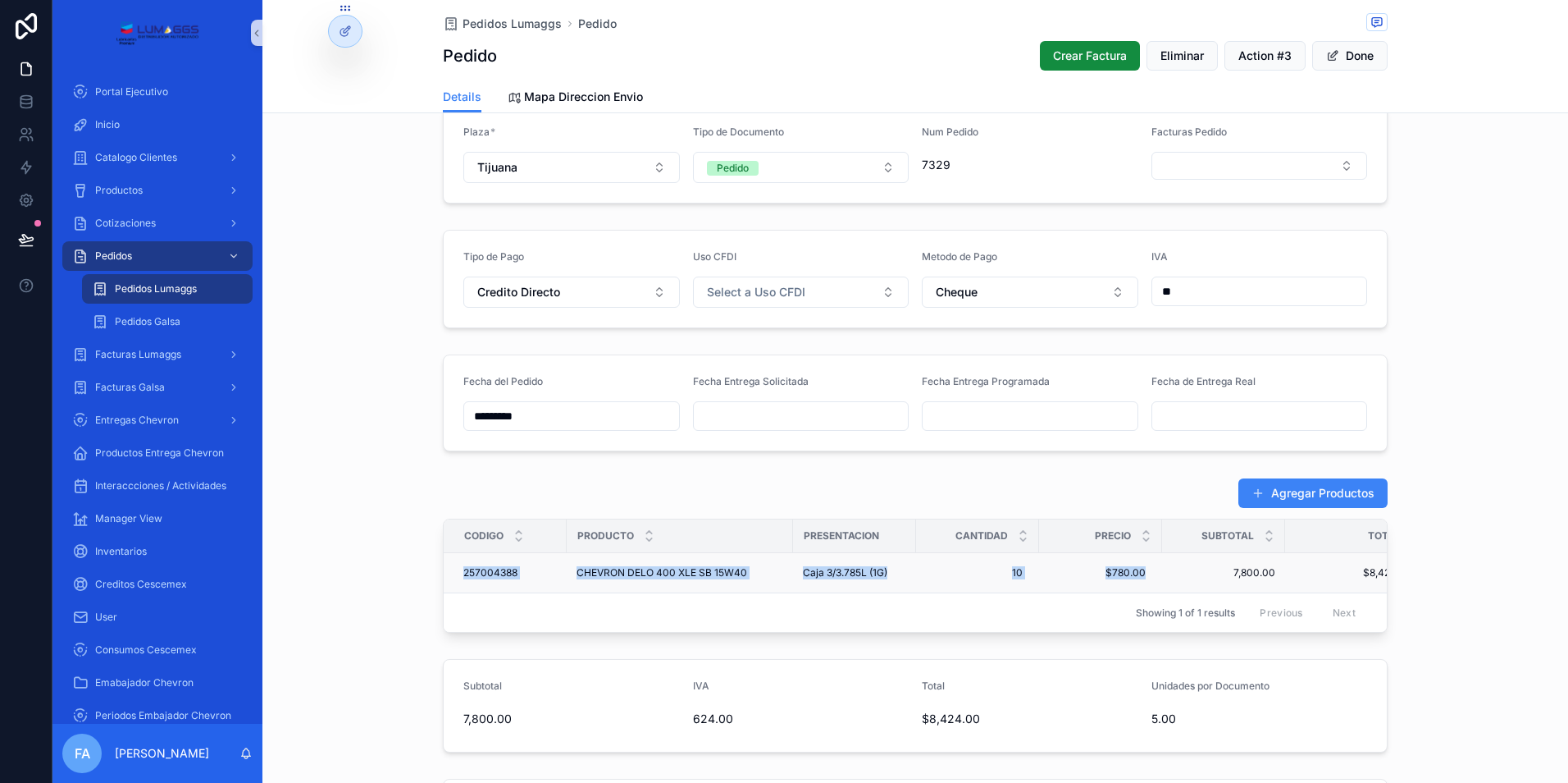
drag, startPoint x: 449, startPoint y: 572, endPoint x: 1148, endPoint y: 573, distance: 699.0
click at [1148, 573] on tr "257004388 257004388 CHEVRON DELO 400 XLE SB 15W40 CHEVRON DELO 400 XLE SB 15W40…" at bounding box center [939, 572] width 989 height 40
copy tr "257004388 257004388 CHEVRON DELO 400 XLE SB 15W40 CHEVRON DELO 400 XLE SB 15W40…"
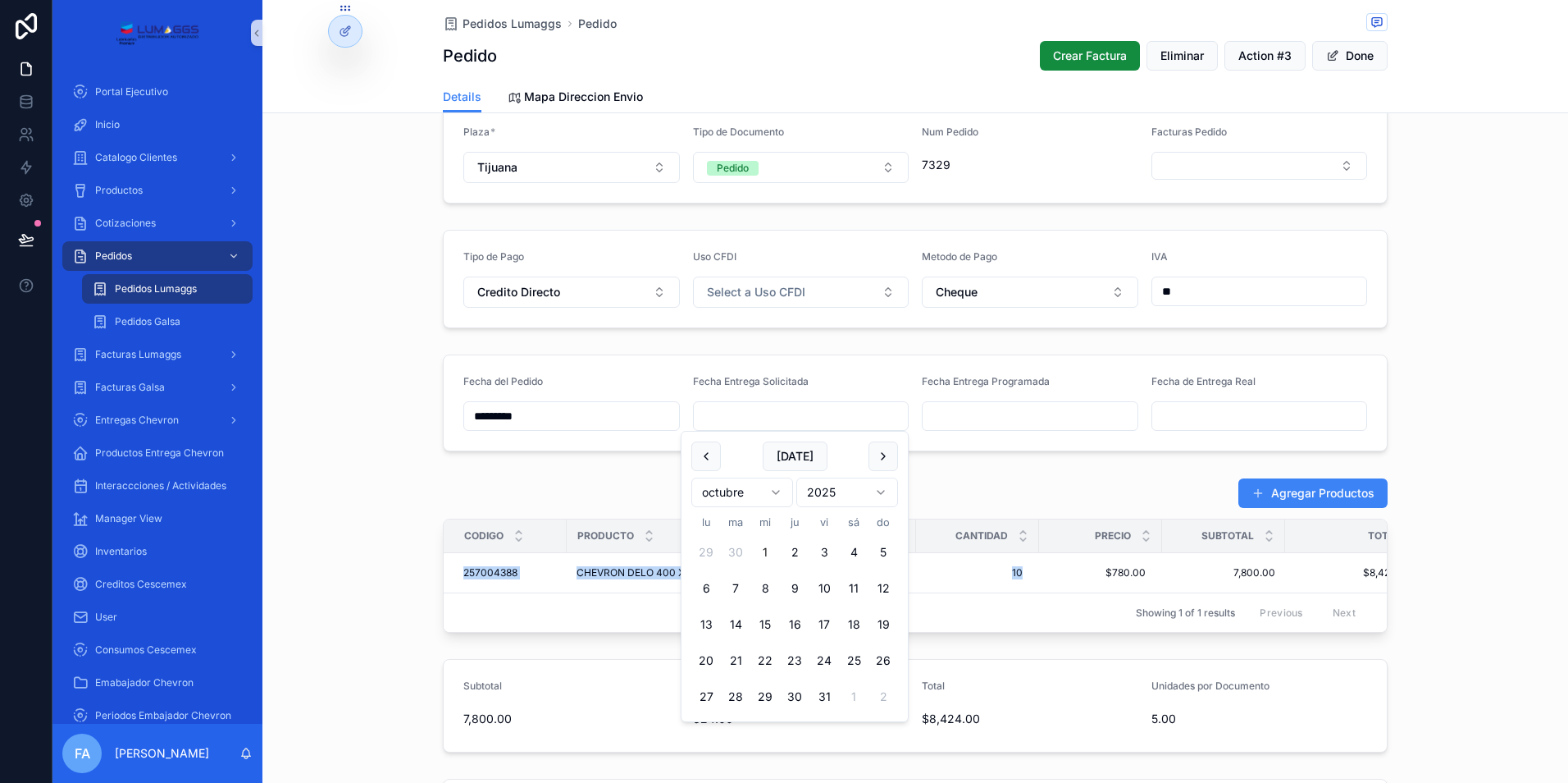
click at [771, 413] on input "scrollable content" at bounding box center [801, 416] width 215 height 23
click at [766, 553] on button "1" at bounding box center [765, 552] width 29 height 29
type input "*********"
click at [501, 27] on span "Pedidos Lumaggs" at bounding box center [512, 23] width 100 height 17
